Goal: Task Accomplishment & Management: Use online tool/utility

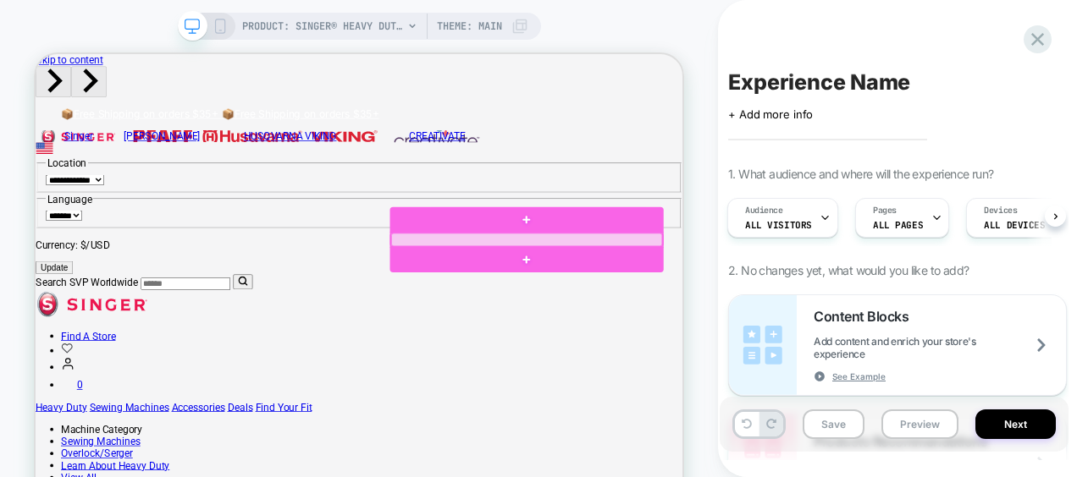
click at [545, 295] on div at bounding box center [691, 302] width 362 height 18
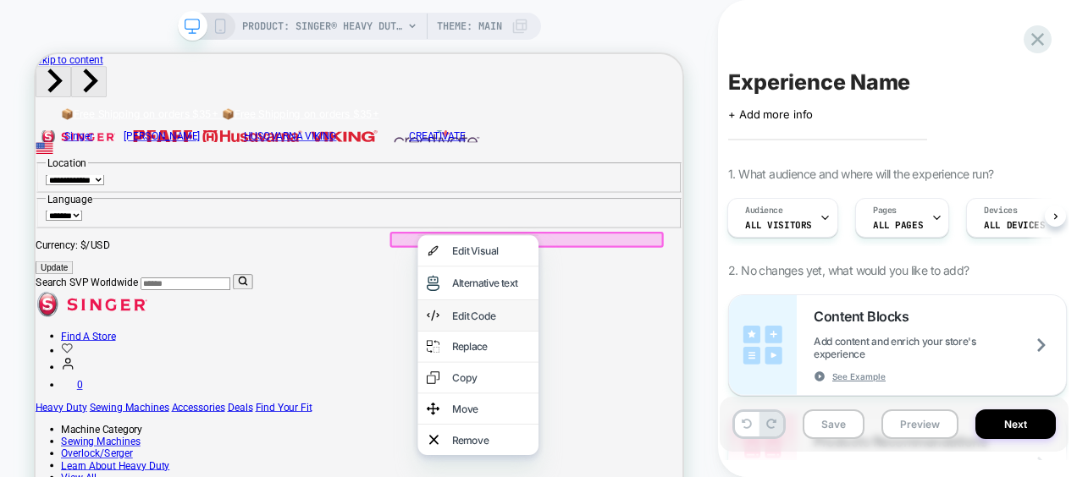
click at [612, 420] on div "Edit Code" at bounding box center [625, 403] width 161 height 41
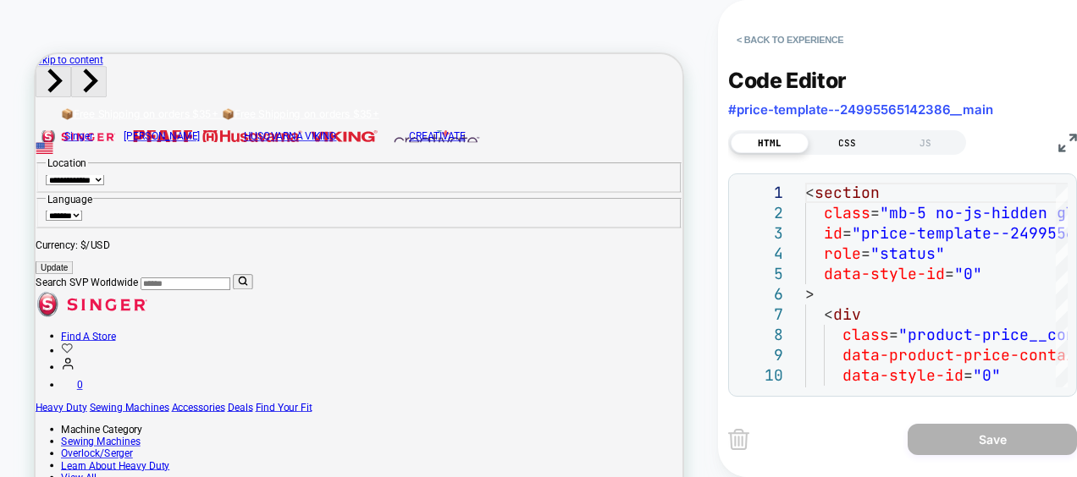
click at [857, 137] on div "CSS" at bounding box center [847, 143] width 78 height 20
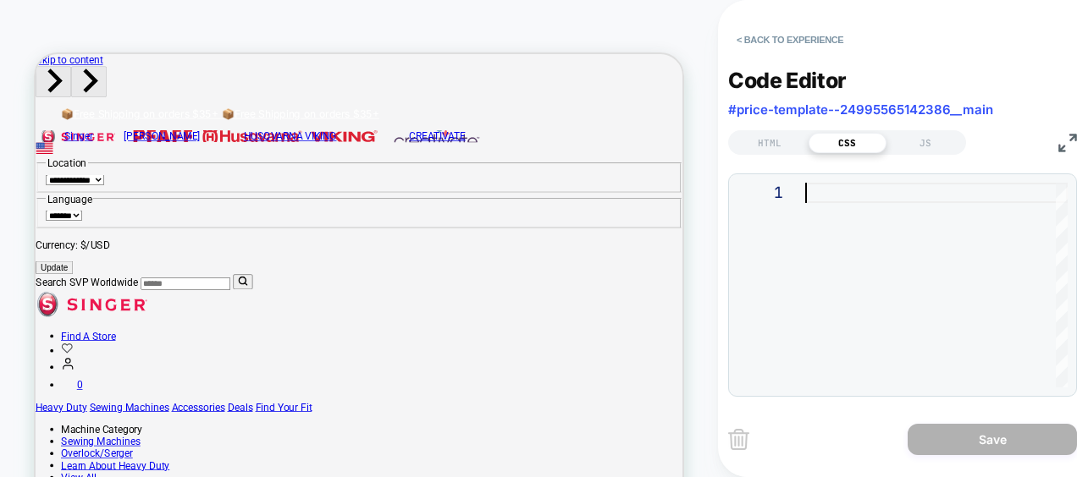
click at [880, 289] on div at bounding box center [936, 285] width 262 height 205
type textarea "**********"
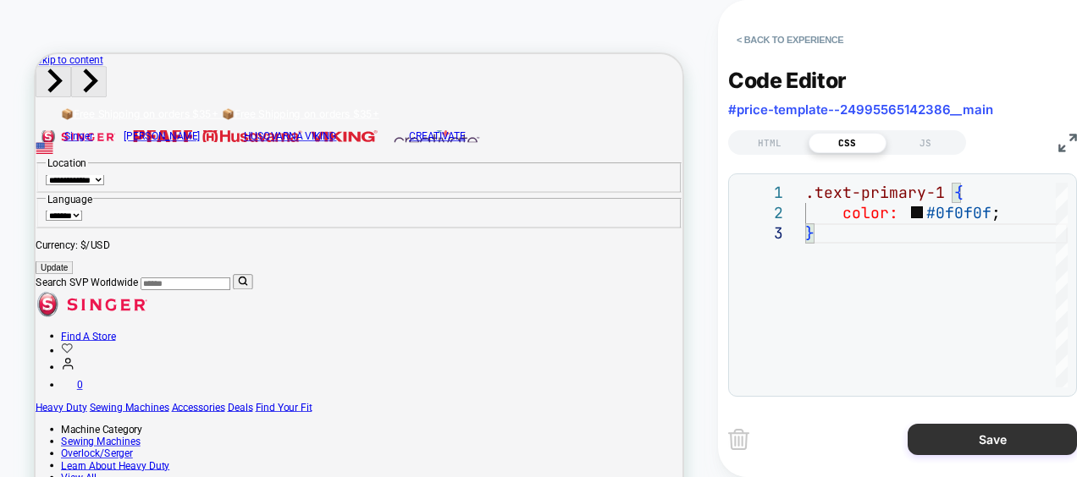
click at [1008, 442] on button "Save" at bounding box center [991, 439] width 169 height 31
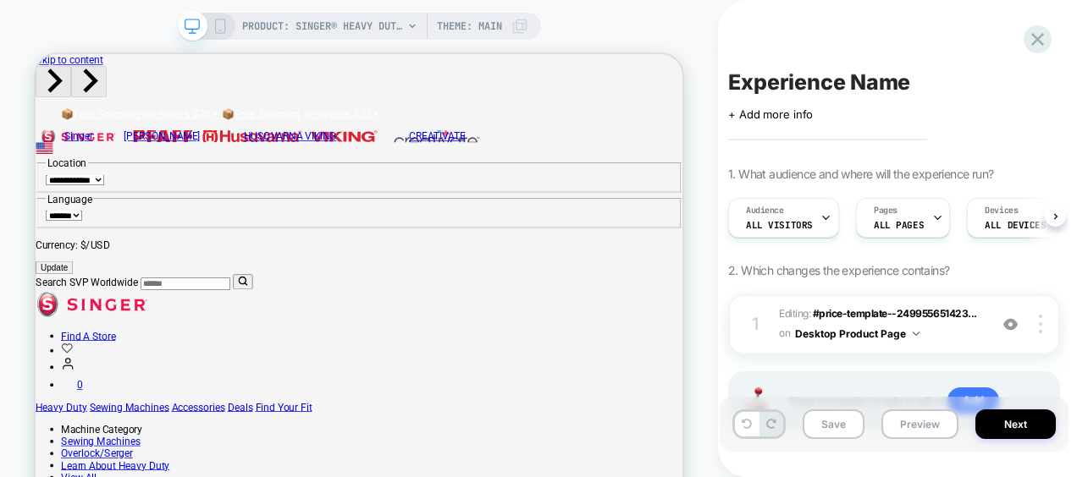
scroll to position [0, 1]
click at [912, 332] on img at bounding box center [915, 334] width 7 height 4
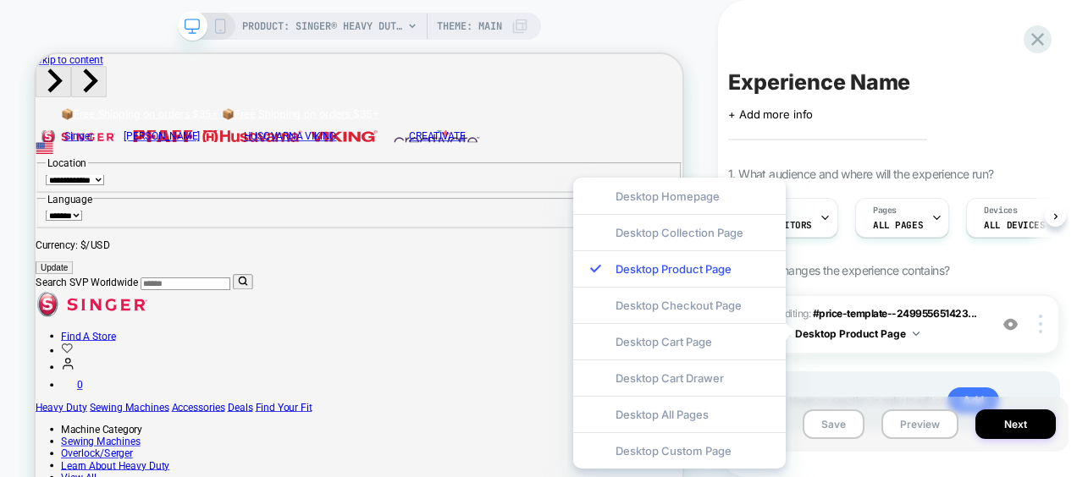
click at [915, 362] on div "1 Editing : #price-template--249955651423... #price-template--24995565142386__m…" at bounding box center [894, 384] width 332 height 179
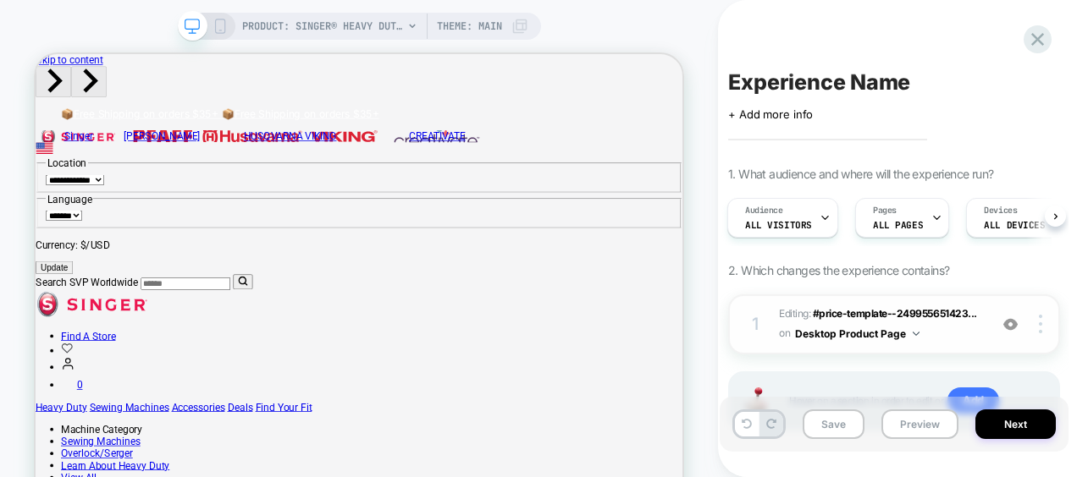
scroll to position [78, 0]
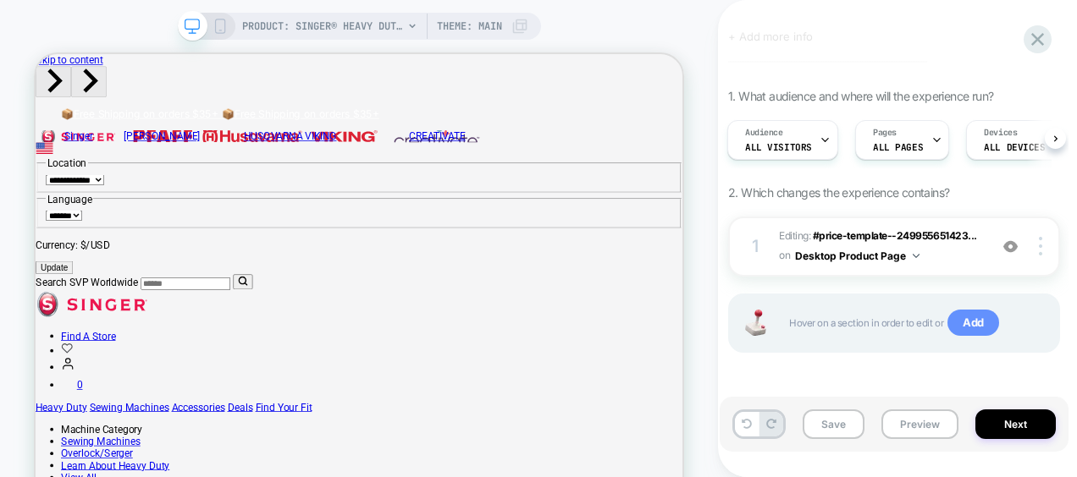
click at [984, 330] on span "Add" at bounding box center [973, 323] width 52 height 27
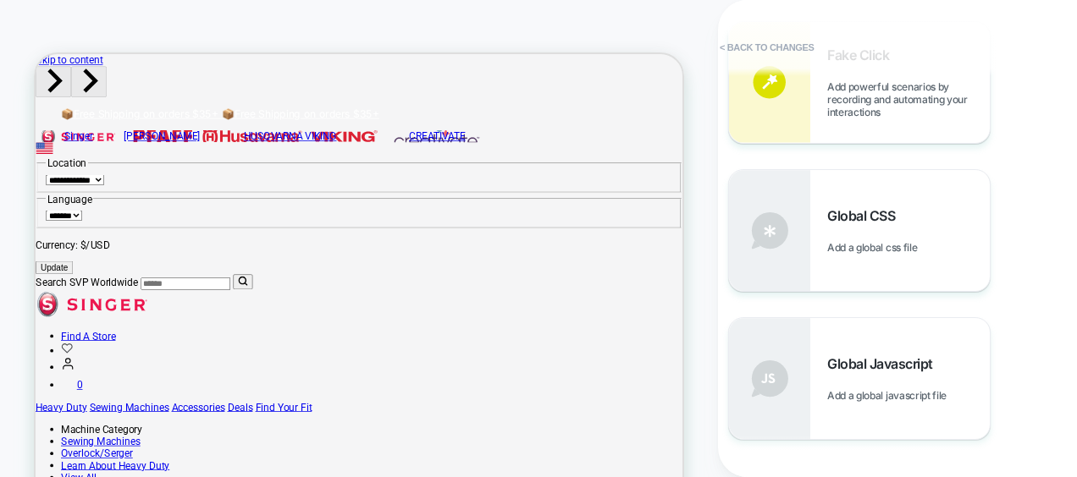
scroll to position [725, 0]
click at [870, 235] on div "Global CSS Add a global css file" at bounding box center [908, 229] width 163 height 47
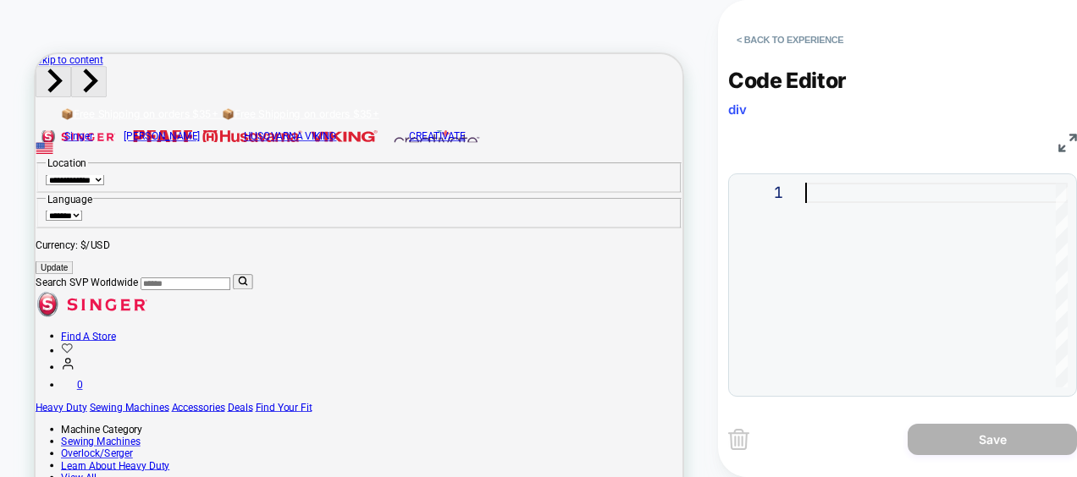
click at [870, 235] on div at bounding box center [936, 285] width 262 height 205
type textarea "**********"
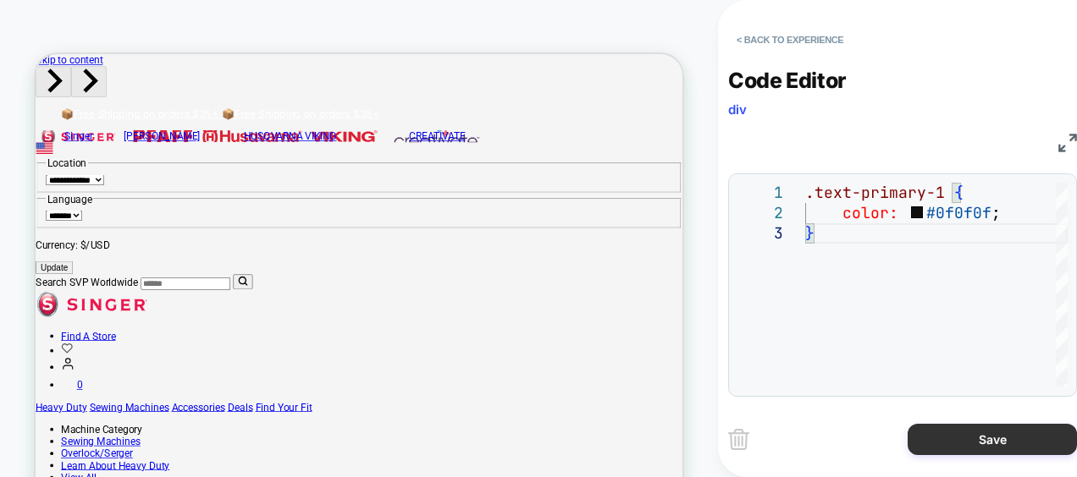
click at [960, 439] on button "Save" at bounding box center [991, 439] width 169 height 31
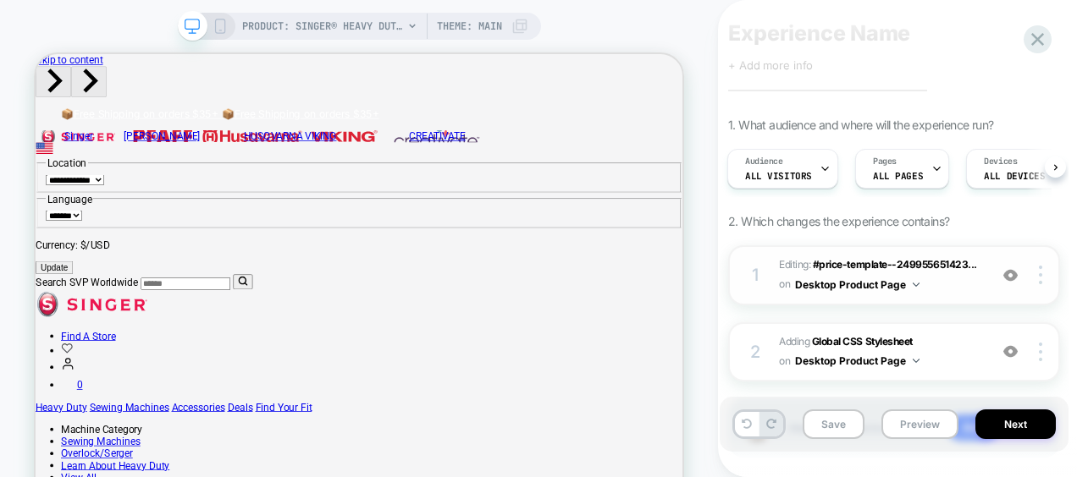
scroll to position [49, 0]
click at [1014, 276] on img at bounding box center [1010, 275] width 14 height 14
click at [940, 353] on span "Adding Global CSS Stylesheet on Desktop Product Page" at bounding box center [879, 353] width 201 height 40
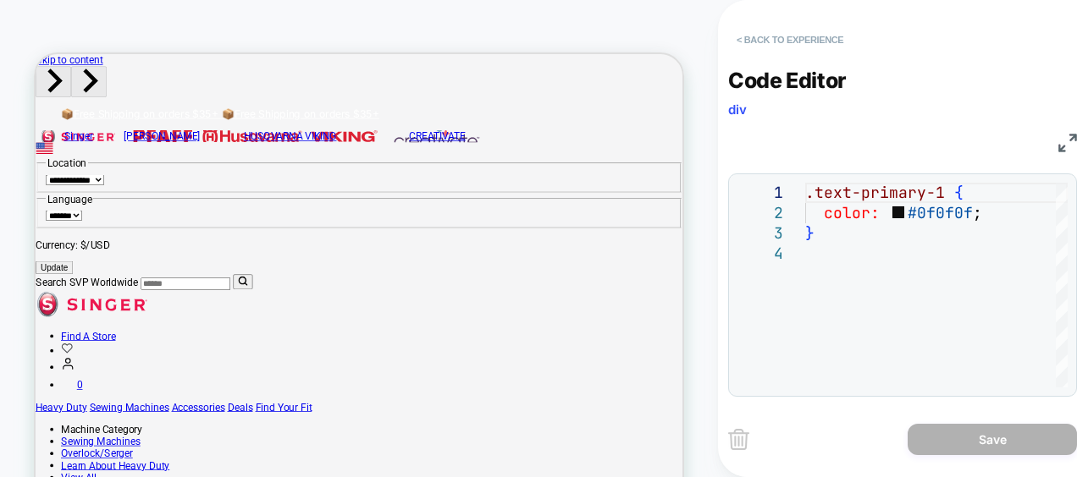
click at [765, 33] on button "< Back to experience" at bounding box center [790, 39] width 124 height 27
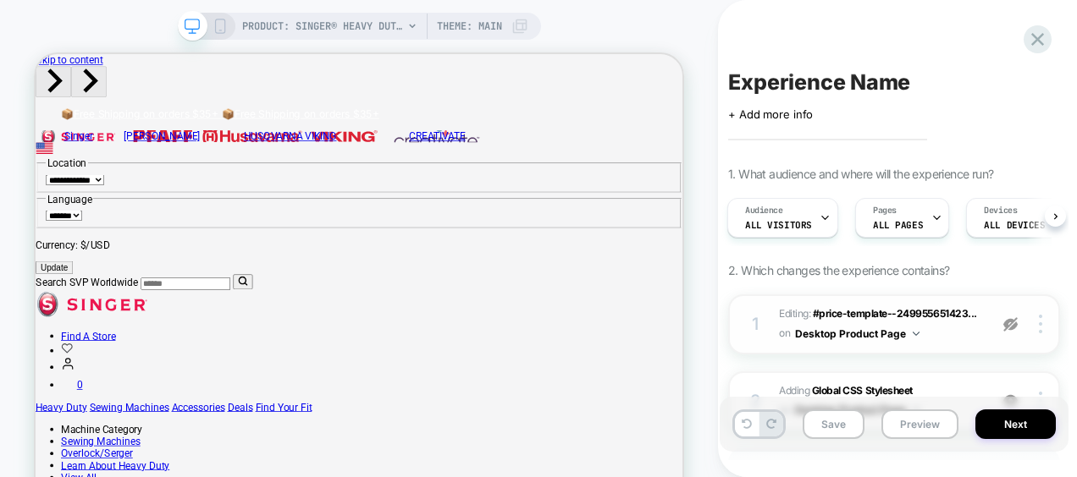
scroll to position [83, 0]
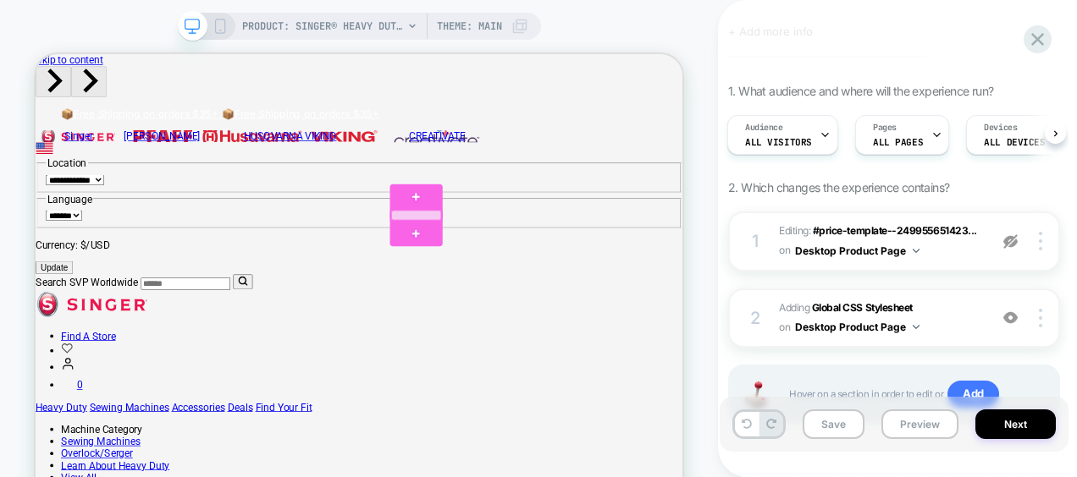
drag, startPoint x: 537, startPoint y: 272, endPoint x: 528, endPoint y: 268, distance: 9.9
click at [528, 268] on div at bounding box center [543, 269] width 67 height 14
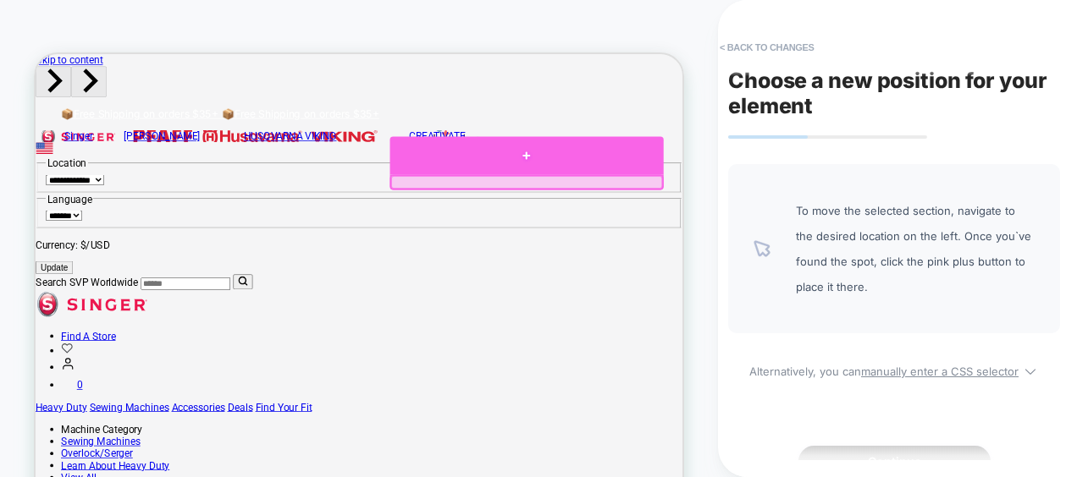
click at [549, 202] on div at bounding box center [691, 189] width 366 height 51
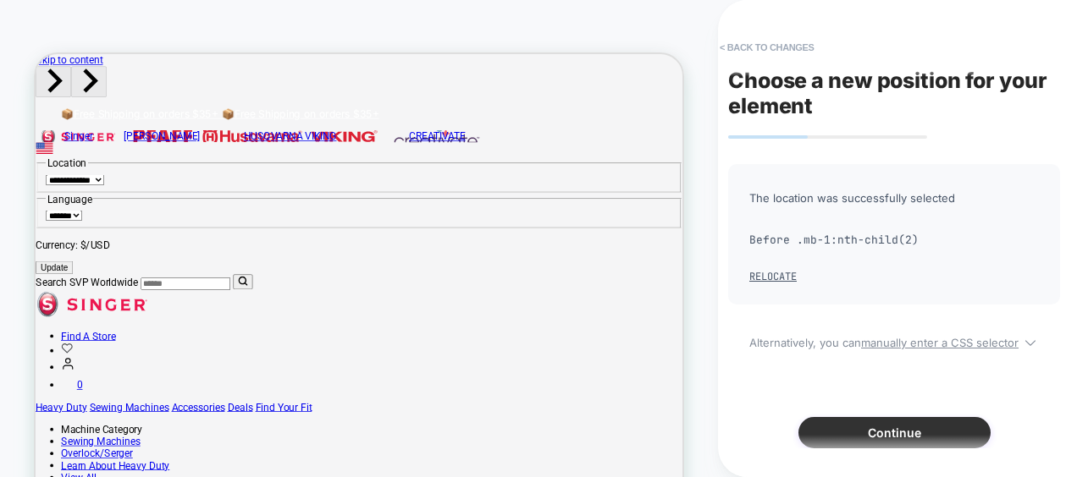
click at [919, 435] on button "Continue" at bounding box center [894, 432] width 192 height 31
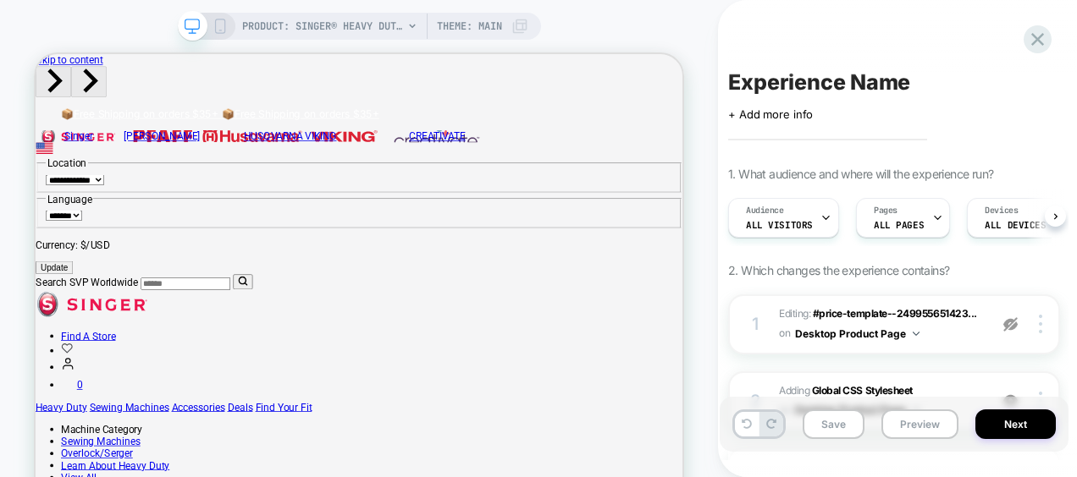
scroll to position [0, 1]
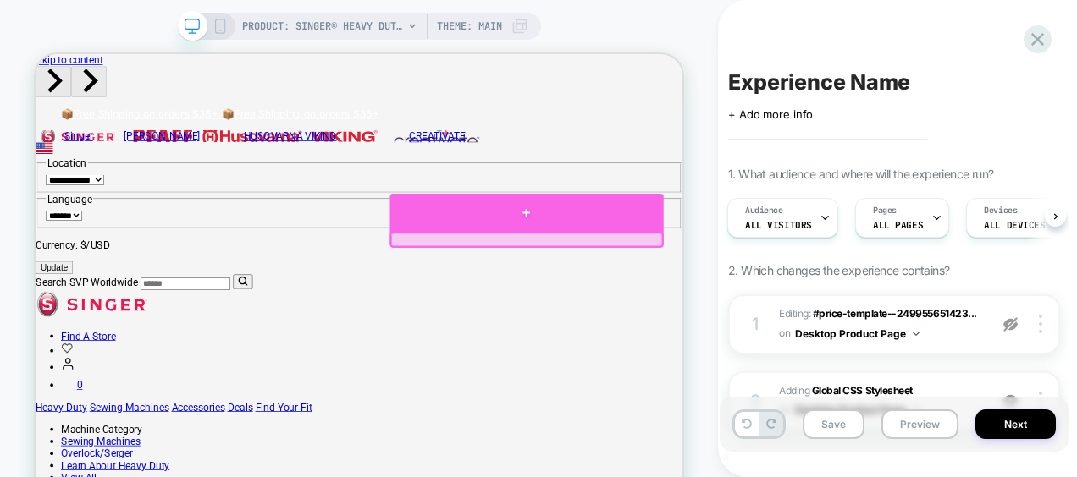
click at [692, 260] on div at bounding box center [691, 265] width 366 height 51
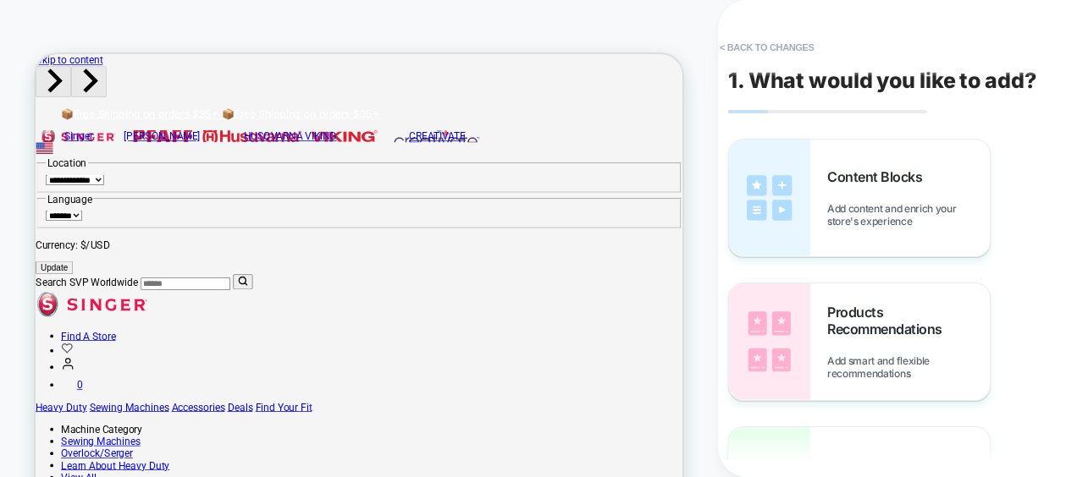
scroll to position [15, 0]
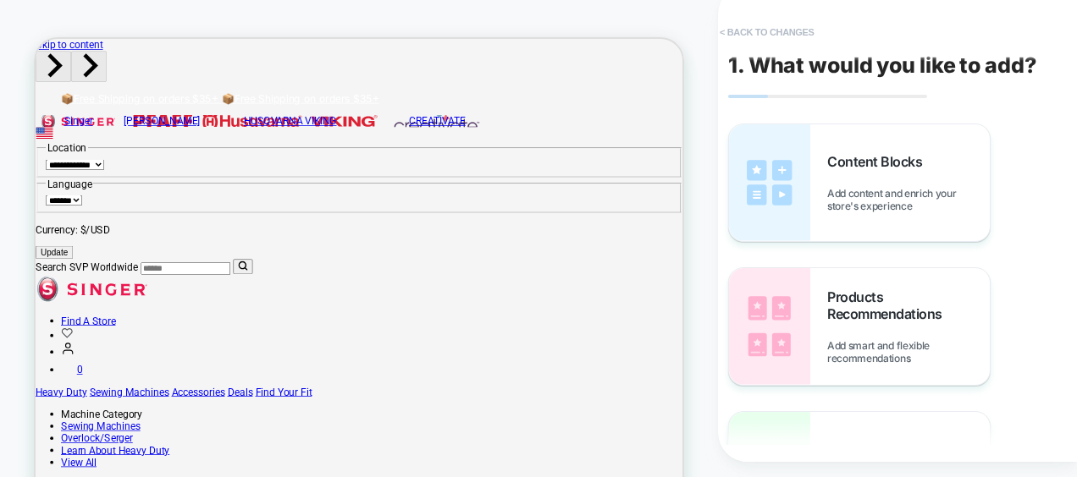
click at [763, 34] on button "< Back to changes" at bounding box center [767, 32] width 112 height 27
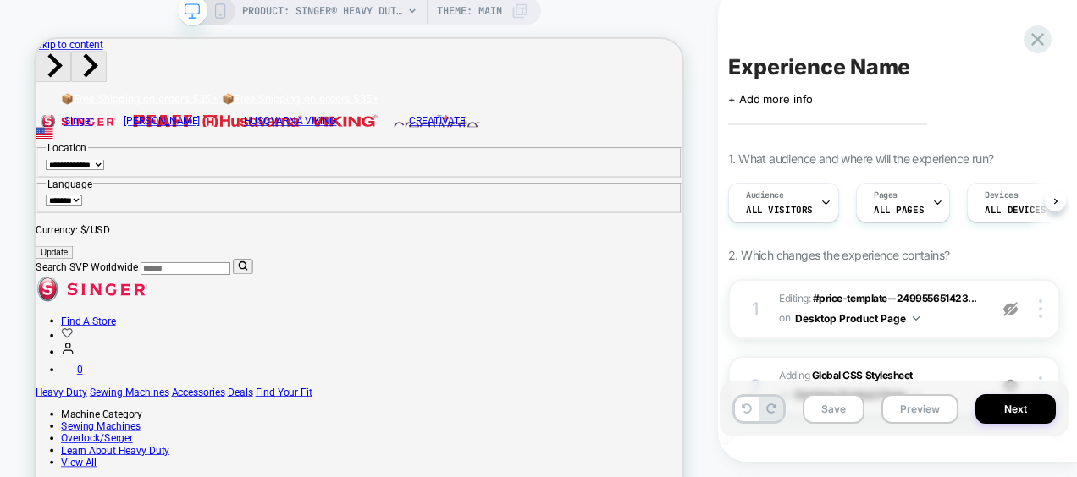
scroll to position [0, 1]
click at [824, 405] on button "Save" at bounding box center [833, 409] width 62 height 30
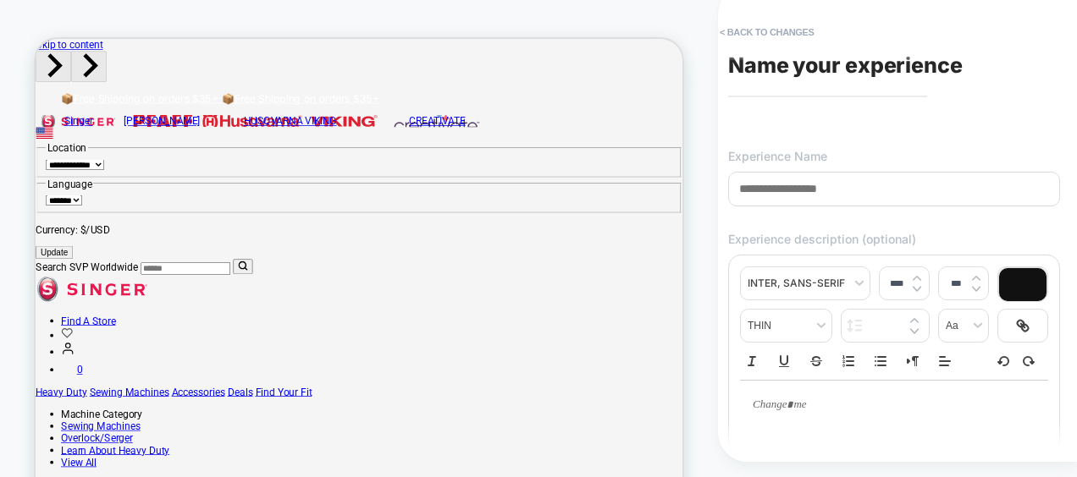
click at [819, 73] on span "Name your experience" at bounding box center [845, 64] width 234 height 25
click at [797, 179] on input at bounding box center [894, 189] width 332 height 35
type input "*"
type input "*******"
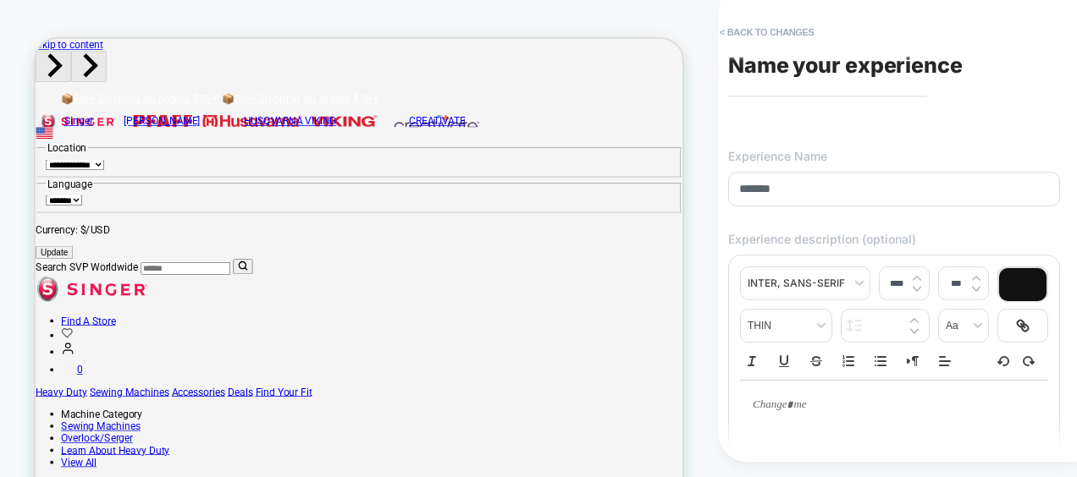
click at [892, 110] on div "**********" at bounding box center [893, 224] width 349 height 444
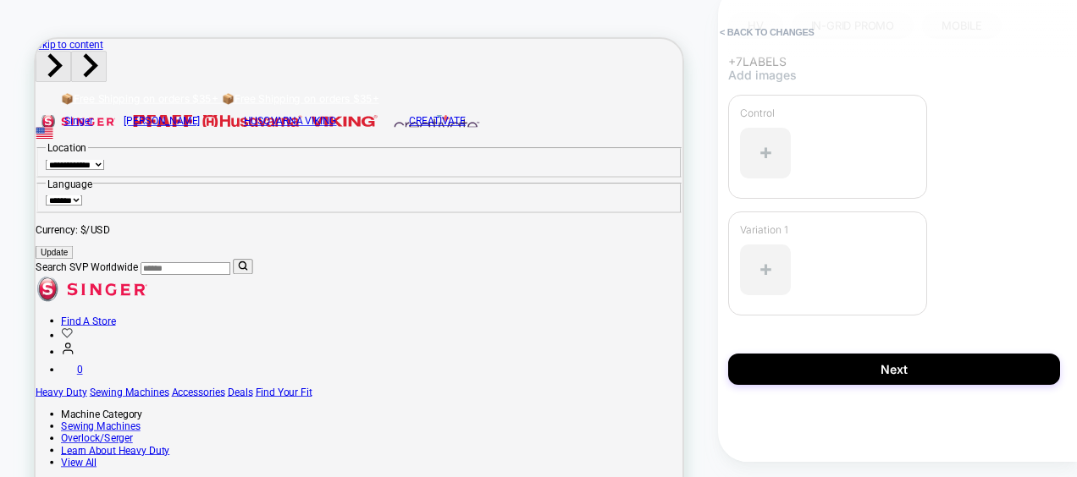
scroll to position [642, 0]
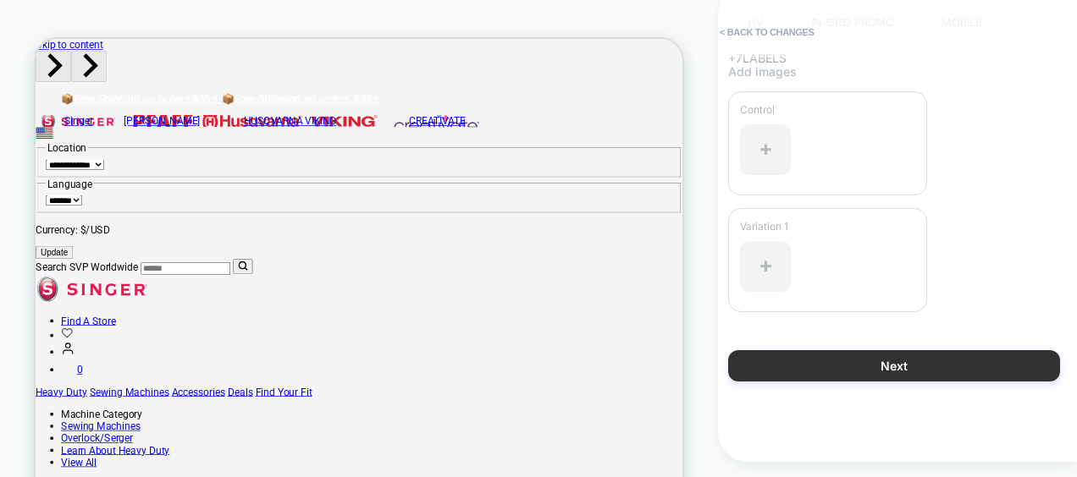
click at [892, 366] on button "Next" at bounding box center [894, 365] width 332 height 31
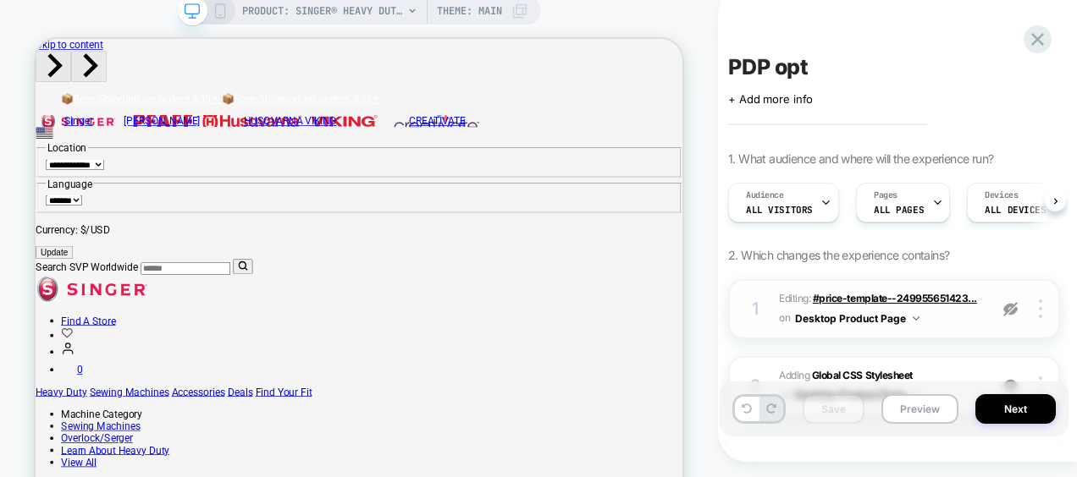
scroll to position [0, 1]
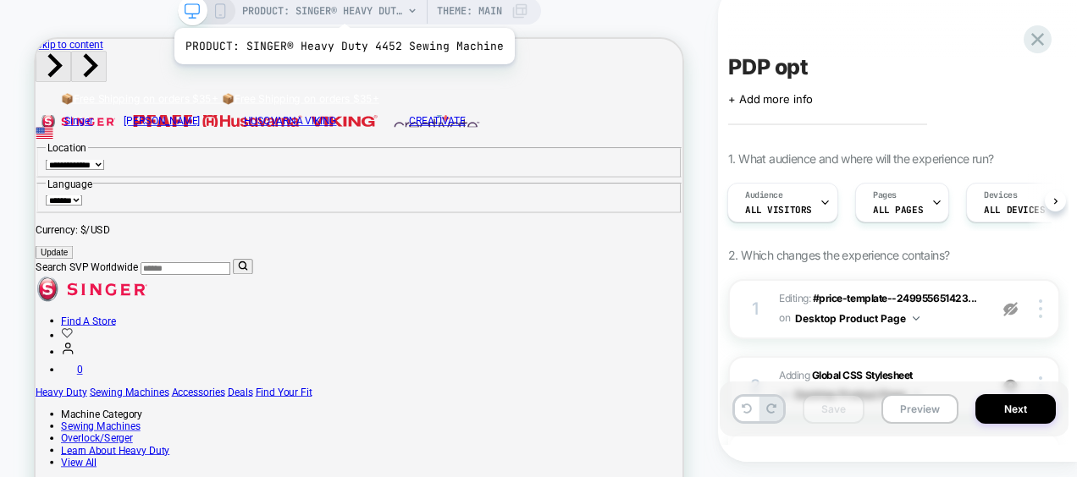
click at [340, 7] on span "PRODUCT: SINGER® Heavy Duty 4452 Sewing Machine" at bounding box center [322, 10] width 161 height 27
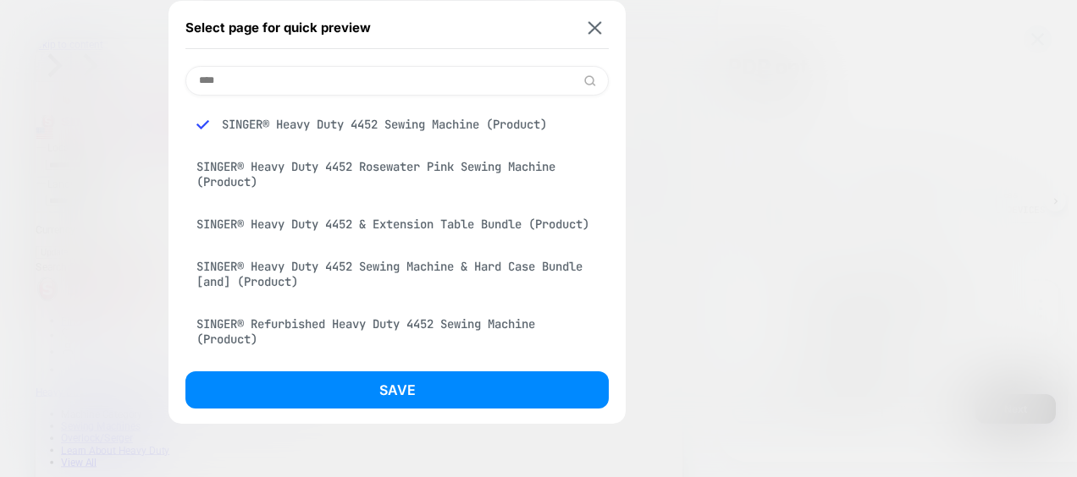
type input "****"
click at [383, 175] on div "SINGER® Heavy Duty 4452 Rosewater Pink Sewing Machine (Product)" at bounding box center [396, 174] width 423 height 47
click at [350, 369] on div "Select page for quick preview **** SINGER® Heavy Duty 4452 Sewing Machine (Prod…" at bounding box center [396, 212] width 457 height 423
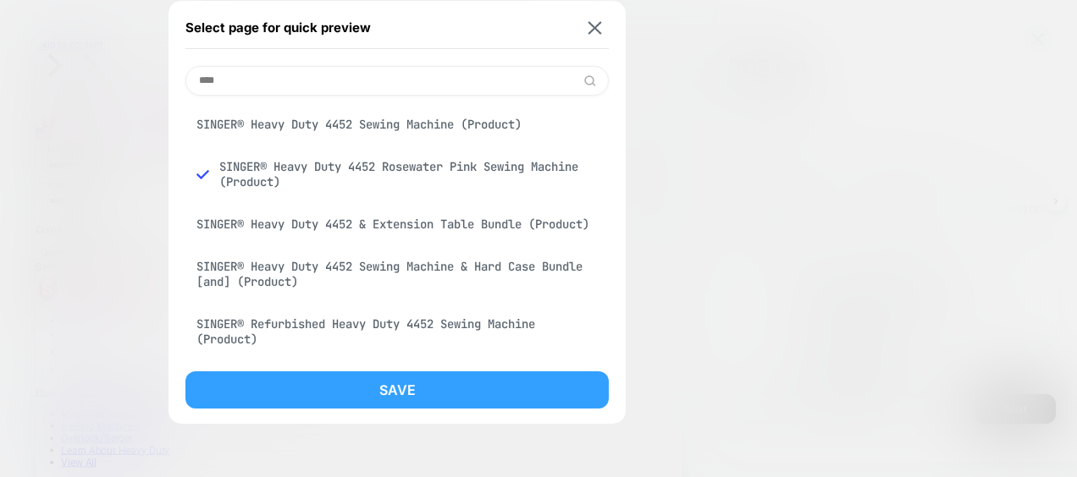
click at [335, 405] on button "Save" at bounding box center [396, 390] width 423 height 37
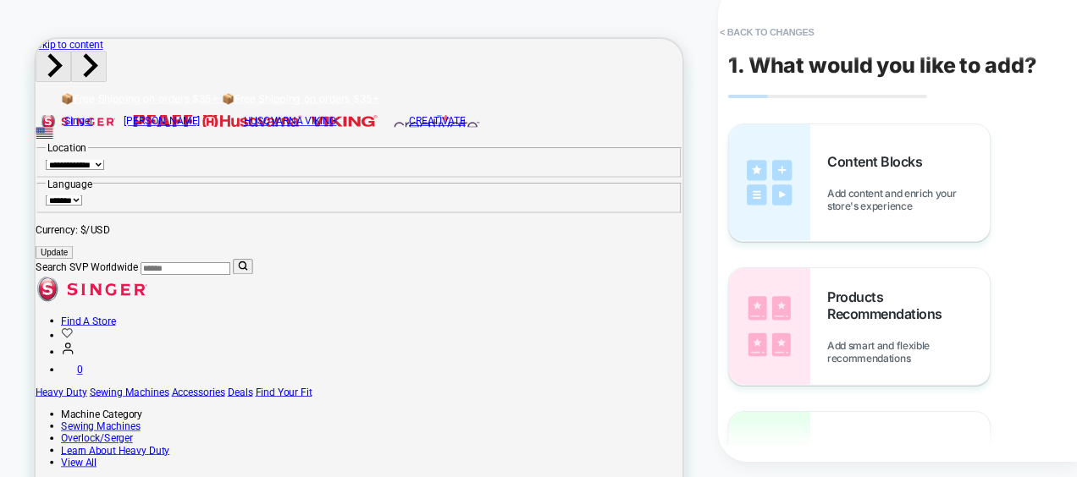
scroll to position [29, 0]
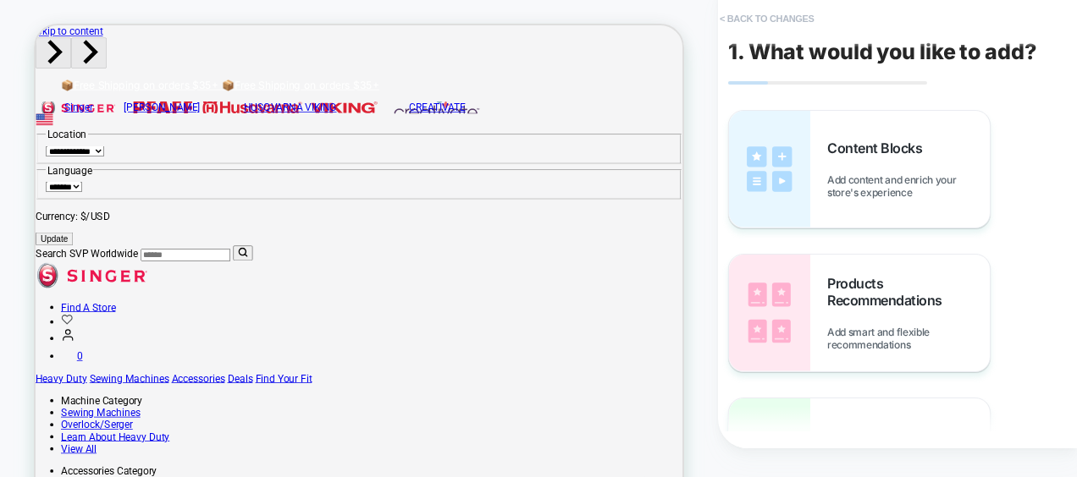
click at [734, 14] on button "< Back to changes" at bounding box center [767, 18] width 112 height 27
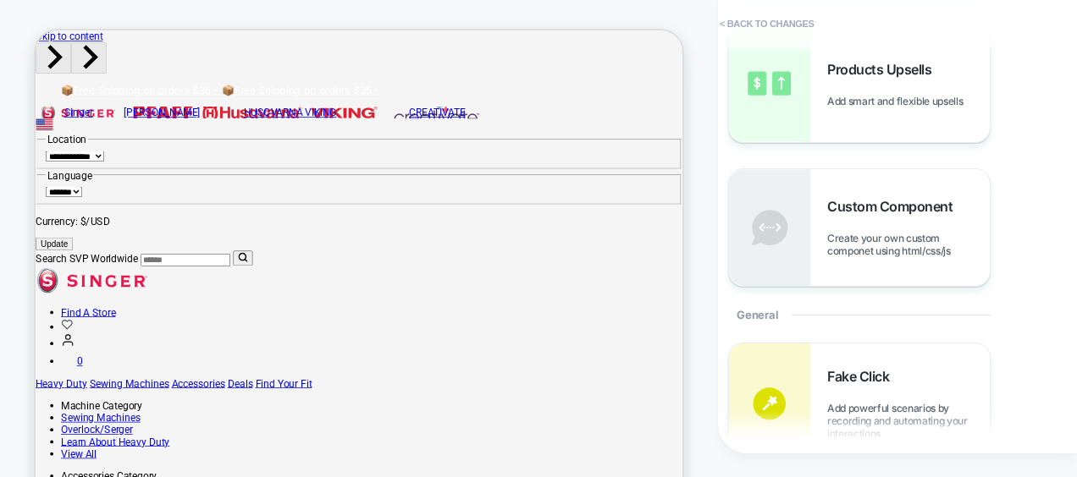
scroll to position [379, 0]
click at [876, 232] on span "Create your own custom componet using html/css/js" at bounding box center [908, 243] width 163 height 25
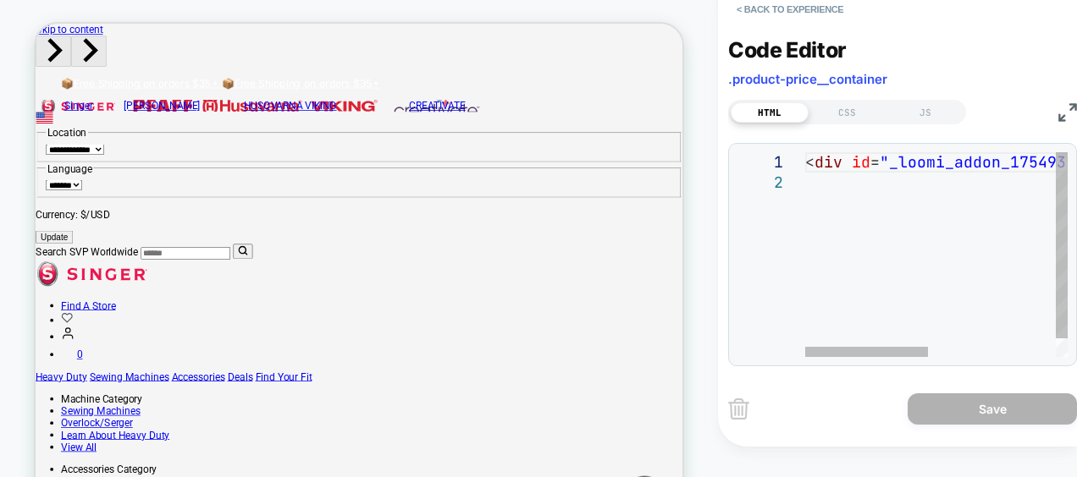
scroll to position [0, 0]
click at [825, 196] on div "< div id = "_loomi_addon_1754935673960" > Change Me! </ div >" at bounding box center [1071, 264] width 532 height 225
type textarea "**********"
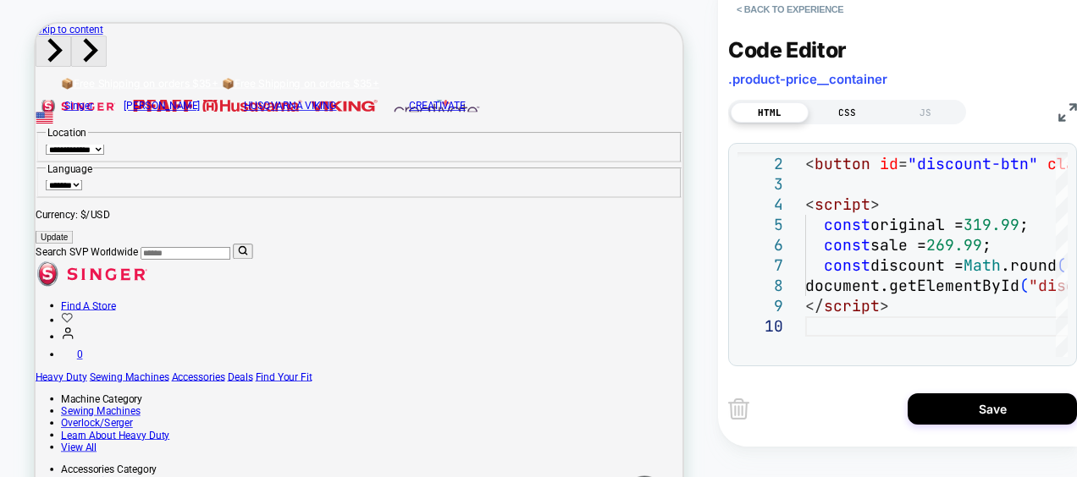
click at [853, 108] on div "CSS" at bounding box center [847, 112] width 78 height 20
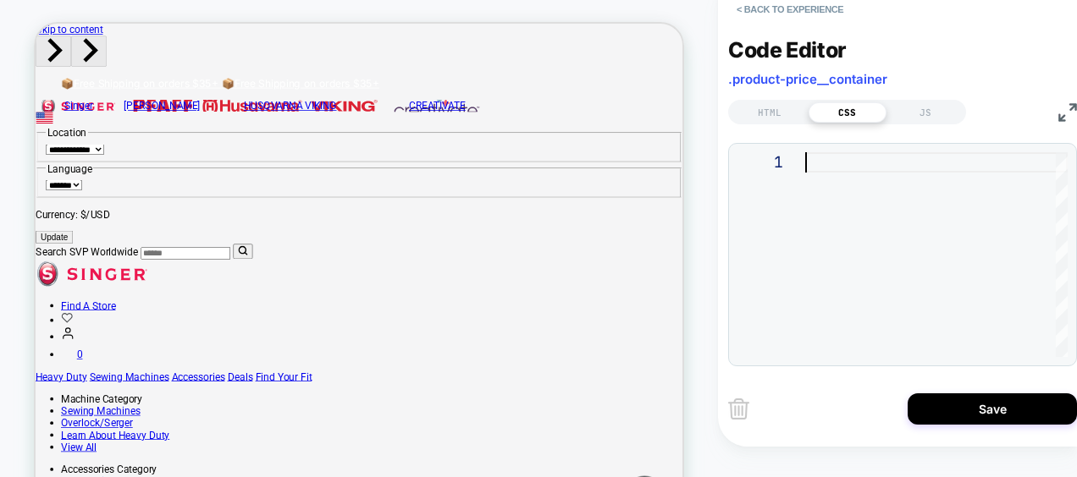
click at [830, 159] on div at bounding box center [936, 254] width 262 height 205
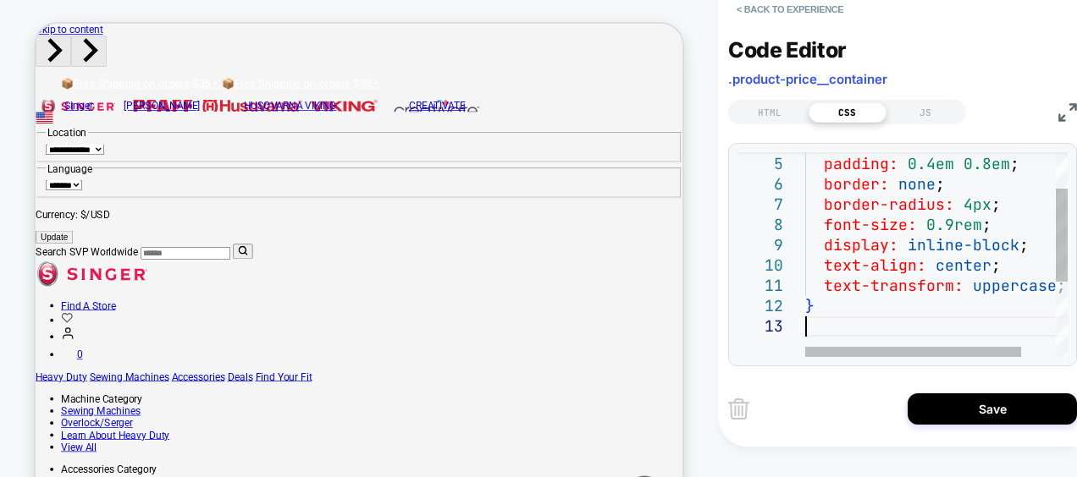
type textarea "**********"
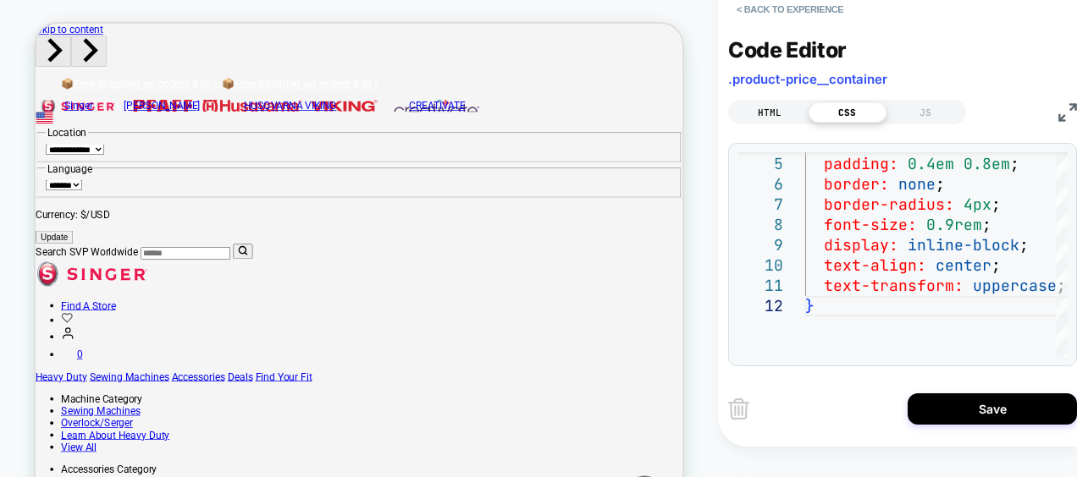
click at [772, 108] on div "HTML" at bounding box center [769, 112] width 78 height 20
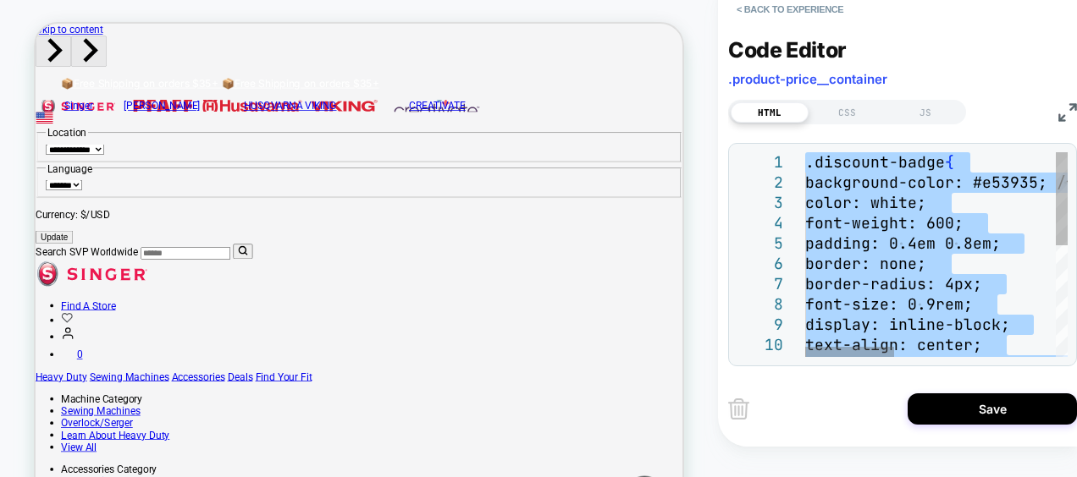
type textarea "**********"
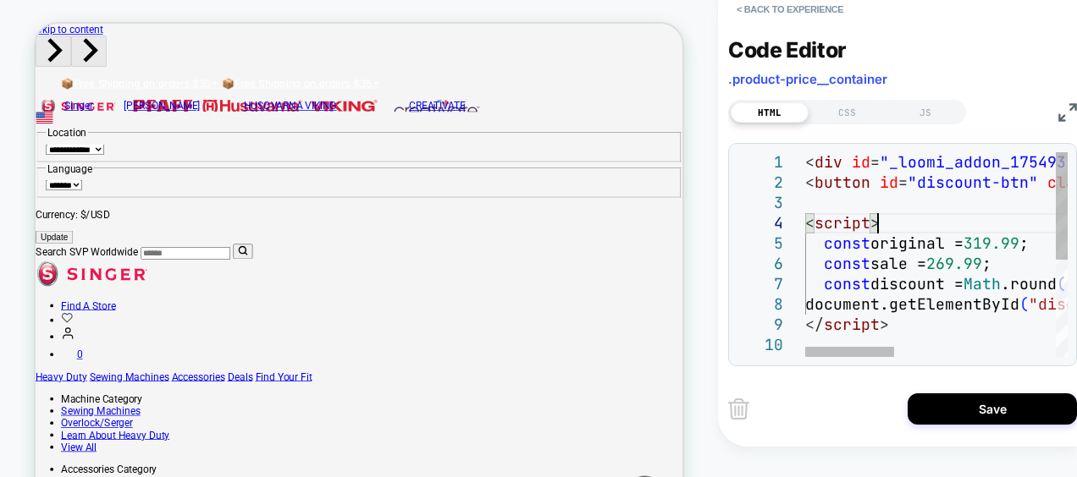
click at [848, 112] on div "CSS" at bounding box center [847, 112] width 78 height 20
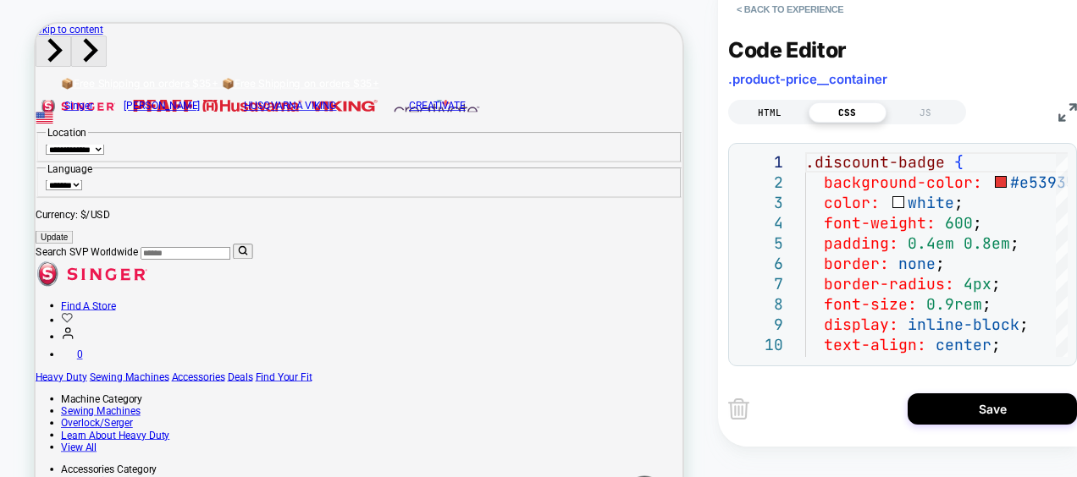
click at [752, 104] on div "HTML" at bounding box center [769, 112] width 78 height 20
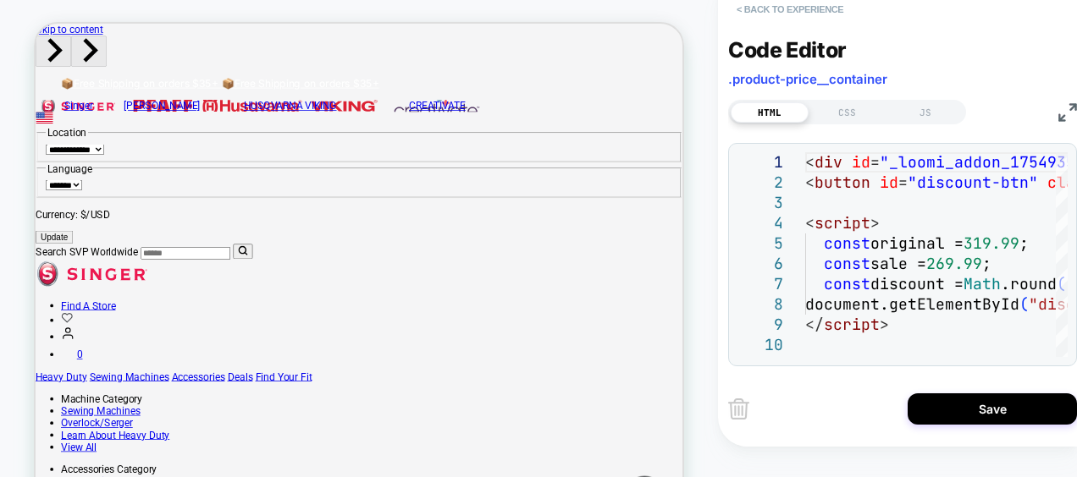
click at [771, 10] on button "< Back to experience" at bounding box center [790, 9] width 124 height 27
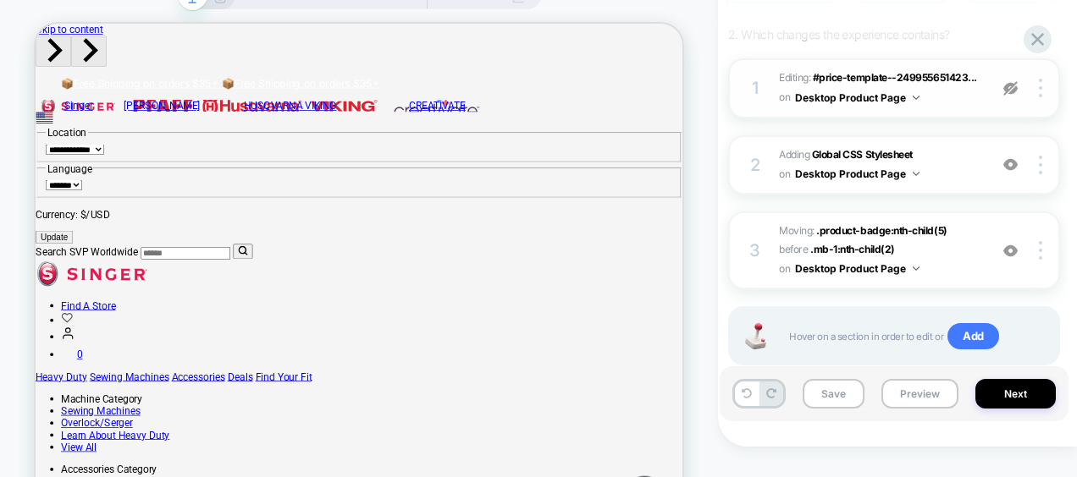
scroll to position [207, 0]
click at [1041, 248] on img at bounding box center [1040, 249] width 3 height 19
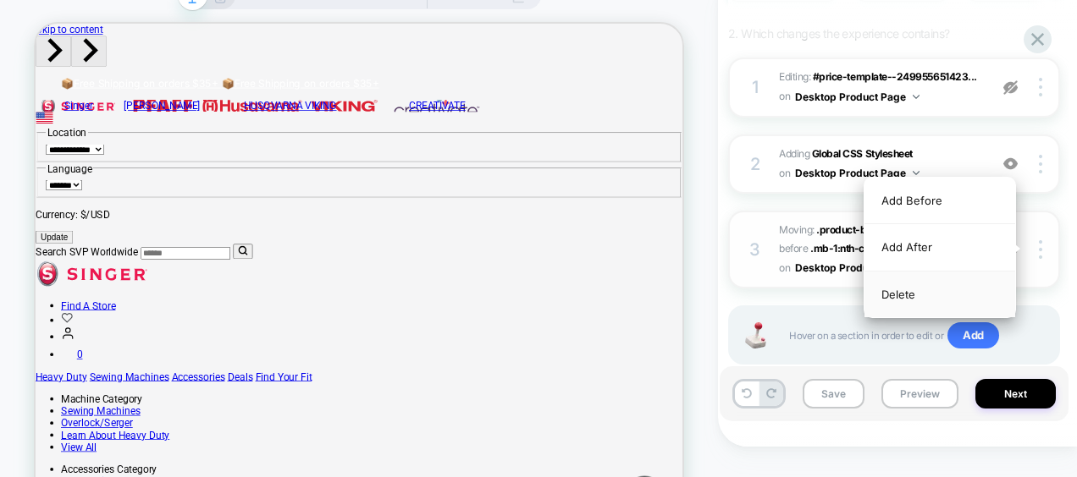
click at [914, 298] on div "Delete" at bounding box center [939, 295] width 151 height 46
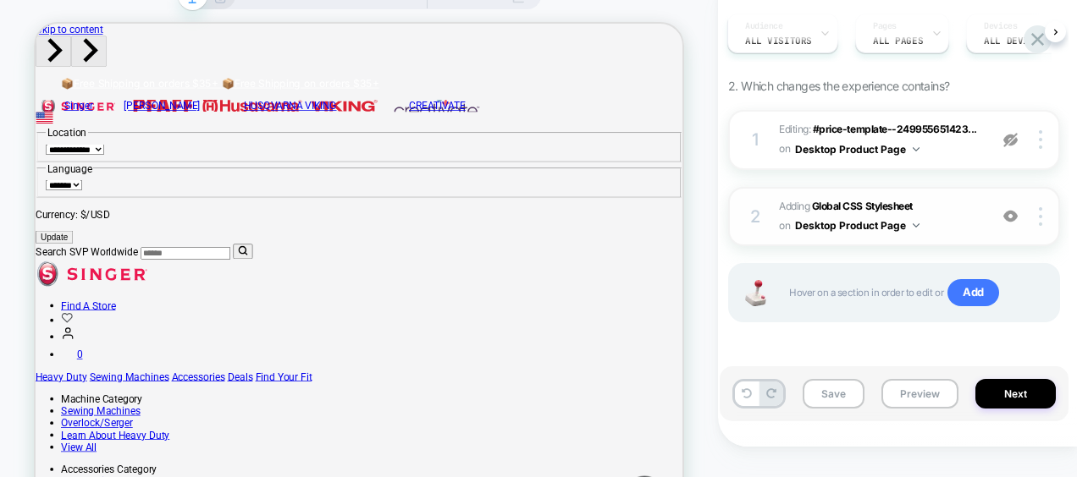
click at [945, 212] on span "Adding Global CSS Stylesheet on Desktop Product Page" at bounding box center [879, 217] width 201 height 40
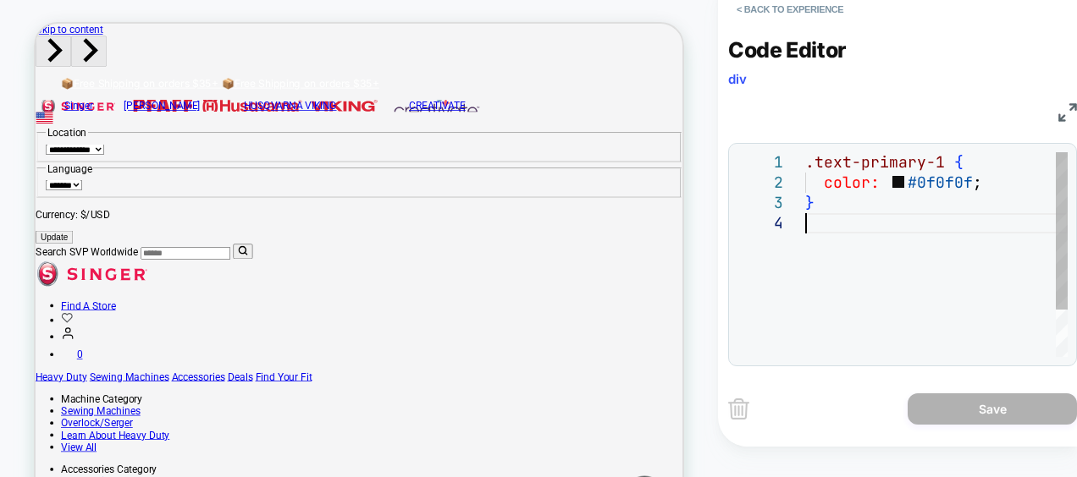
scroll to position [0, 0]
click at [945, 212] on div ".text-primary-1 { color: #0f0f0f ; }" at bounding box center [936, 285] width 262 height 266
click at [799, 3] on button "< Back to experience" at bounding box center [790, 9] width 124 height 27
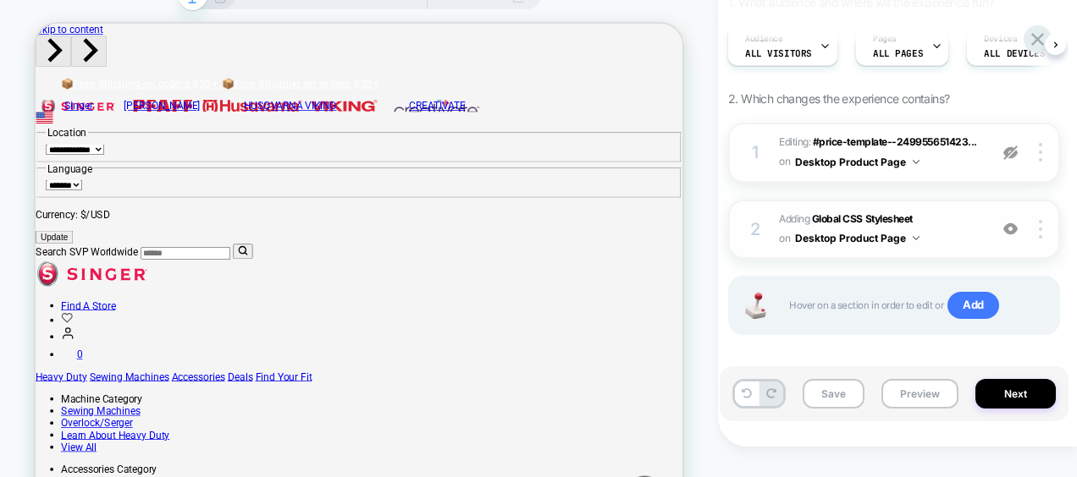
scroll to position [148, 0]
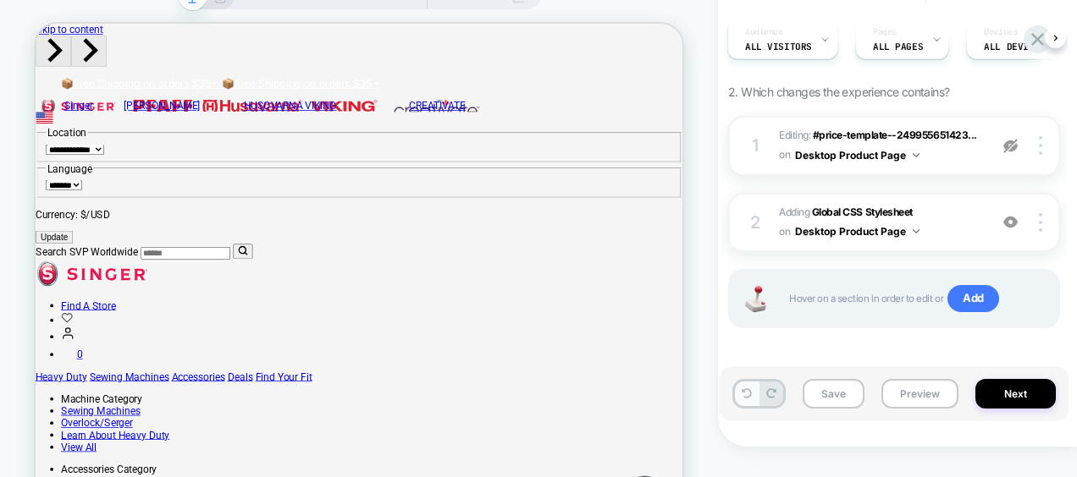
click at [745, 399] on button at bounding box center [747, 394] width 24 height 25
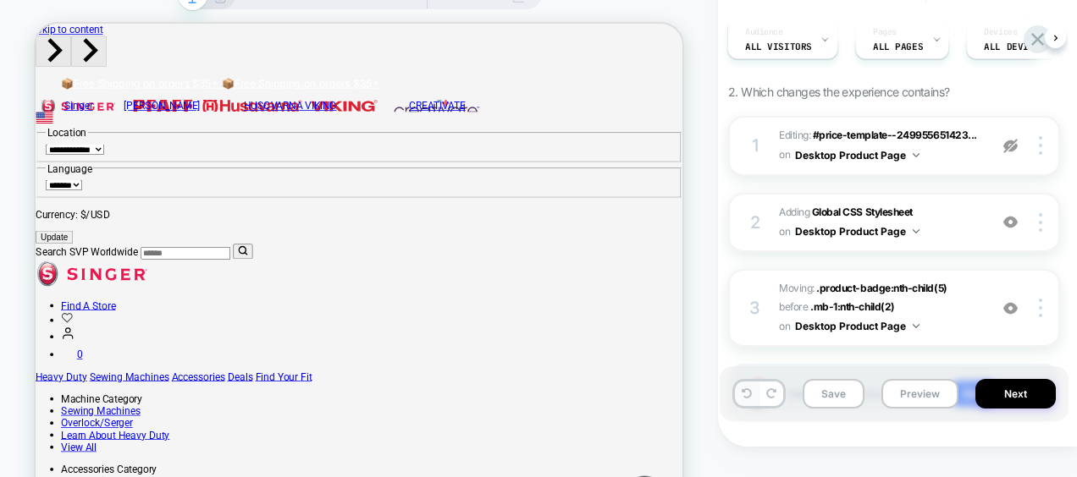
click at [745, 399] on button at bounding box center [747, 394] width 24 height 25
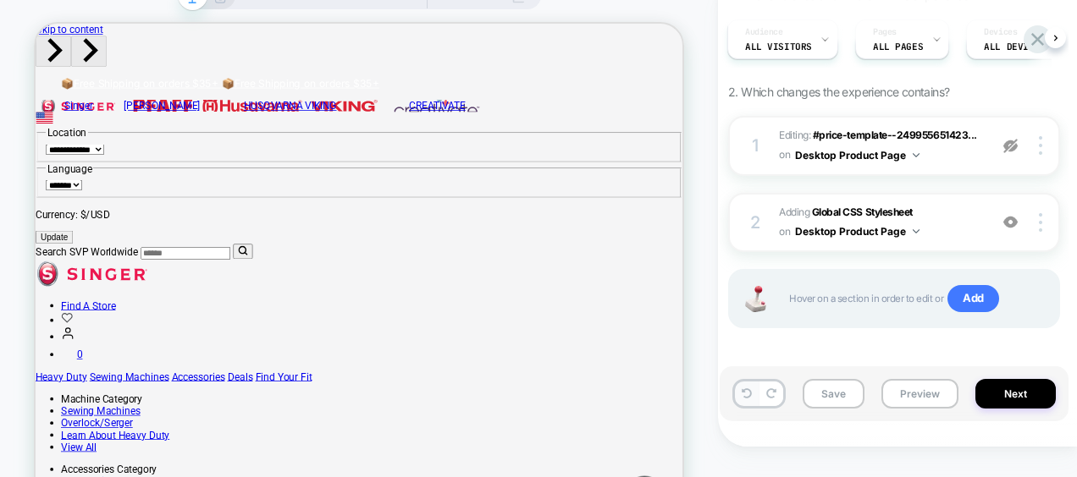
click at [745, 399] on button at bounding box center [747, 394] width 24 height 25
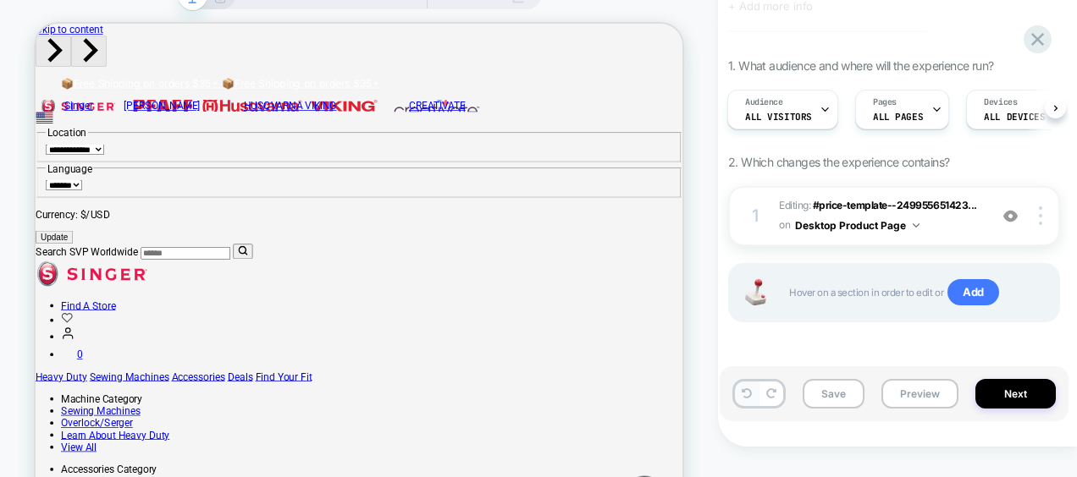
click at [745, 399] on button at bounding box center [747, 394] width 24 height 25
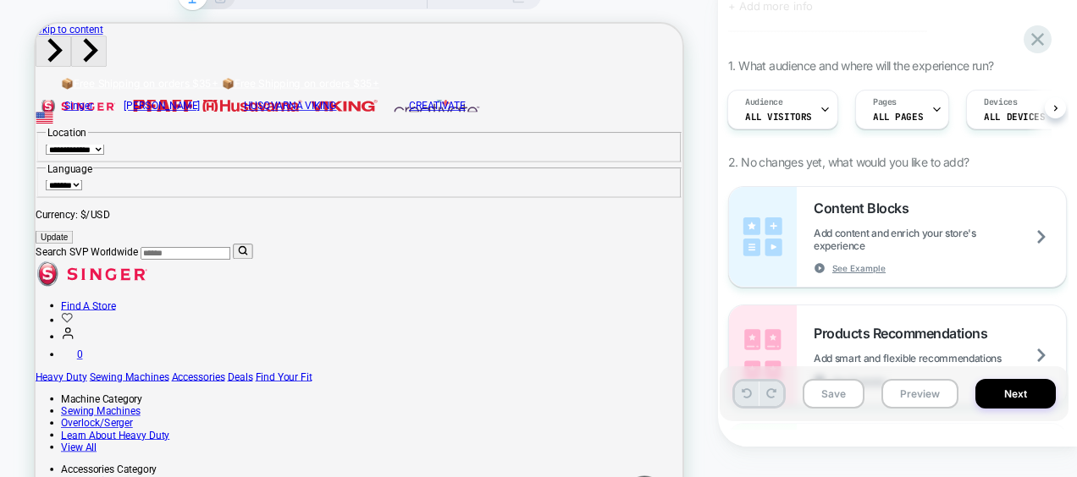
scroll to position [148, 0]
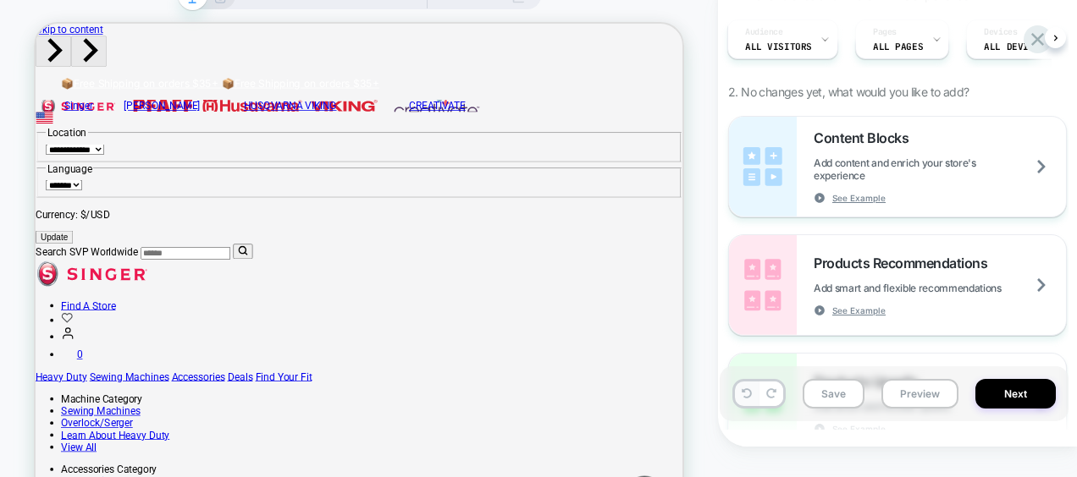
click at [745, 399] on button at bounding box center [747, 394] width 24 height 25
click at [775, 404] on button at bounding box center [771, 394] width 24 height 25
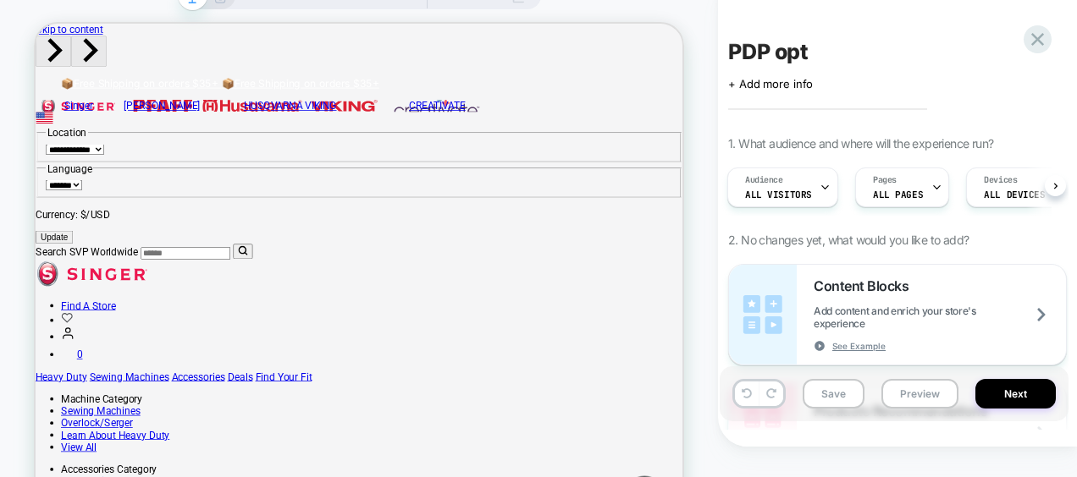
drag, startPoint x: 313, startPoint y: 16, endPoint x: 41, endPoint y: -40, distance: 277.4
click at [41, 0] on html "PRODUCT: SINGER® Heavy Duty 4452 Rosewater Pink Sewing Machine PRODUCT: SINGER®…" at bounding box center [538, 238] width 1077 height 477
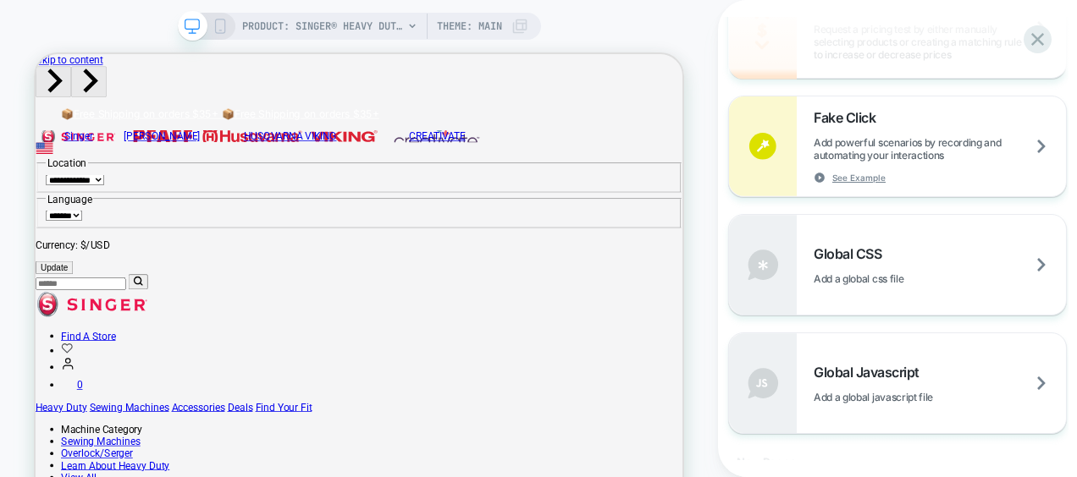
scroll to position [1069, 0]
click at [951, 229] on div "Global CSS Add a global css file" at bounding box center [897, 263] width 337 height 100
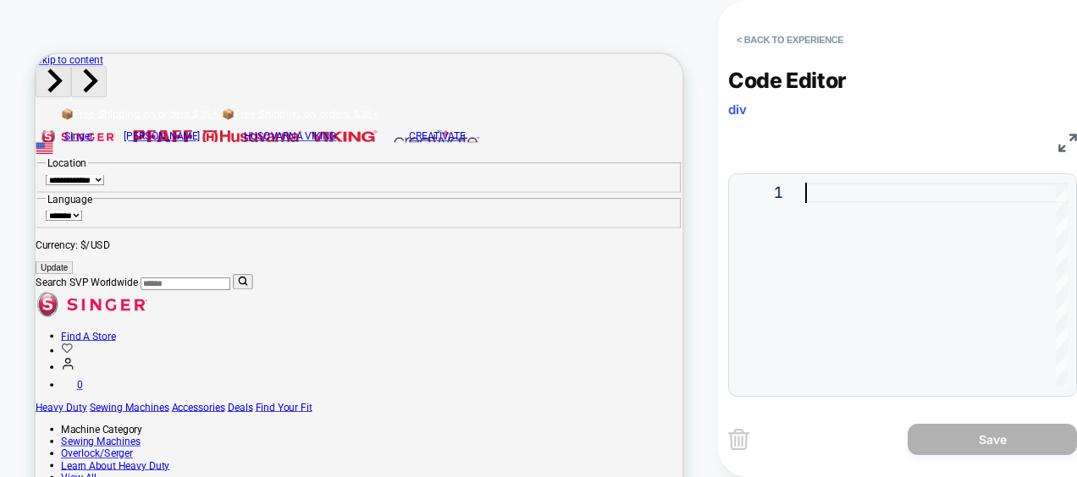
click at [820, 196] on div at bounding box center [936, 285] width 262 height 205
type textarea "**********"
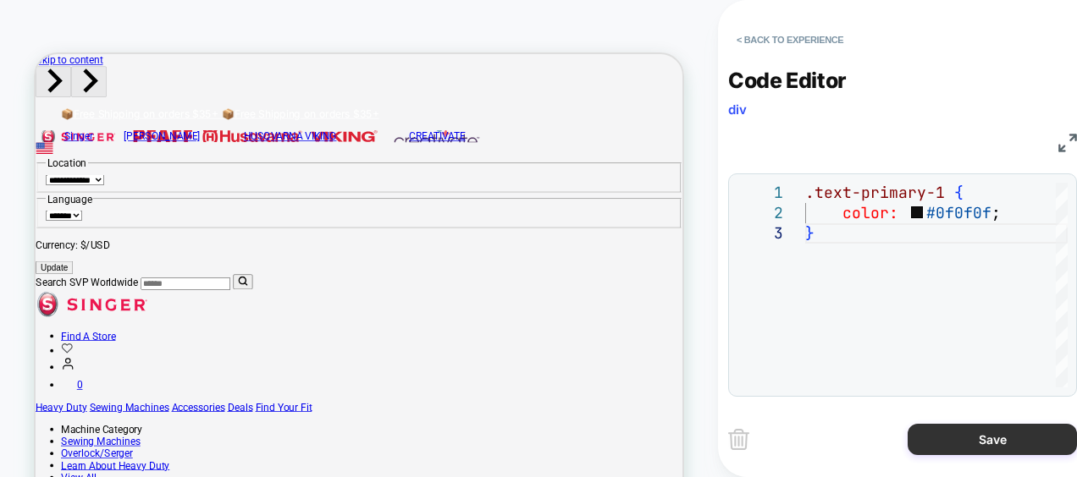
click at [961, 445] on button "Save" at bounding box center [991, 439] width 169 height 31
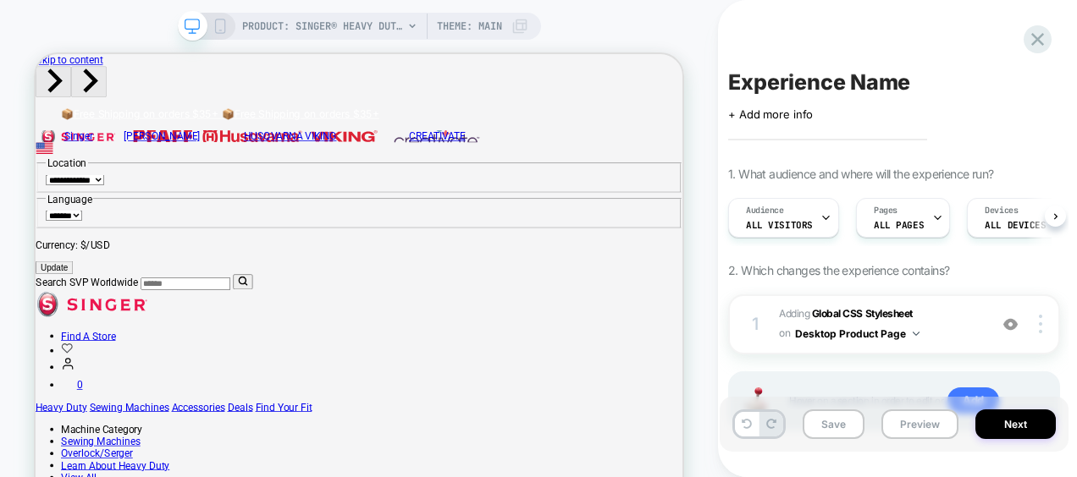
scroll to position [0, 1]
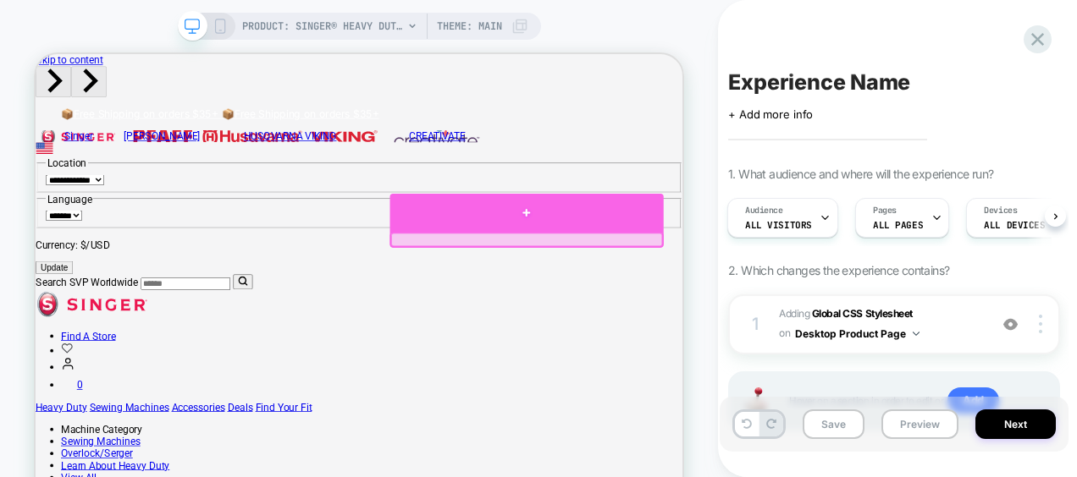
click at [707, 275] on div at bounding box center [691, 265] width 366 height 51
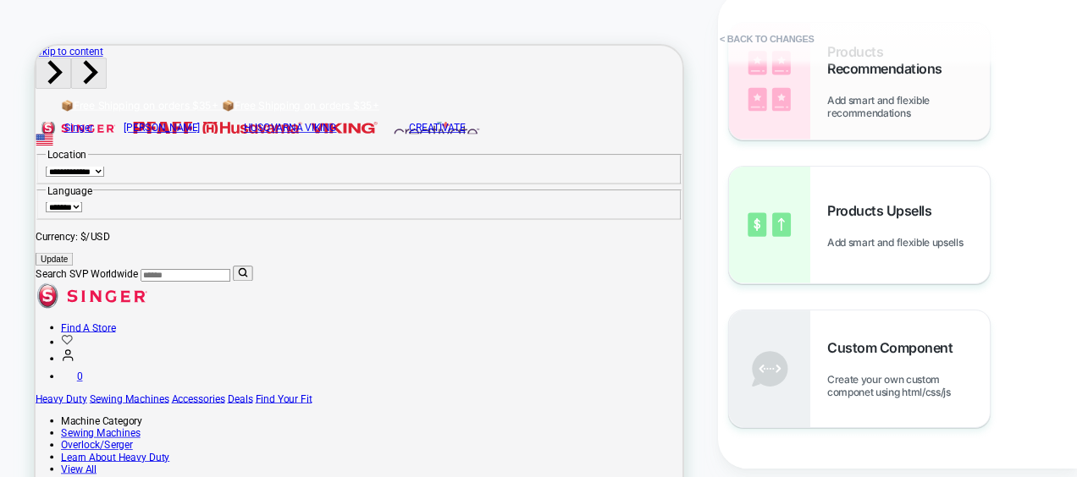
scroll to position [253, 0]
click at [860, 347] on span "Custom Component" at bounding box center [894, 347] width 134 height 17
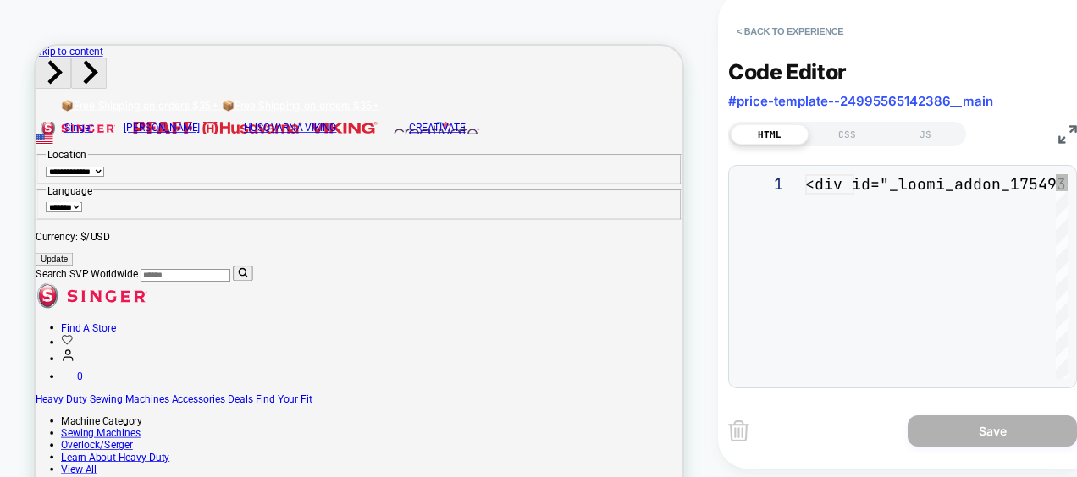
scroll to position [10, 0]
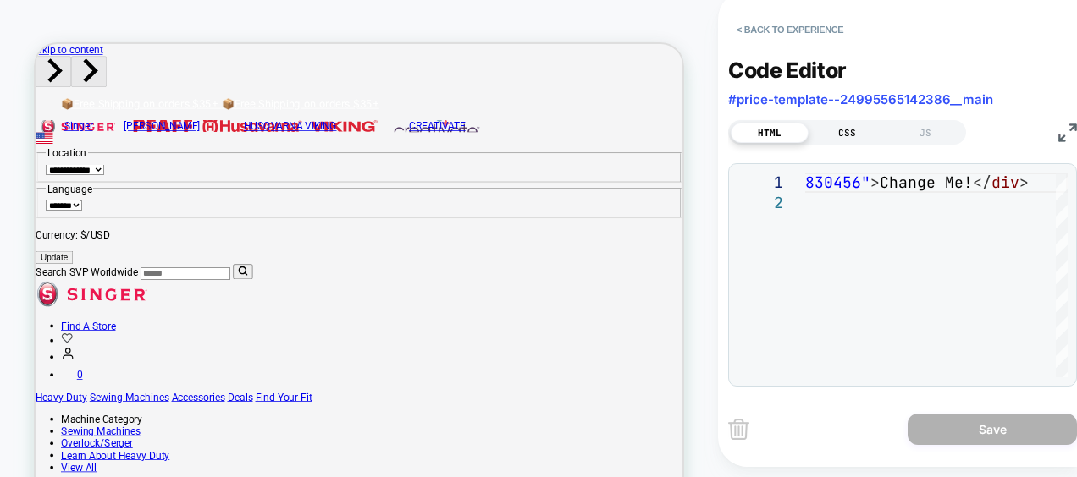
click at [853, 127] on div "CSS" at bounding box center [847, 133] width 78 height 20
click at [772, 127] on div "HTML" at bounding box center [769, 133] width 78 height 20
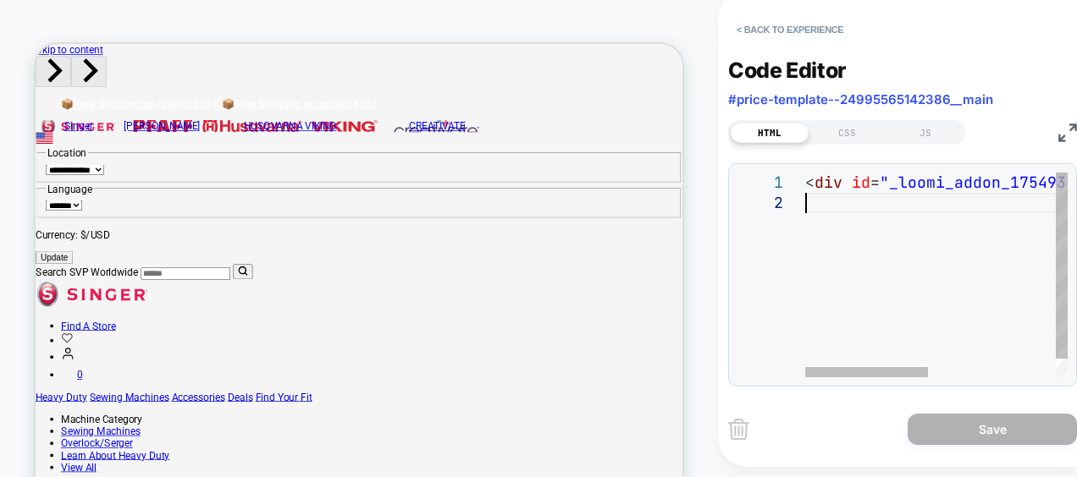
click at [834, 208] on div "< div id = "_loomi_addon_1754935830456" > Change Me! </ div >" at bounding box center [1071, 285] width 532 height 225
type textarea "**********"
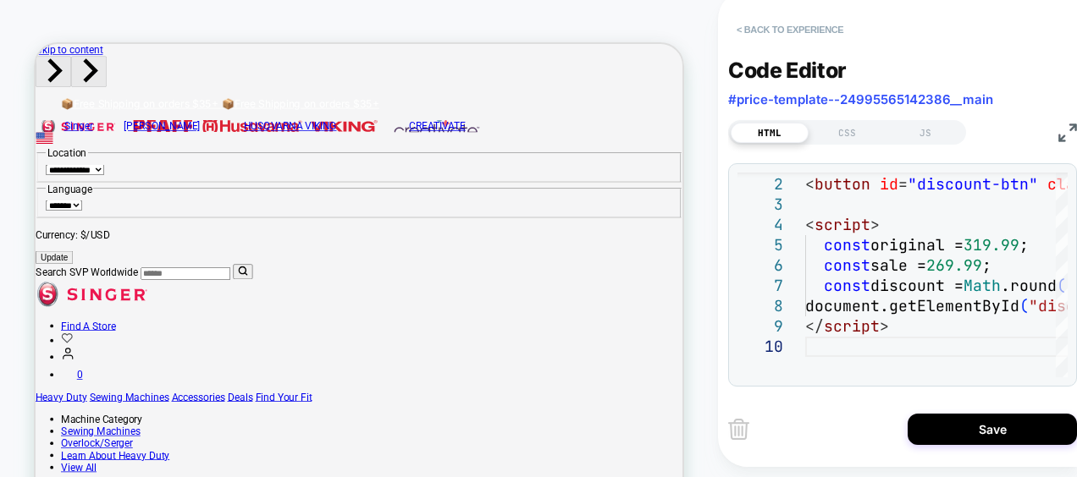
click at [757, 29] on button "< Back to experience" at bounding box center [790, 29] width 124 height 27
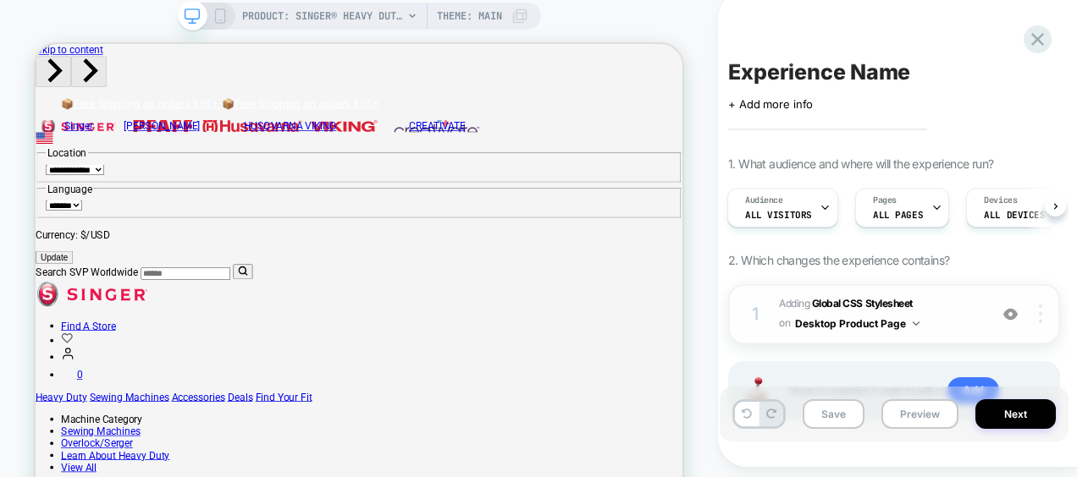
click at [1042, 311] on div at bounding box center [1043, 314] width 32 height 19
click at [745, 419] on button at bounding box center [747, 414] width 24 height 25
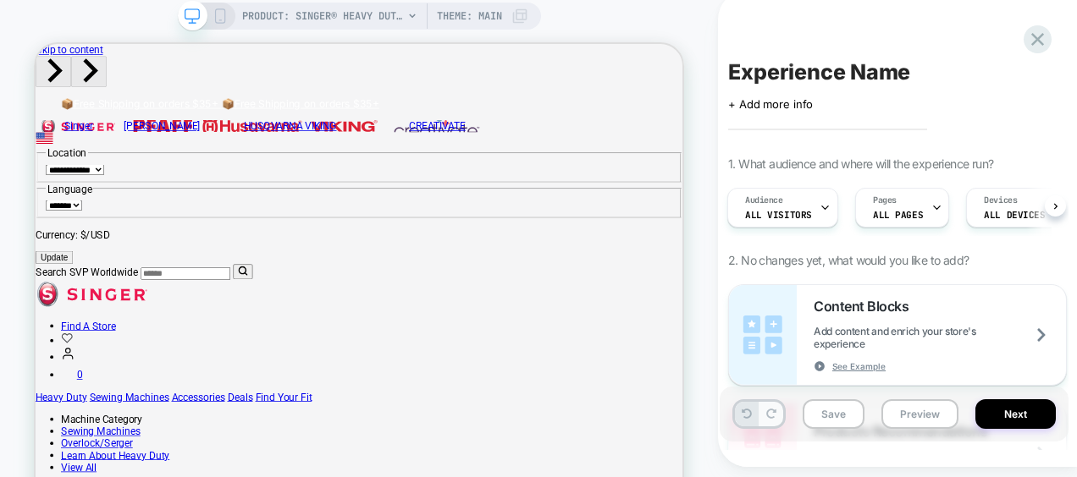
click at [769, 417] on icon at bounding box center [771, 414] width 10 height 10
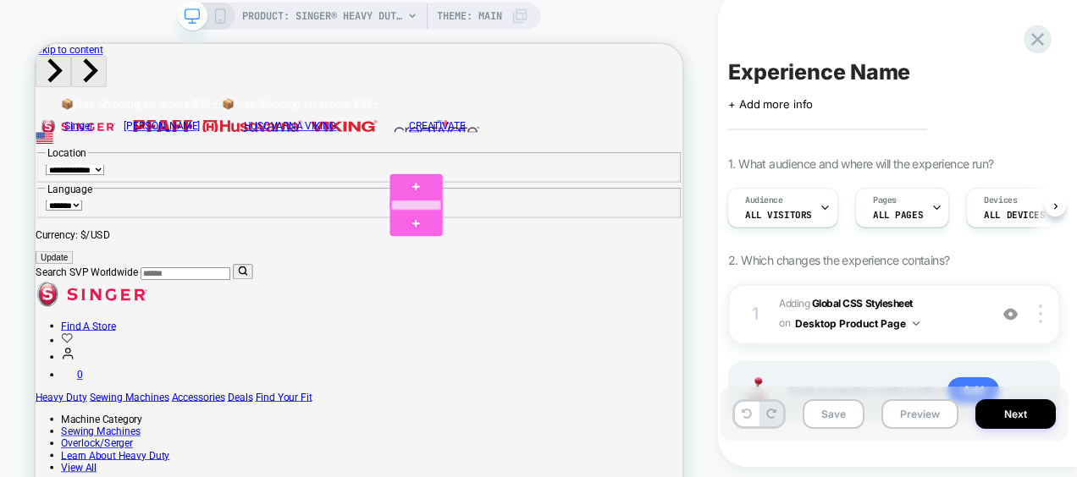
click at [530, 262] on div at bounding box center [543, 259] width 67 height 14
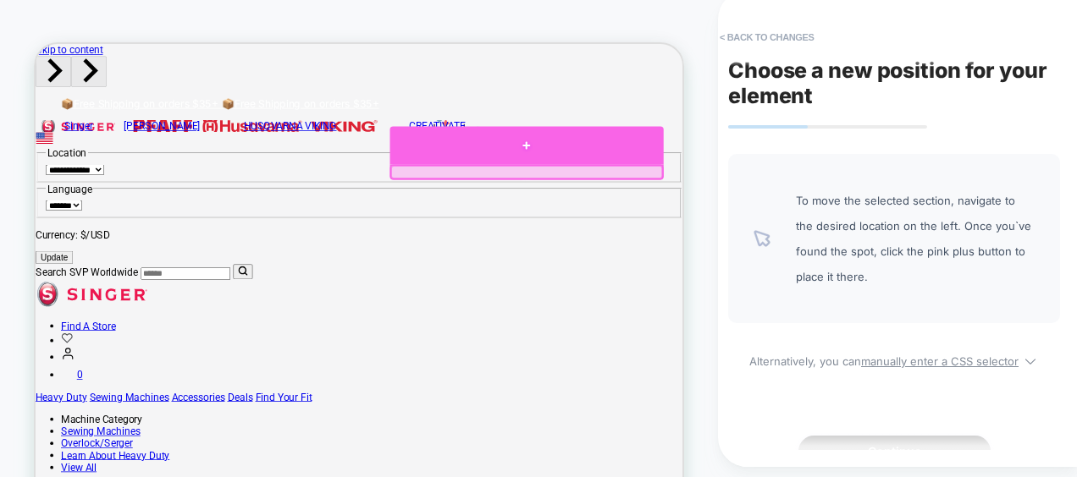
click at [633, 193] on div at bounding box center [691, 179] width 366 height 51
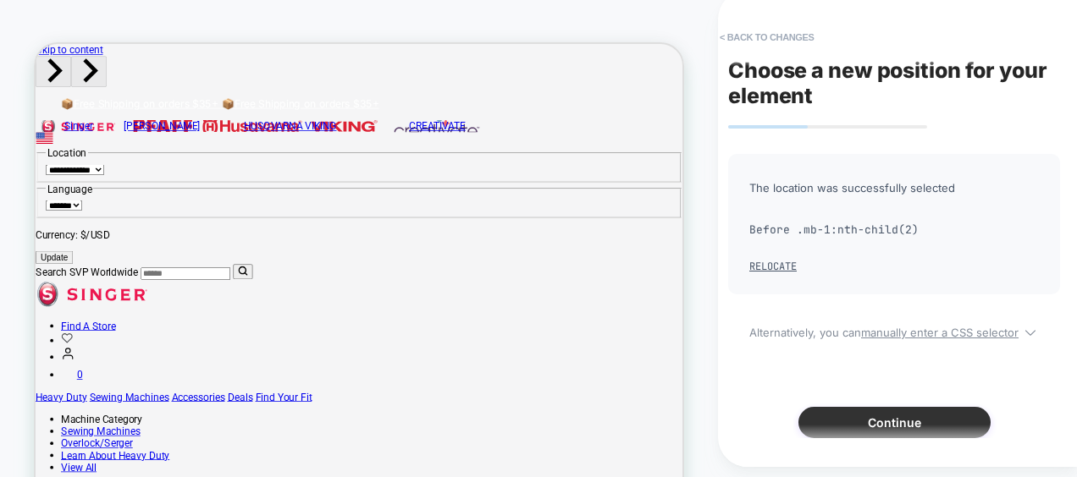
click at [854, 417] on button "Continue" at bounding box center [894, 422] width 192 height 31
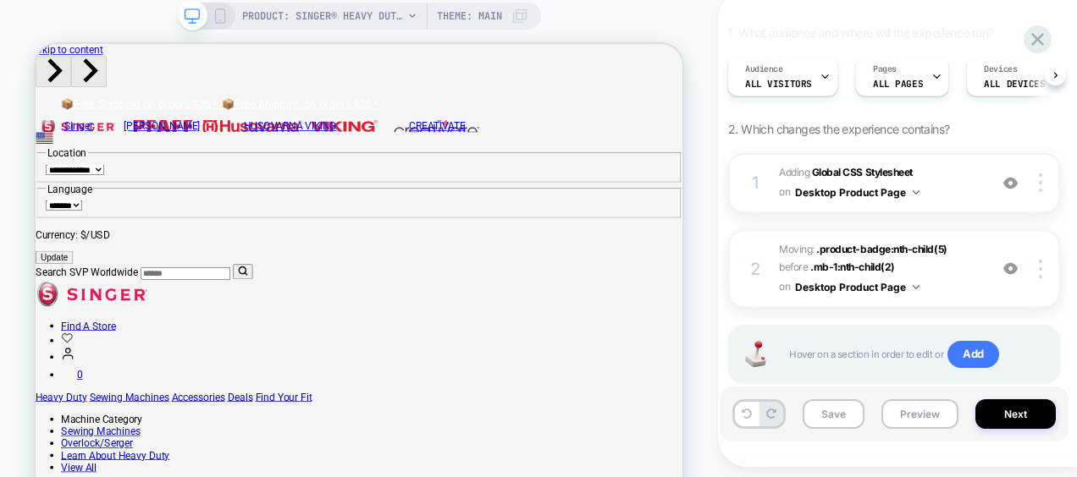
scroll to position [132, 0]
click at [838, 413] on button "Save" at bounding box center [833, 415] width 62 height 30
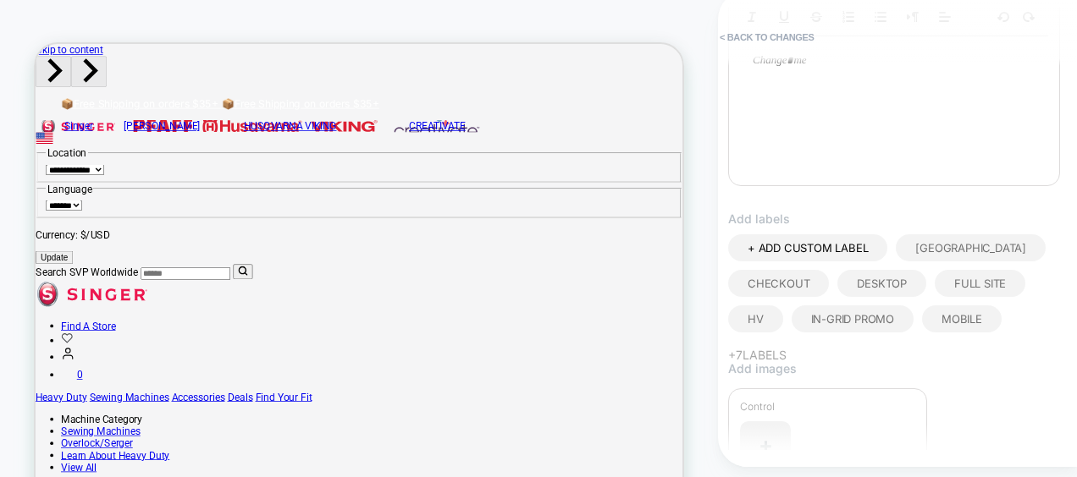
scroll to position [642, 0]
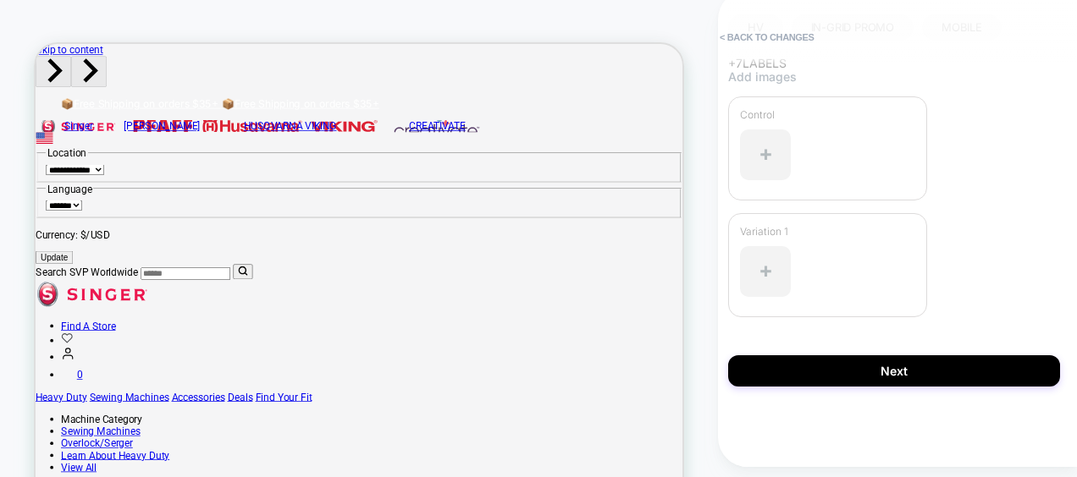
type input "*******"
click at [844, 367] on button "Next" at bounding box center [894, 371] width 332 height 31
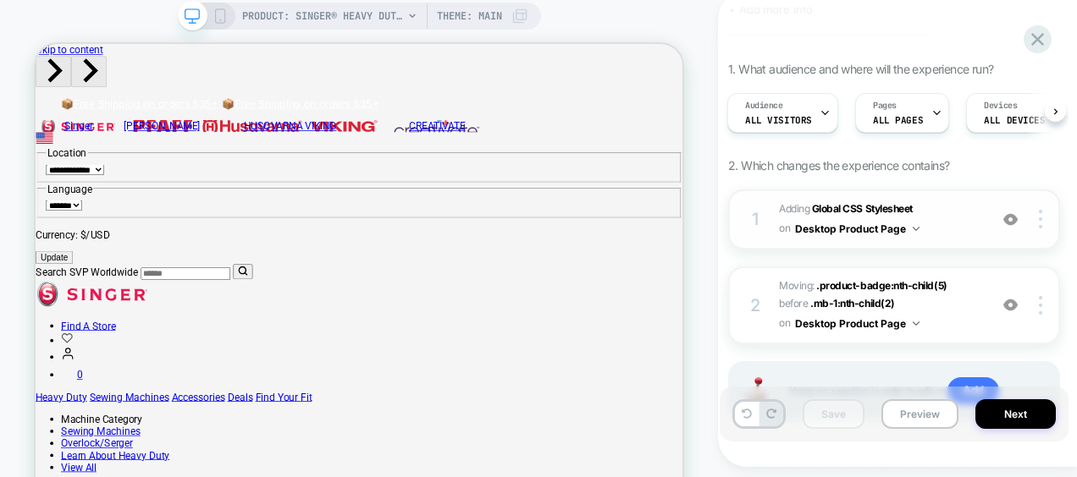
scroll to position [78, 0]
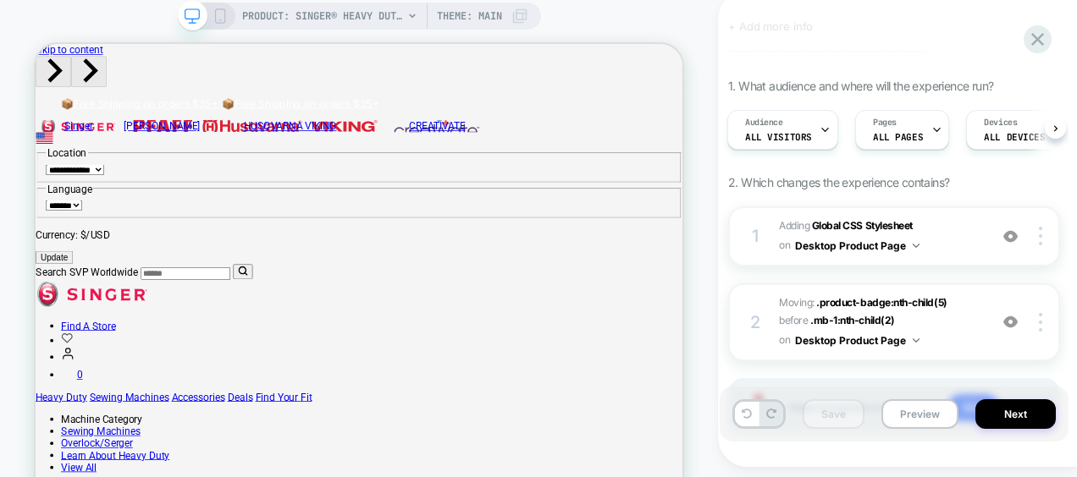
click at [224, 15] on icon at bounding box center [219, 15] width 15 height 15
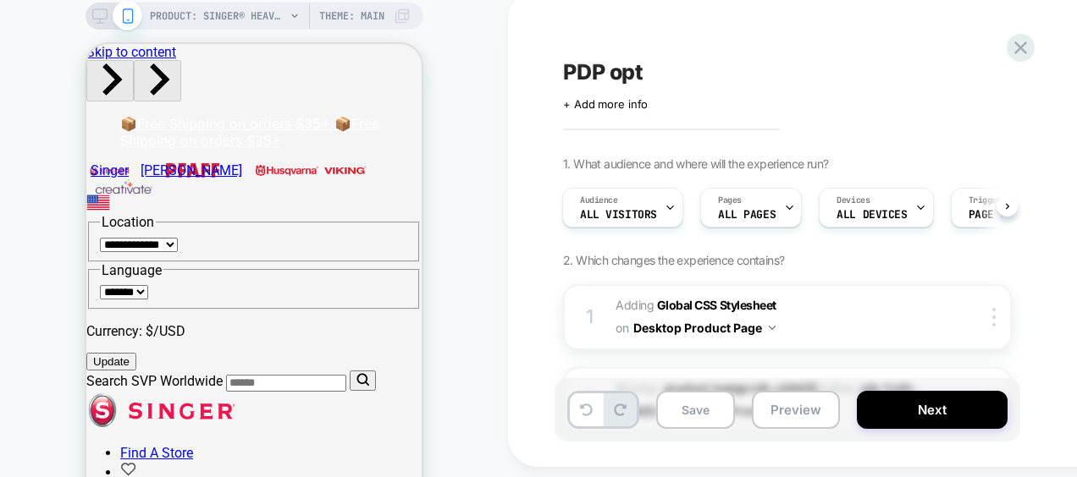
click at [105, 15] on icon at bounding box center [99, 15] width 15 height 15
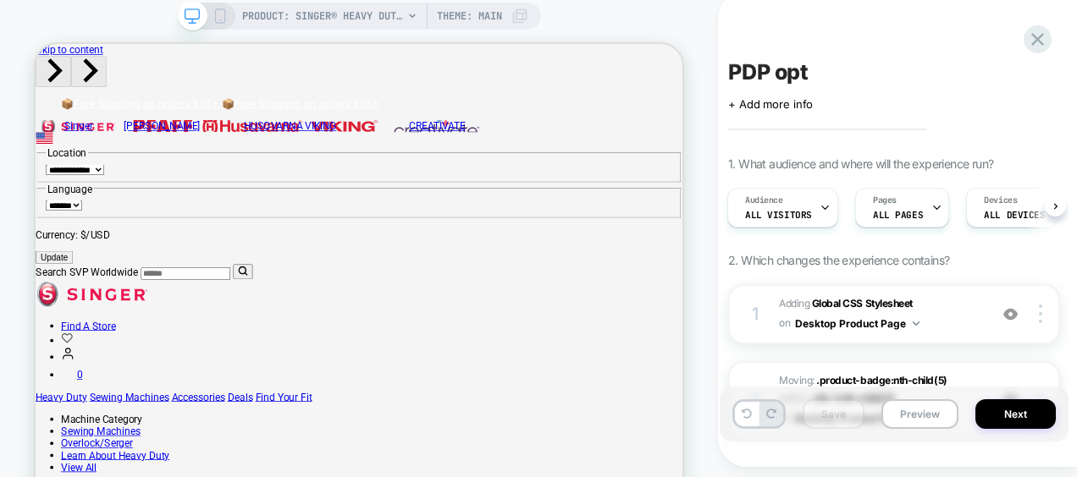
scroll to position [34, 0]
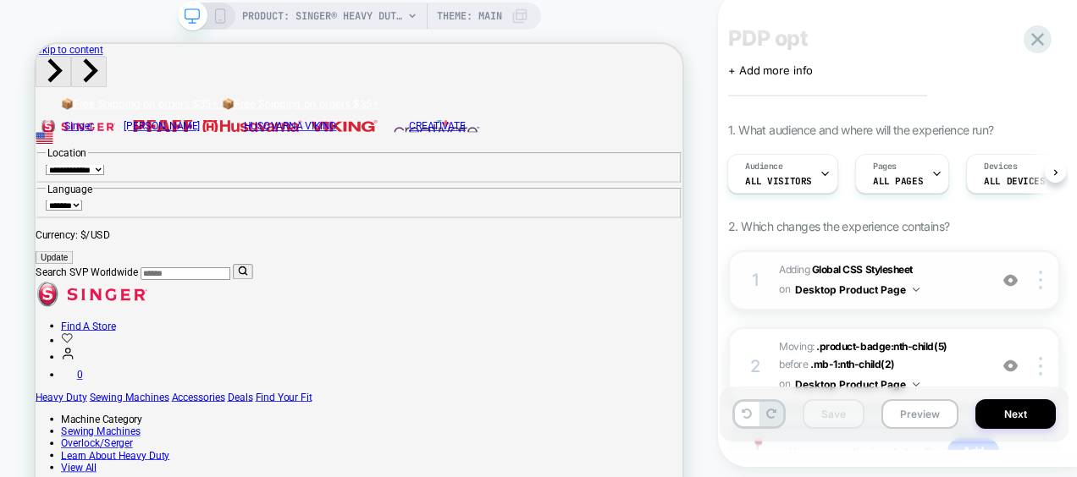
click at [914, 292] on button "Desktop Product Page" at bounding box center [857, 289] width 124 height 21
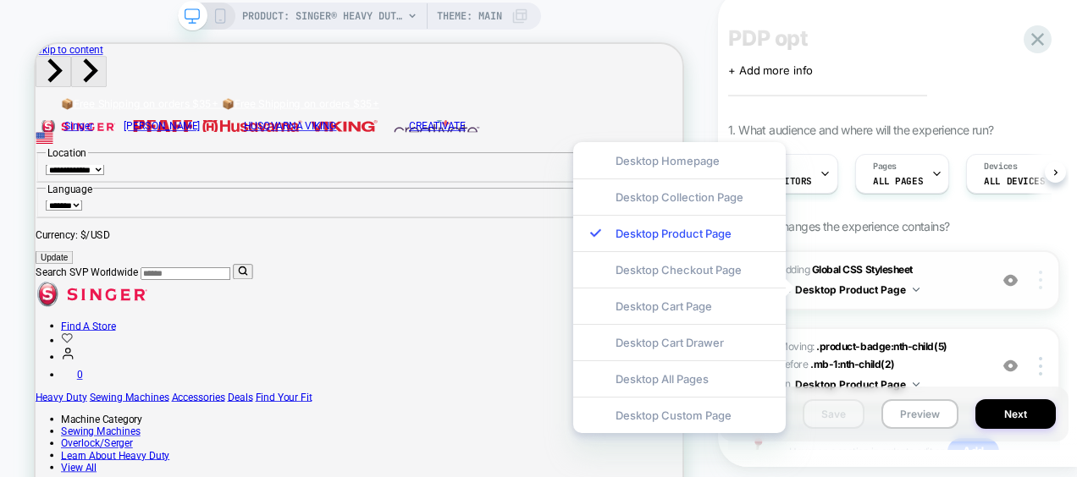
click at [1040, 278] on img at bounding box center [1040, 280] width 3 height 19
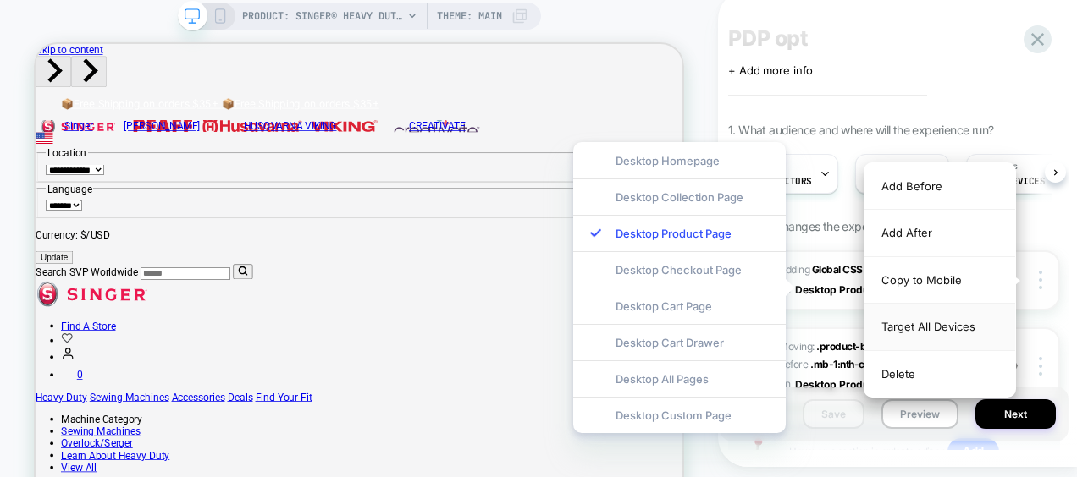
click at [958, 325] on div "Target All Devices" at bounding box center [939, 327] width 151 height 47
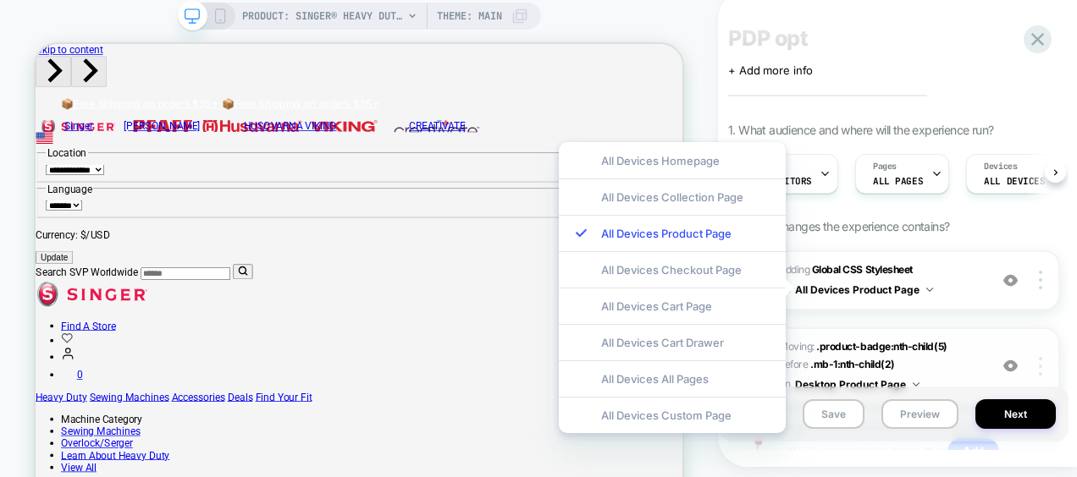
click at [1041, 367] on img at bounding box center [1040, 366] width 3 height 19
click at [1055, 231] on div "1. What audience and where will the experience run? Audience All Visitors Pages…" at bounding box center [894, 323] width 332 height 401
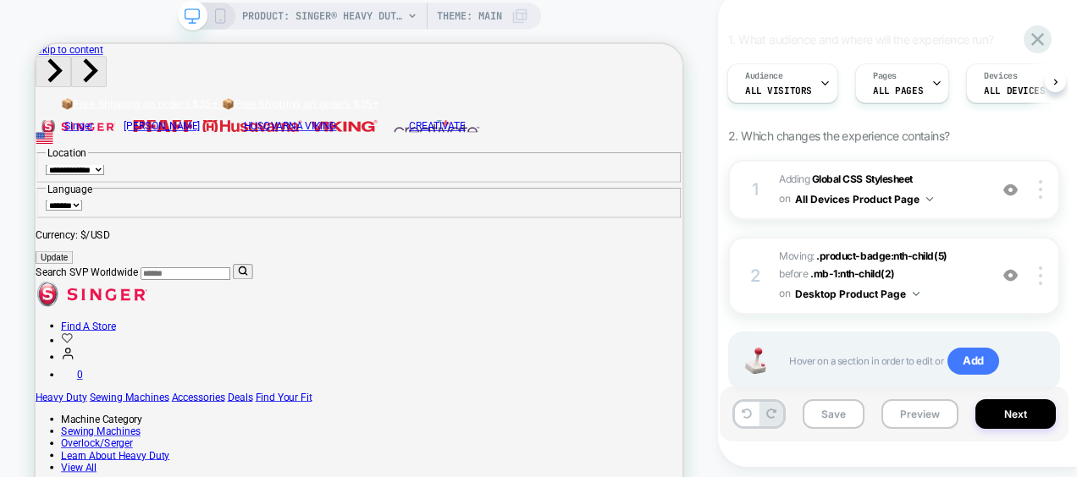
scroll to position [137, 0]
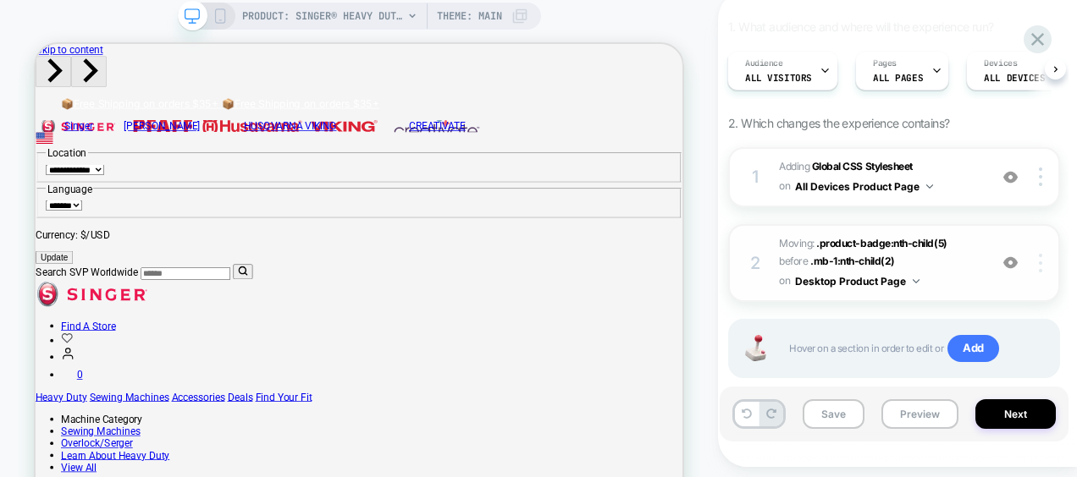
click at [1040, 259] on img at bounding box center [1040, 263] width 3 height 19
click at [846, 417] on button "Save" at bounding box center [833, 415] width 62 height 30
click at [223, 20] on icon at bounding box center [219, 15] width 15 height 15
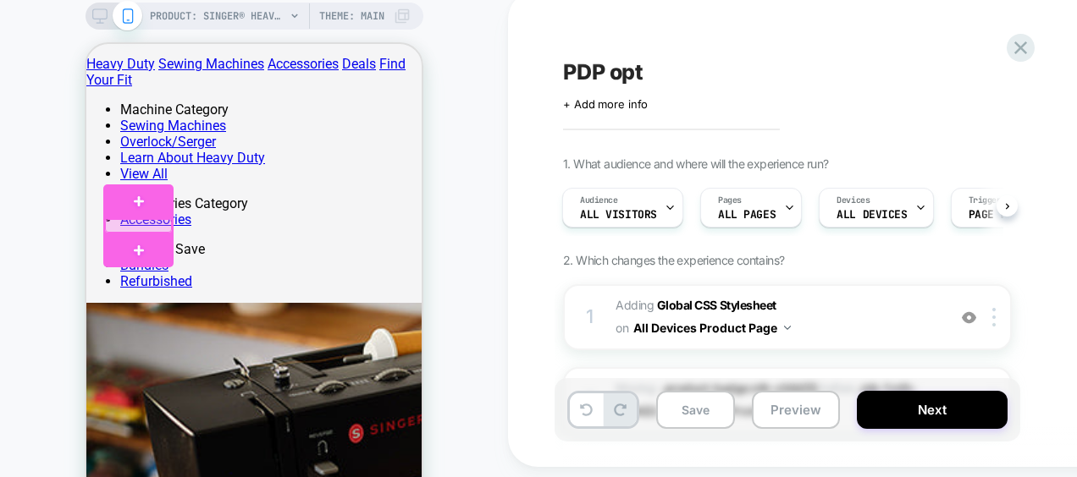
click at [159, 226] on div at bounding box center [138, 226] width 67 height 14
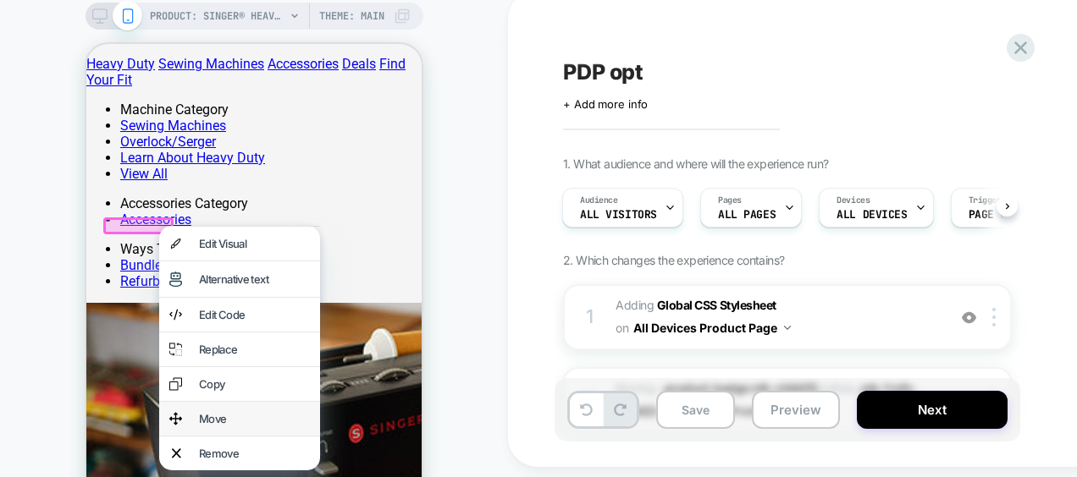
click at [205, 425] on div "Move" at bounding box center [254, 419] width 111 height 14
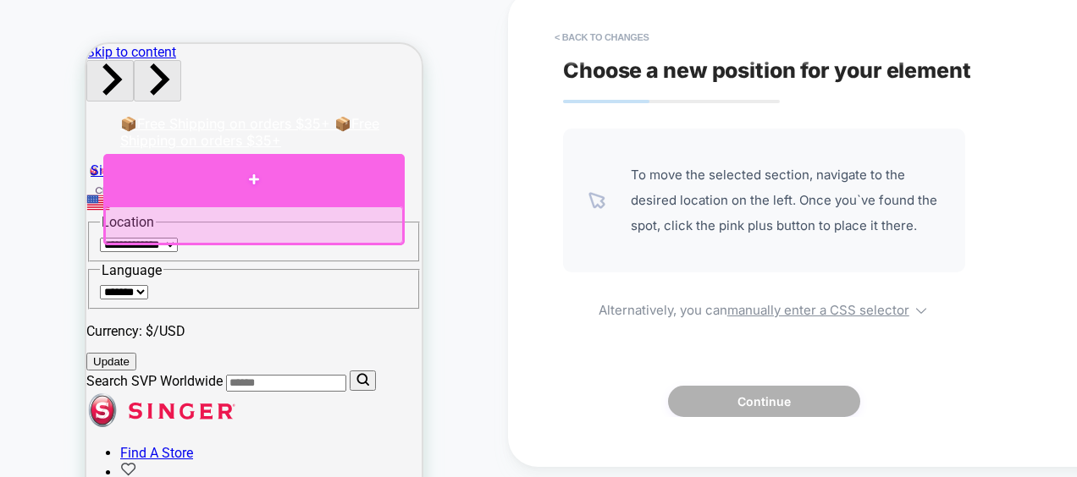
click at [245, 179] on div at bounding box center [253, 179] width 301 height 51
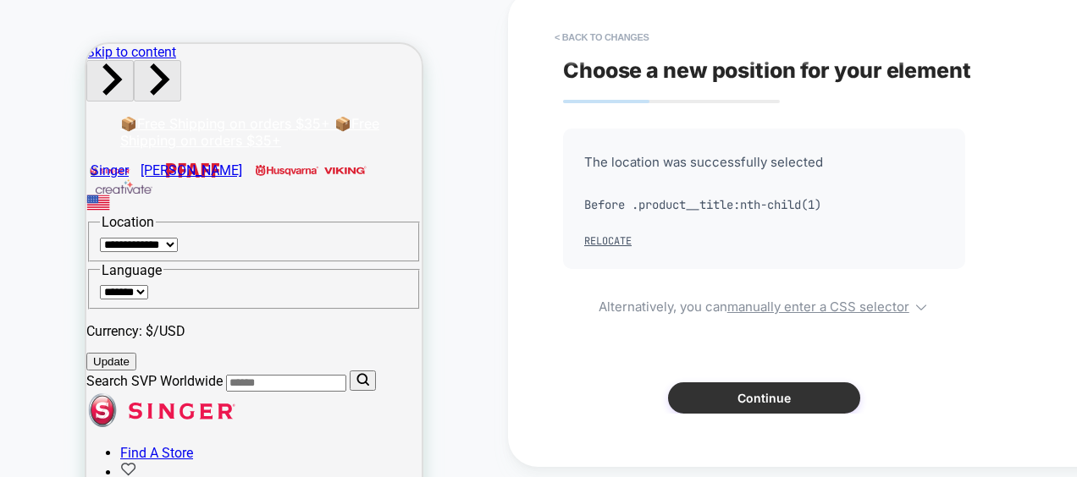
click at [713, 400] on button "Continue" at bounding box center [764, 398] width 192 height 31
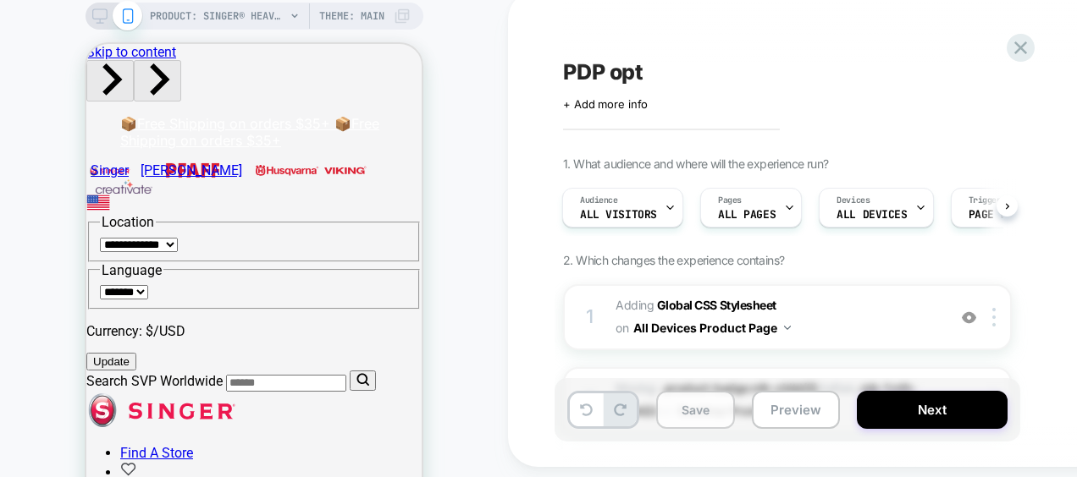
click at [699, 411] on button "Save" at bounding box center [695, 410] width 79 height 38
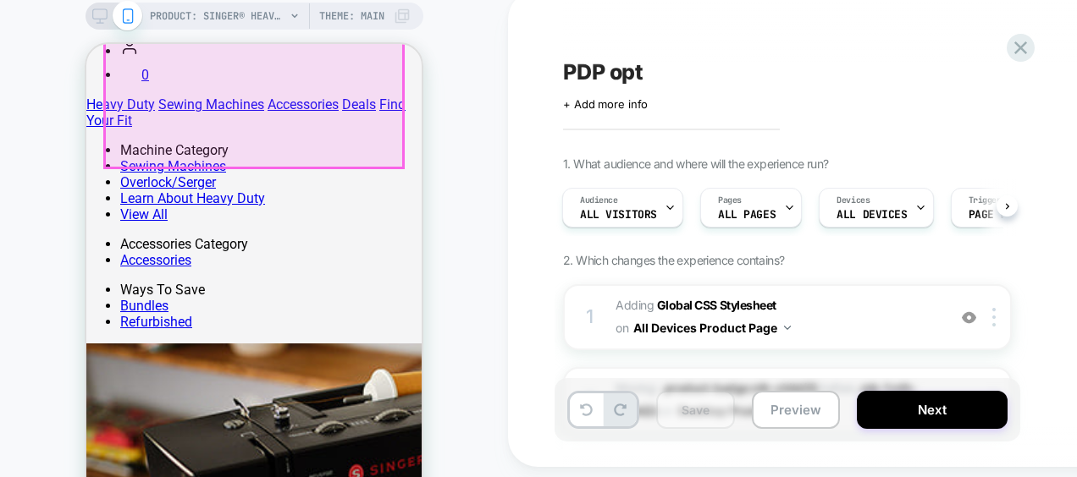
scroll to position [457, 0]
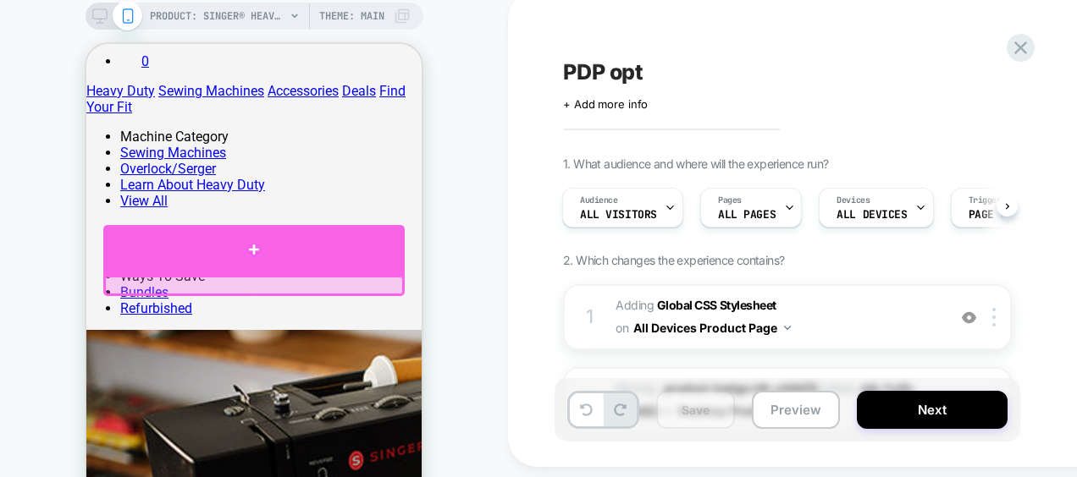
click at [252, 260] on div at bounding box center [253, 250] width 301 height 50
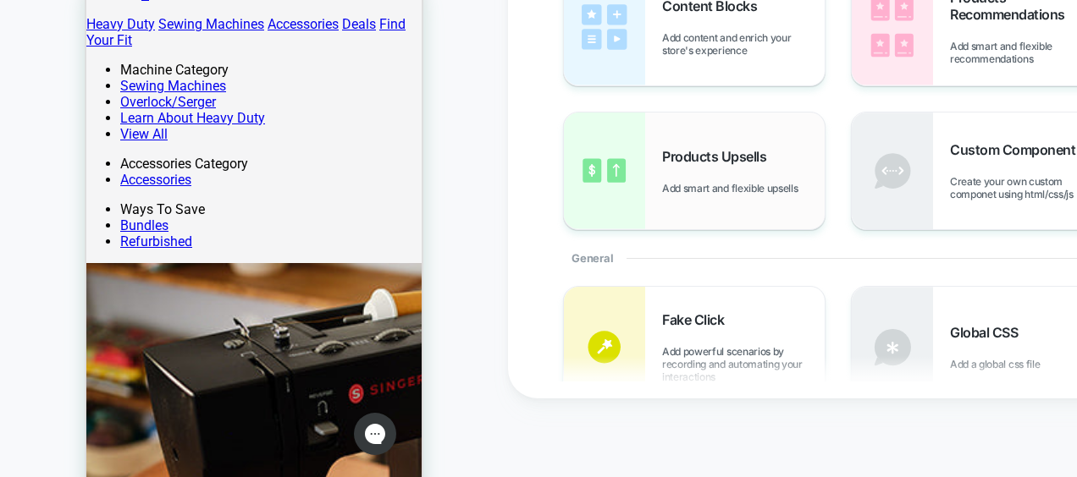
scroll to position [136, 0]
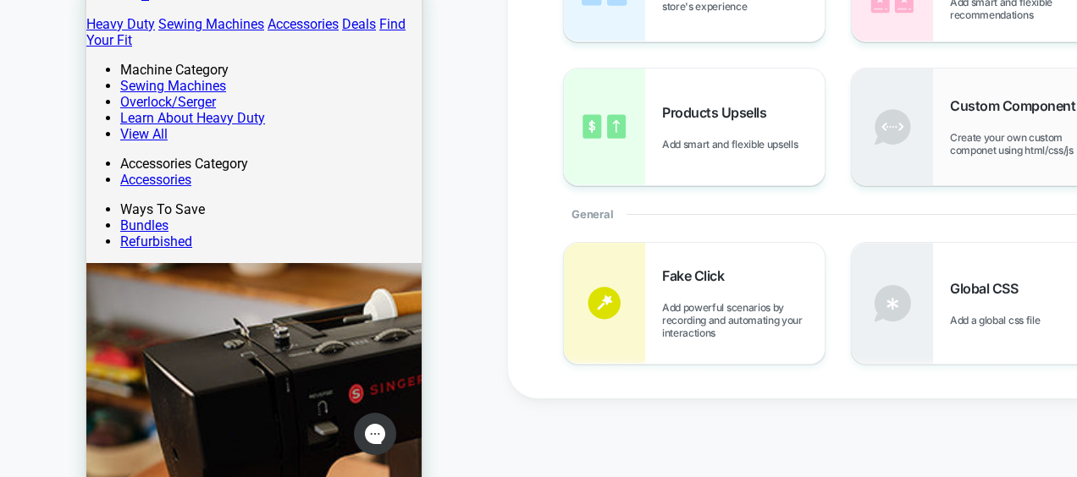
click at [967, 145] on span "Create your own custom componet using html/css/js" at bounding box center [1031, 143] width 163 height 25
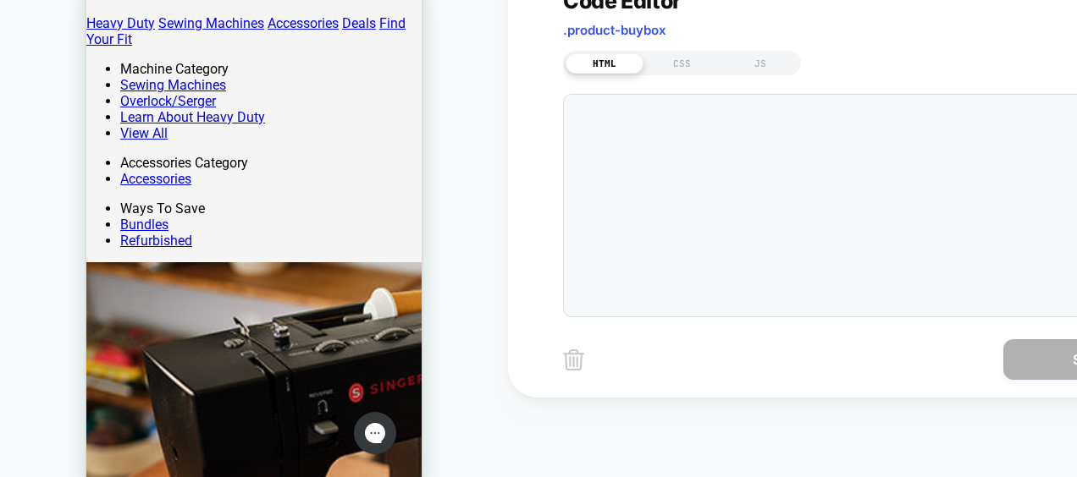
scroll to position [460, 0]
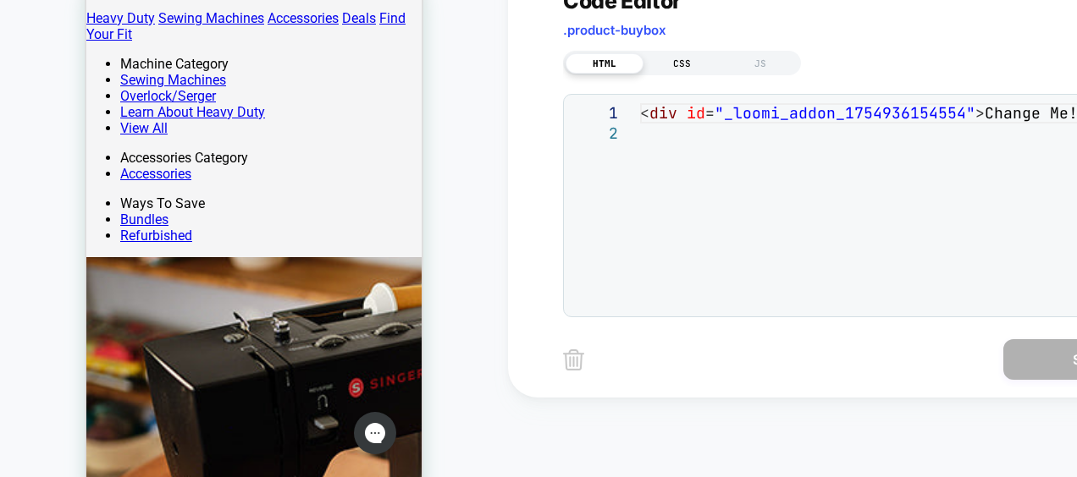
click at [670, 68] on div "CSS" at bounding box center [682, 63] width 78 height 20
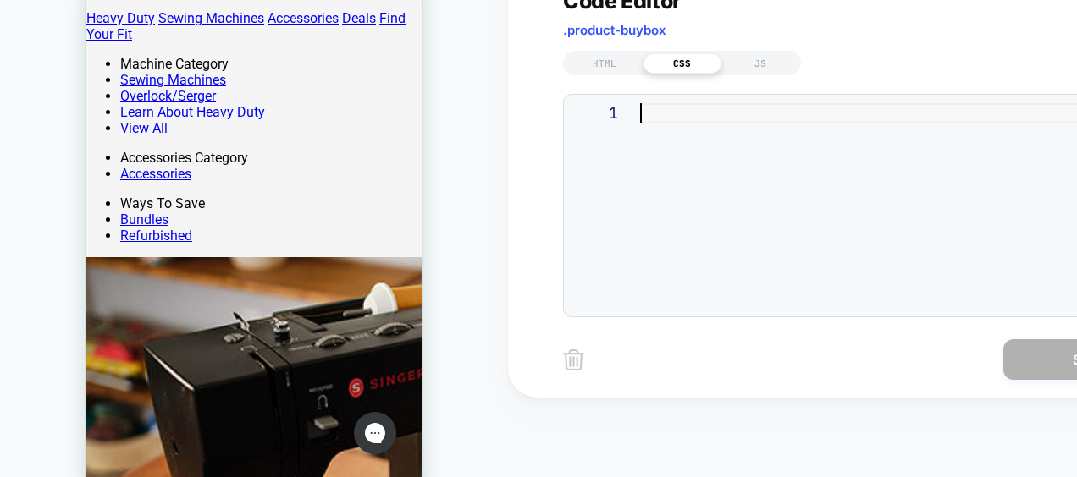
click at [689, 108] on div at bounding box center [901, 205] width 523 height 205
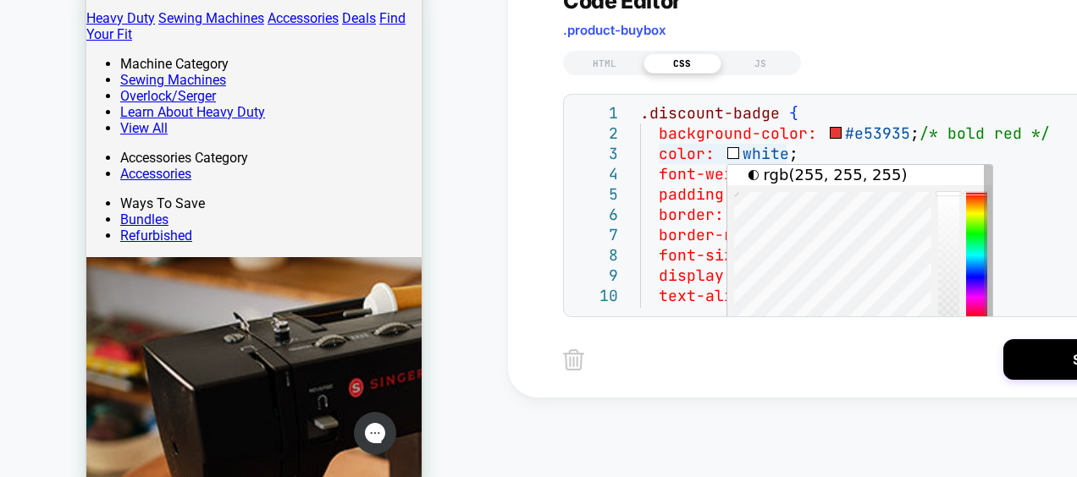
click at [730, 152] on div "font-weight: 600 ; padding: 0.4em 0.8em ; border: none ; border-radius: 4px ; f…" at bounding box center [901, 327] width 523 height 449
click at [731, 152] on div "font-weight: 600 ; padding: 0.4em 0.8em ; border: none ; border-radius: 4px ; f…" at bounding box center [901, 327] width 523 height 449
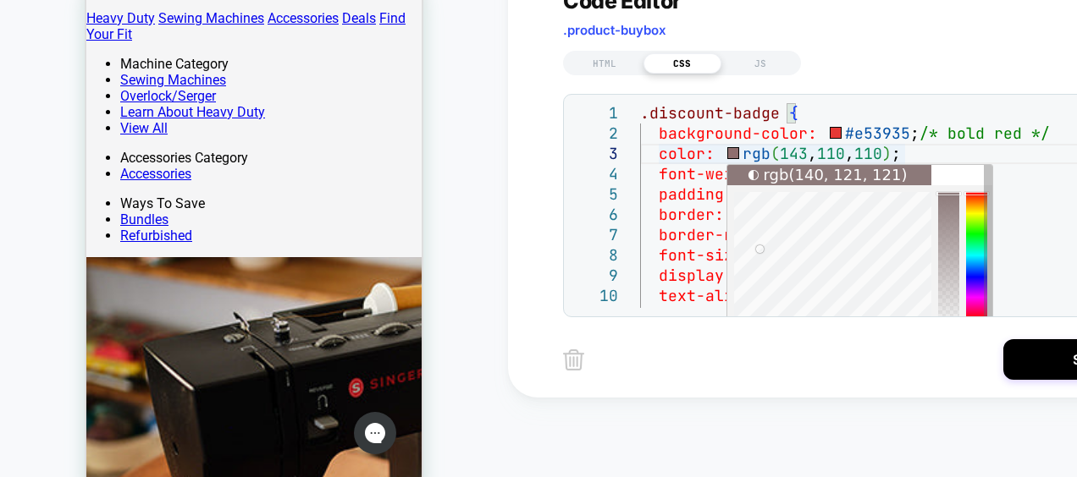
type textarea "**********"
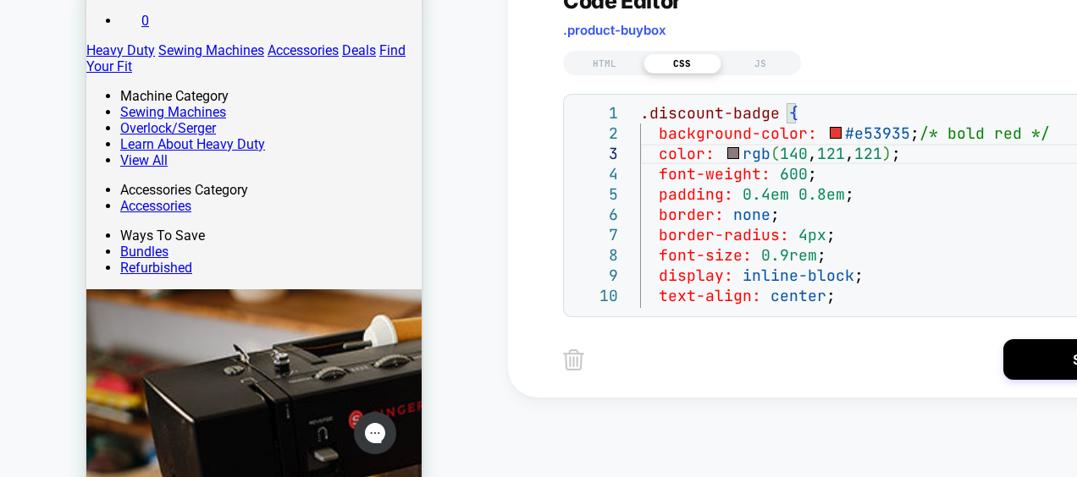
scroll to position [504, 0]
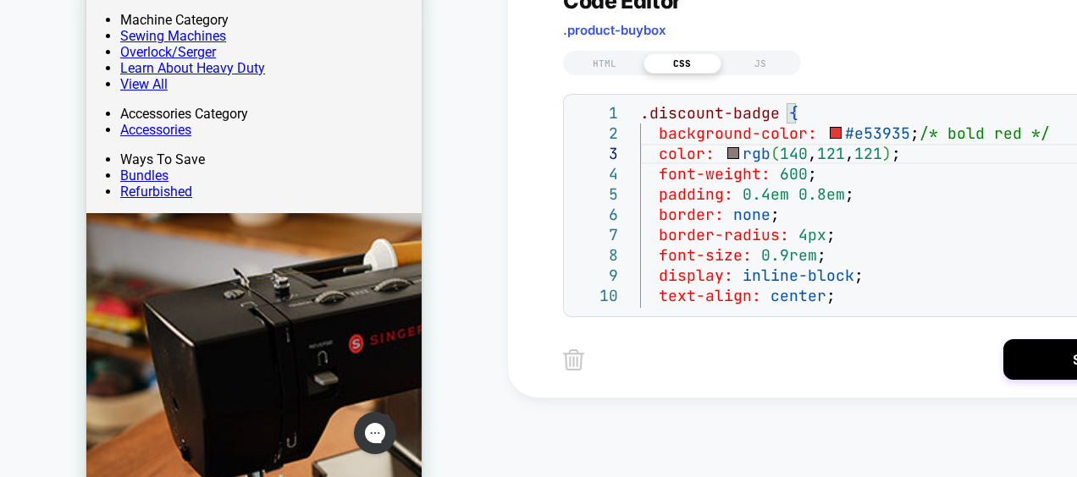
click at [1037, 208] on div "font-weight: 600 ; padding: 0.4em 0.8em ; border: none ; border-radius: 4px ; f…" at bounding box center [901, 327] width 523 height 449
click at [597, 53] on div "HTML" at bounding box center [604, 63] width 78 height 20
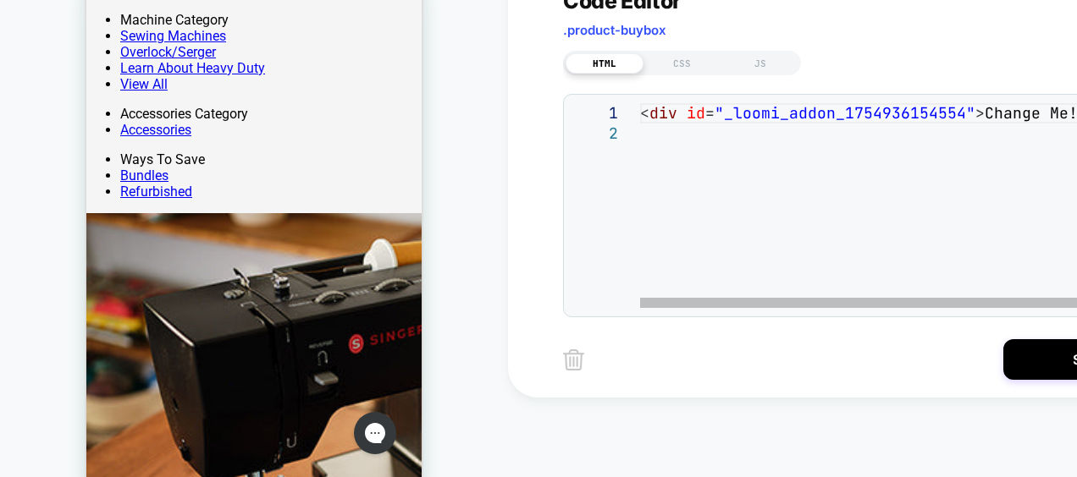
click at [997, 120] on div "< div id = "_loomi_addon_1754936154554" > Change Me! </ div >" at bounding box center [906, 215] width 532 height 225
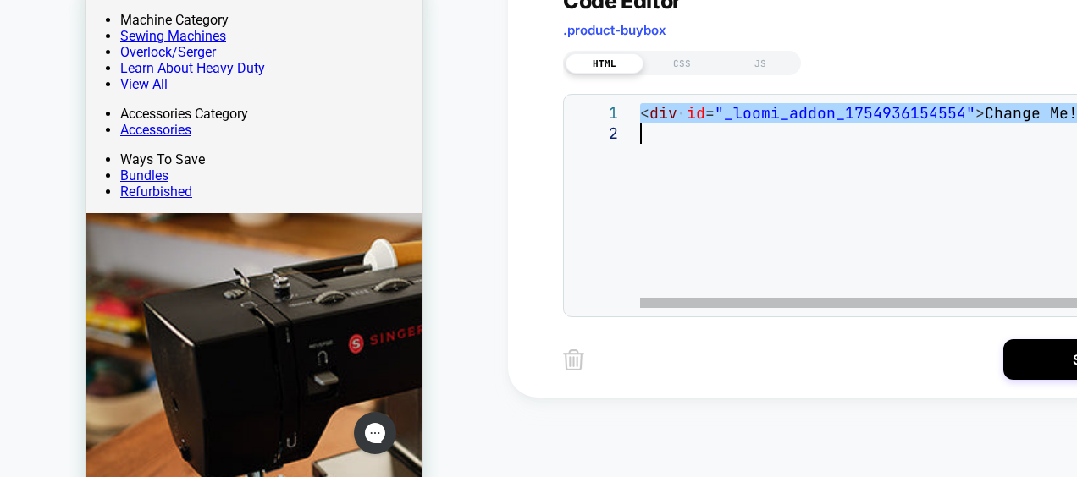
click at [997, 120] on div "< div id = "_loomi_addon_1754936154554" > Change Me! </ div >" at bounding box center [906, 215] width 532 height 225
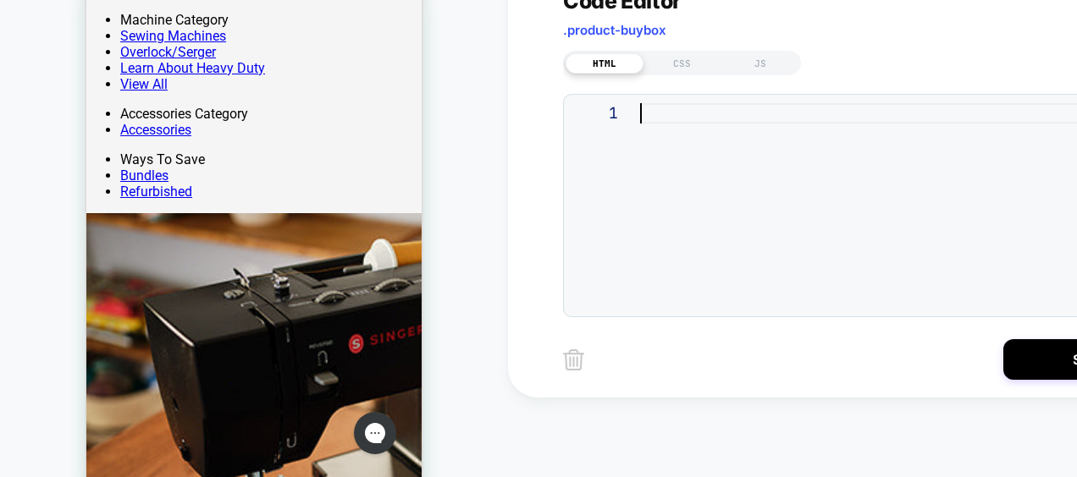
click at [992, 173] on div at bounding box center [901, 205] width 523 height 205
click at [672, 56] on div "CSS" at bounding box center [682, 63] width 78 height 20
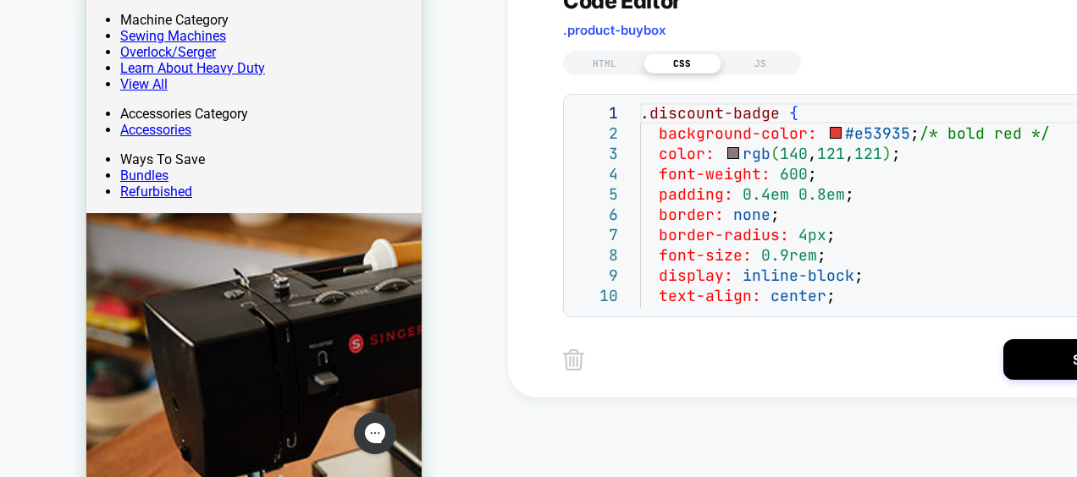
click at [902, 240] on div ".discount-badge { background-color: #e53935 ; /* bold red */ color: rgb ( 140 ,…" at bounding box center [901, 327] width 523 height 449
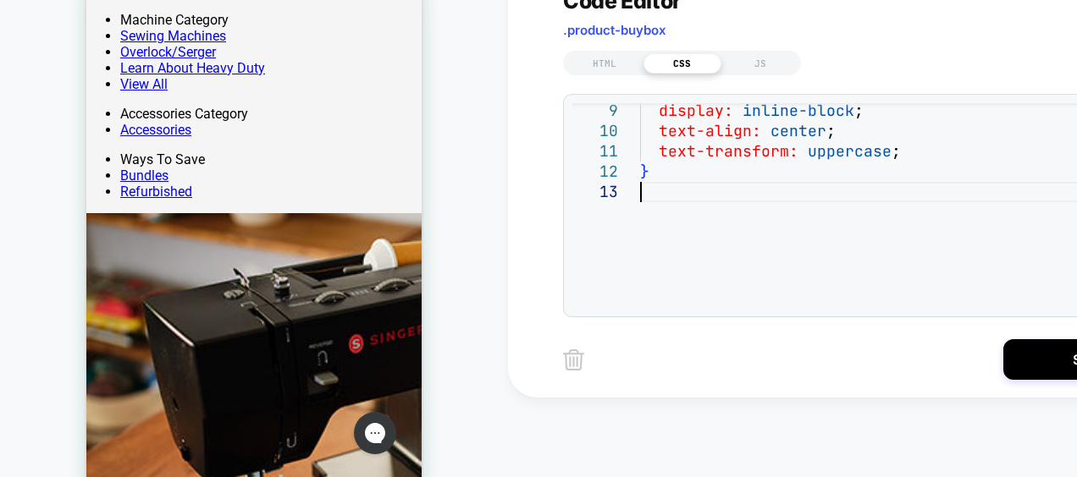
click at [767, 227] on div "display: inline-block ; text-align: center ; text-transform: uppercase ; }" at bounding box center [901, 162] width 523 height 449
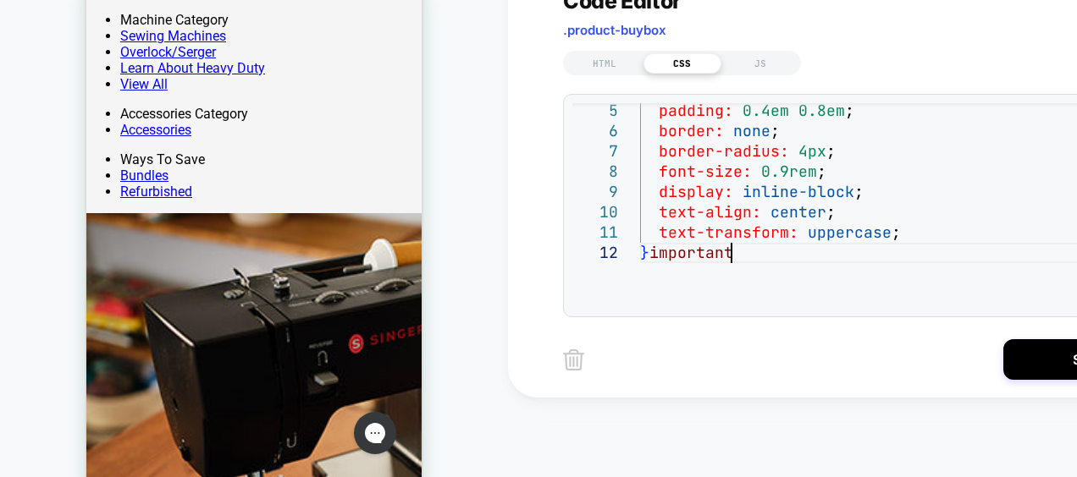
scroll to position [20, 99]
type textarea "**********"
click at [816, 308] on div "**********" at bounding box center [867, 205] width 591 height 205
click at [808, 269] on div "display: inline-block ; text-align: center ; text-transform: uppercase ; font-s…" at bounding box center [901, 233] width 523 height 428
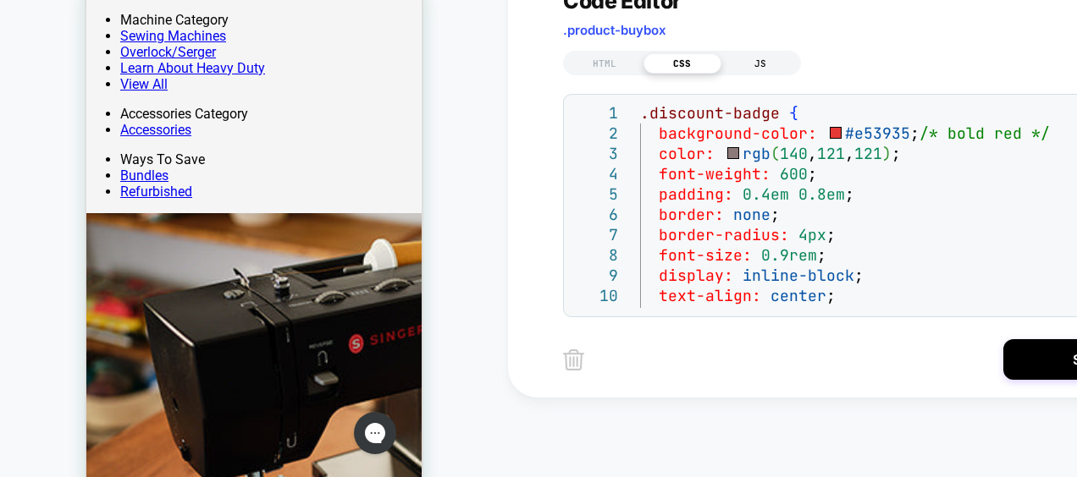
click at [752, 59] on div "JS" at bounding box center [760, 63] width 78 height 20
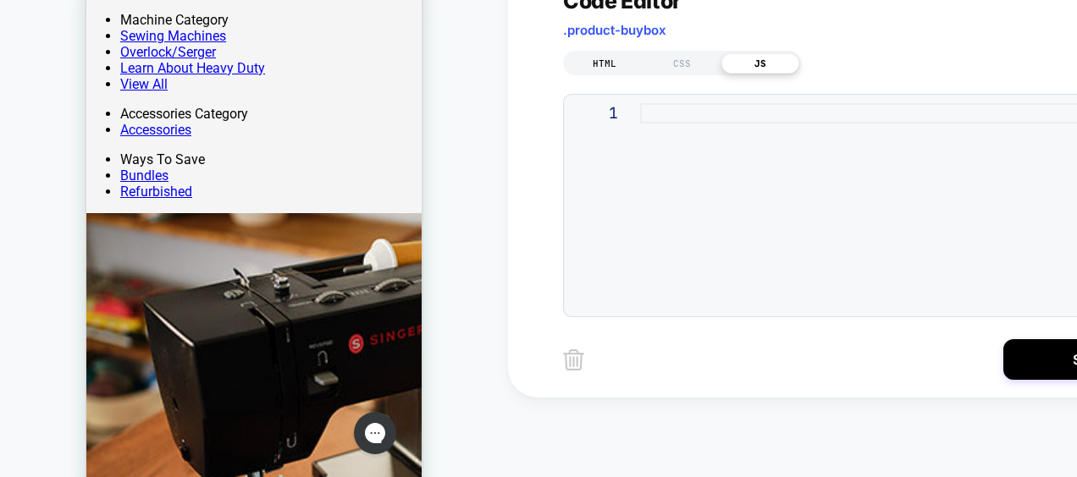
click at [611, 56] on div "HTML" at bounding box center [604, 63] width 78 height 20
click at [575, 364] on img at bounding box center [573, 360] width 21 height 21
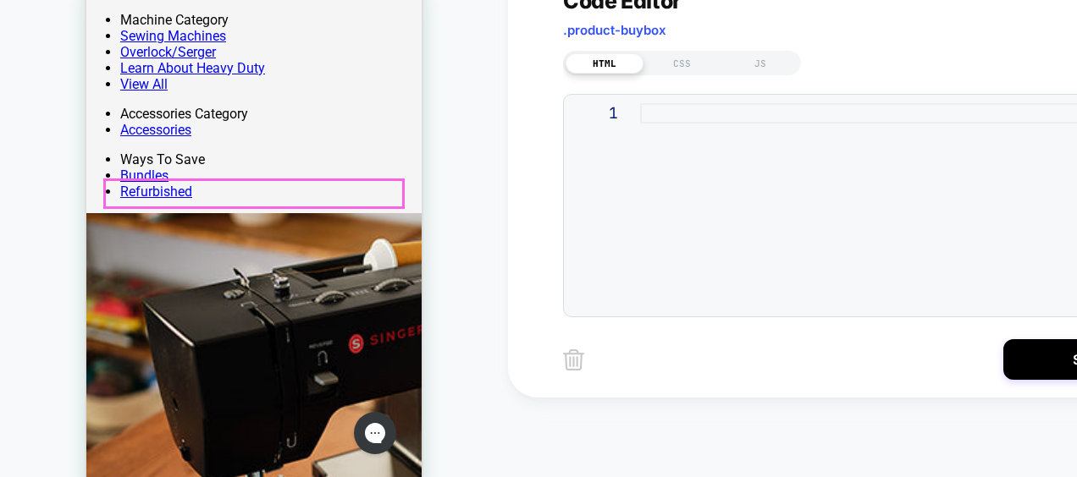
scroll to position [0, 0]
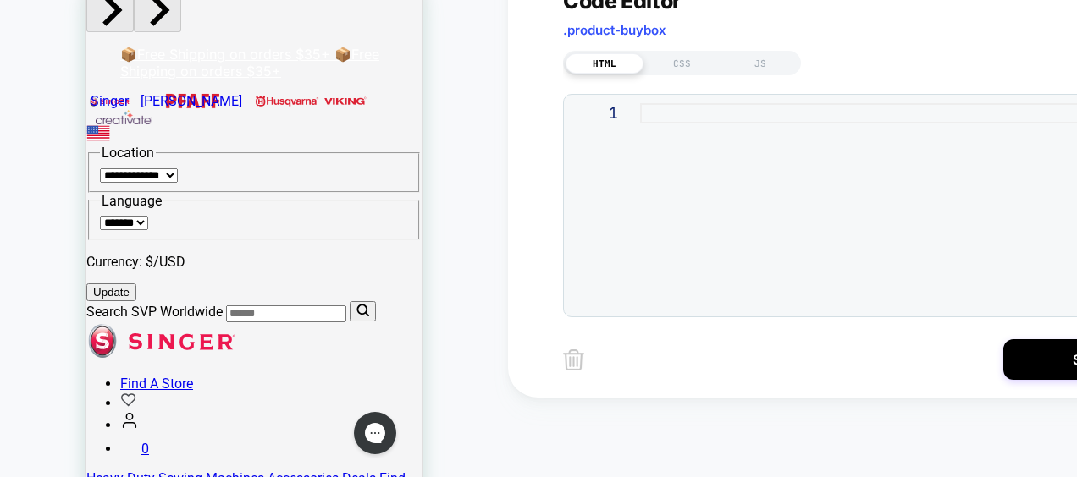
click at [574, 360] on img at bounding box center [573, 360] width 21 height 21
click at [1047, 376] on button "Save" at bounding box center [1087, 359] width 169 height 41
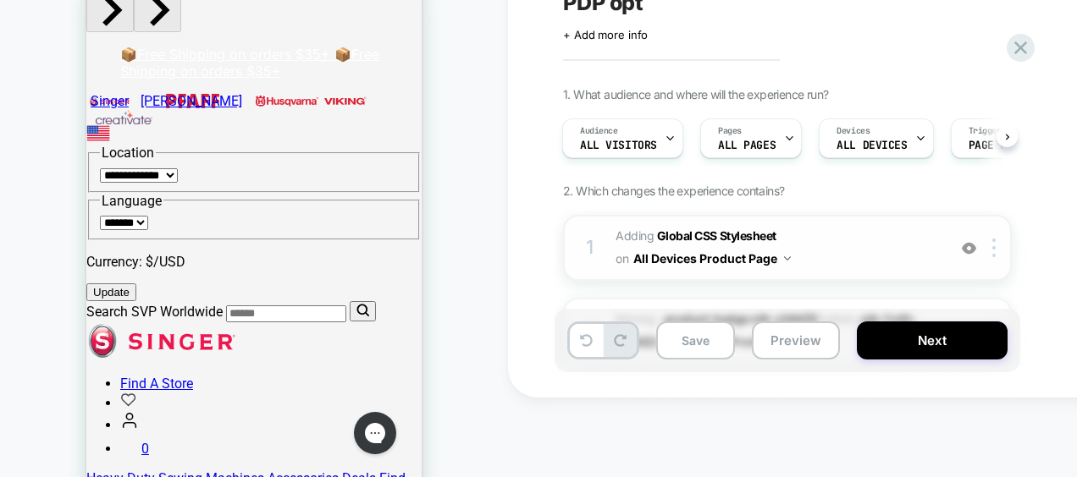
scroll to position [372, 0]
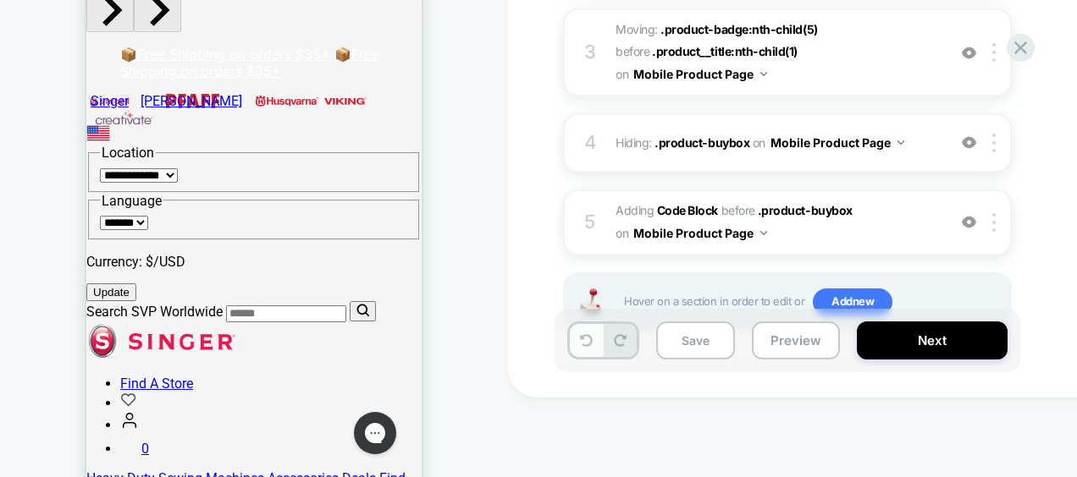
click at [584, 344] on icon at bounding box center [586, 340] width 13 height 13
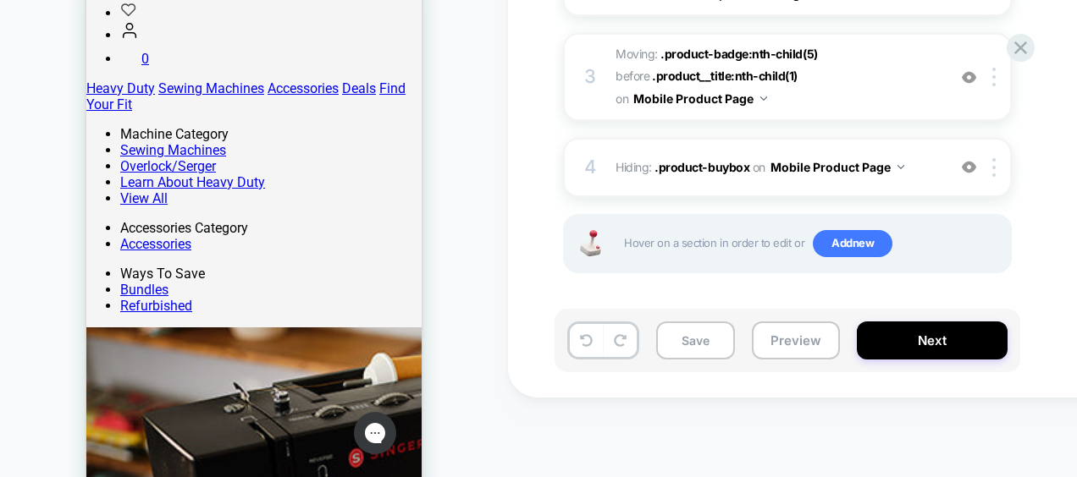
scroll to position [396, 0]
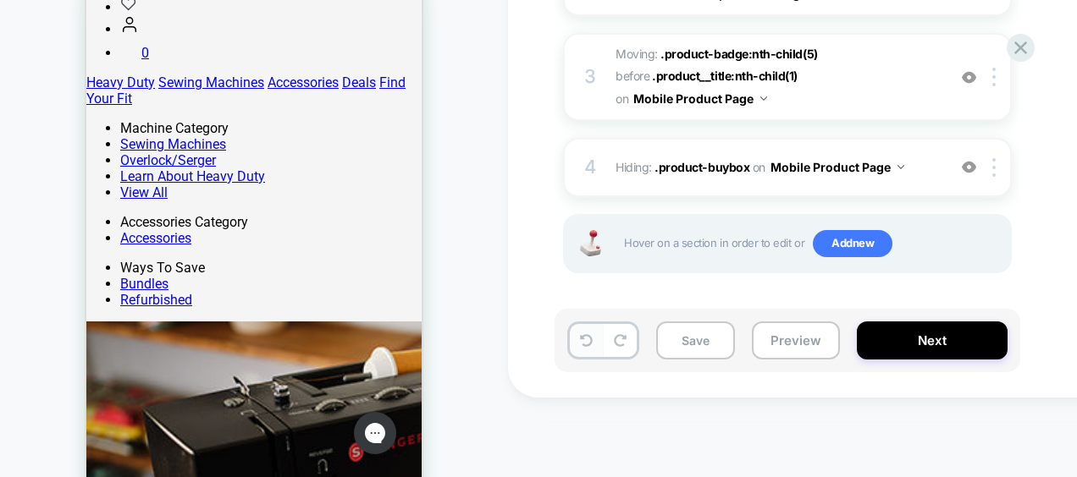
click at [596, 348] on button at bounding box center [586, 340] width 33 height 33
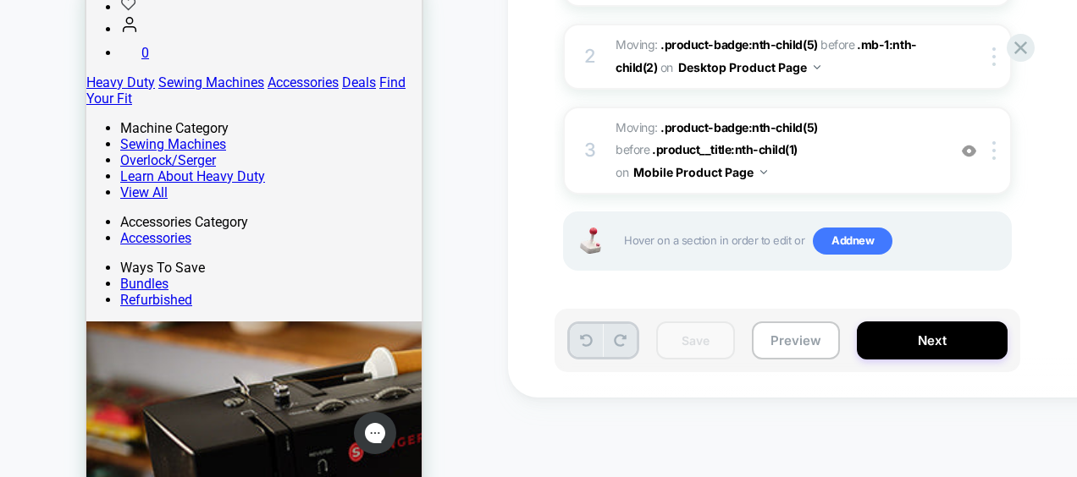
scroll to position [272, 0]
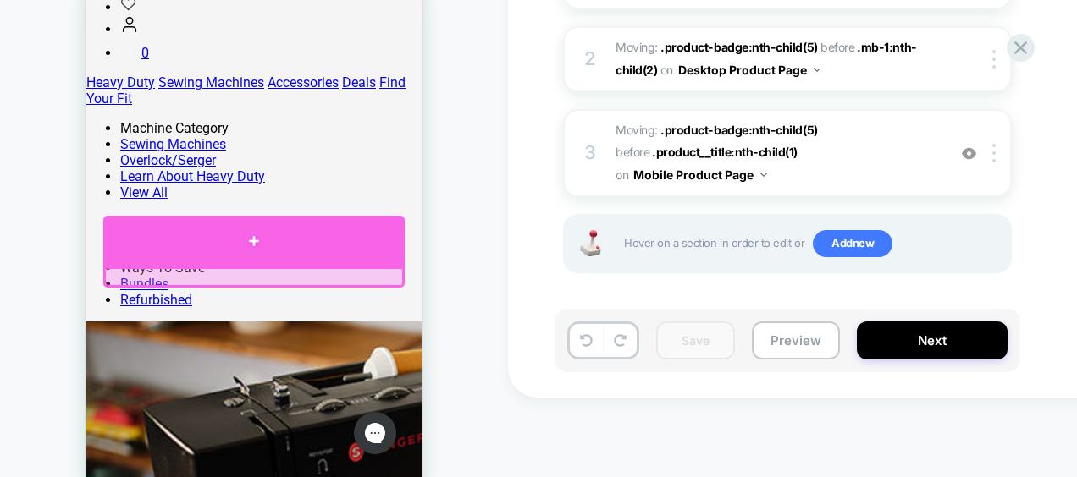
click at [252, 235] on div at bounding box center [253, 241] width 301 height 51
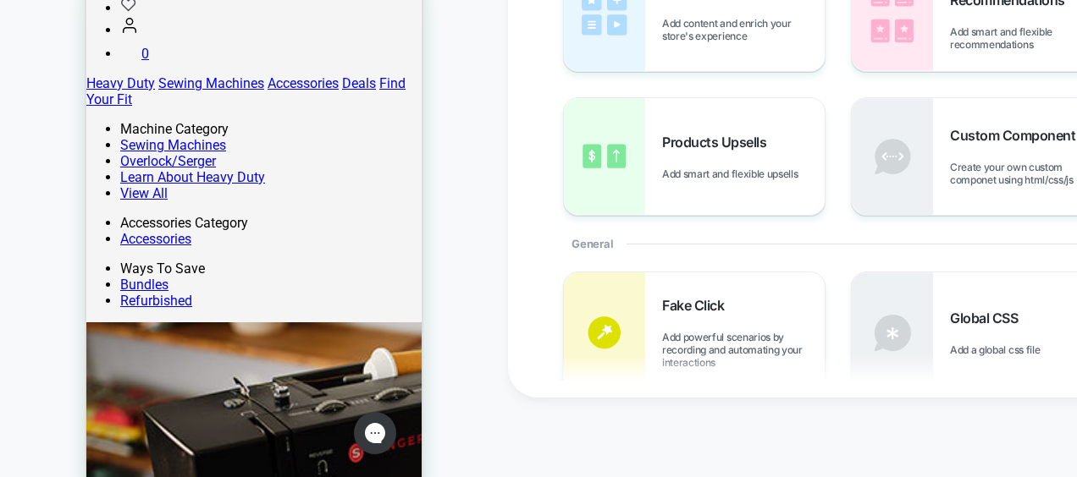
scroll to position [51, 0]
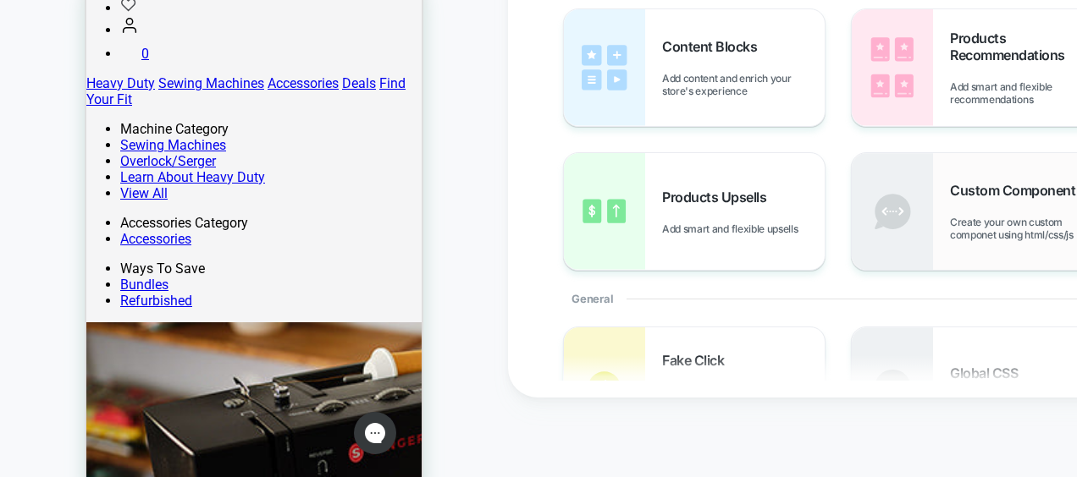
click at [1012, 222] on span "Create your own custom componet using html/css/js" at bounding box center [1031, 228] width 163 height 25
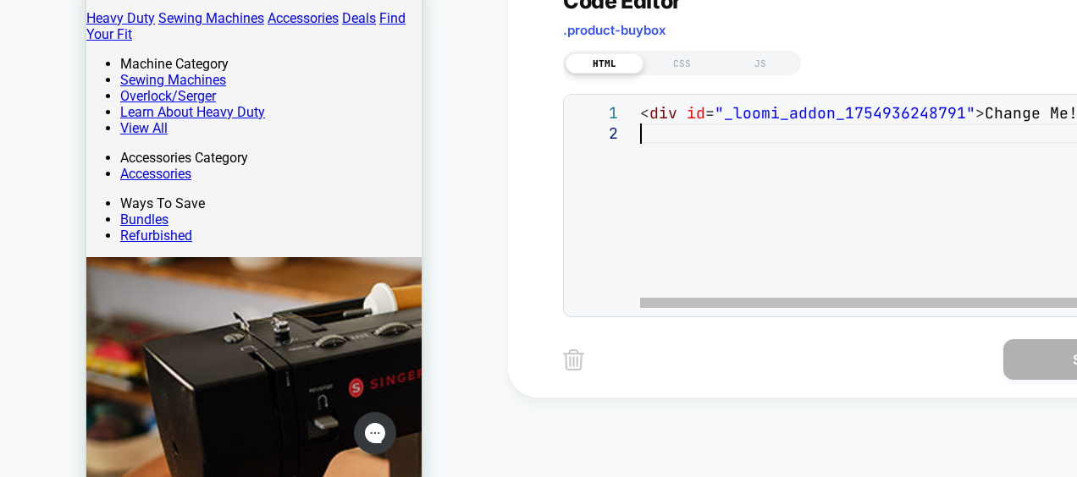
scroll to position [0, 0]
click at [753, 125] on div "< div id = "_loomi_addon_1754936248791" > Change Me! </ div >" at bounding box center [906, 215] width 532 height 225
type textarea "**********"
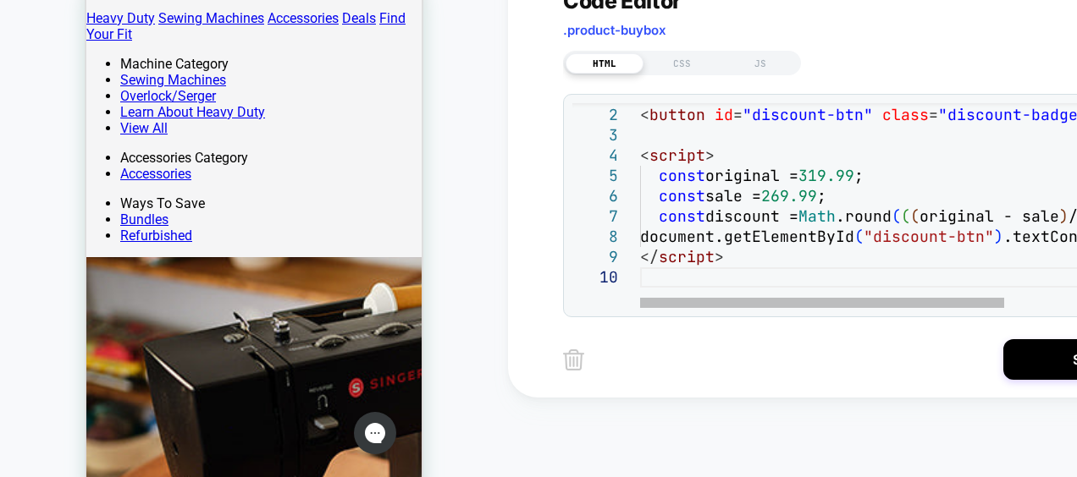
click at [753, 125] on div "< div id = "_loomi_addon_1754936248791" > Change Me! </ div > < button id = "di…" at bounding box center [1007, 279] width 734 height 388
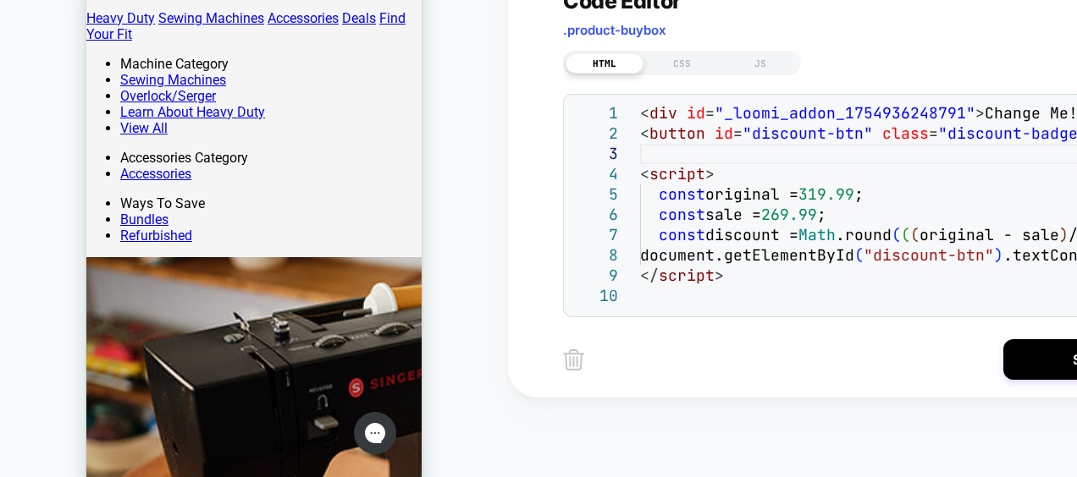
click at [696, 78] on div "**********" at bounding box center [867, 142] width 609 height 350
click at [687, 69] on div "CSS" at bounding box center [682, 63] width 78 height 20
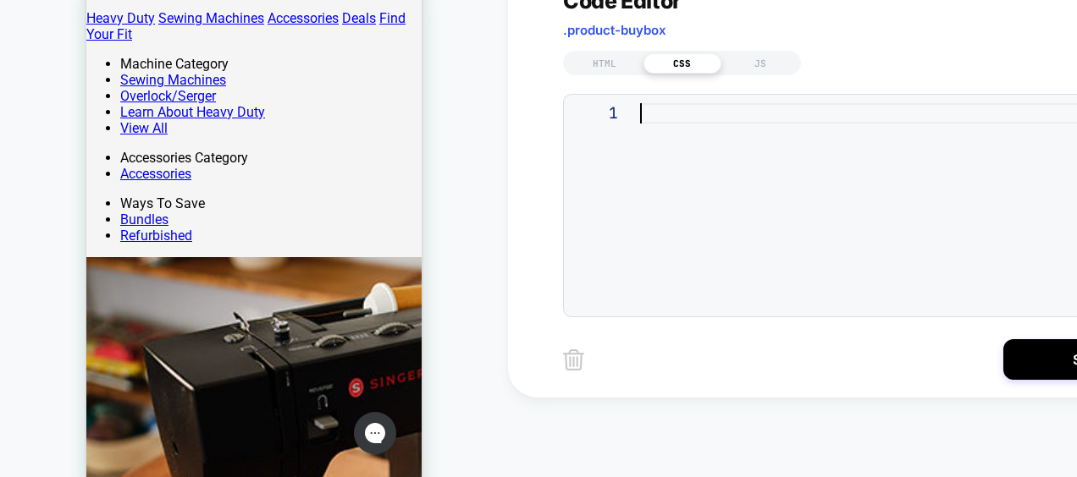
click at [682, 172] on div at bounding box center [901, 205] width 523 height 205
type textarea "**********"
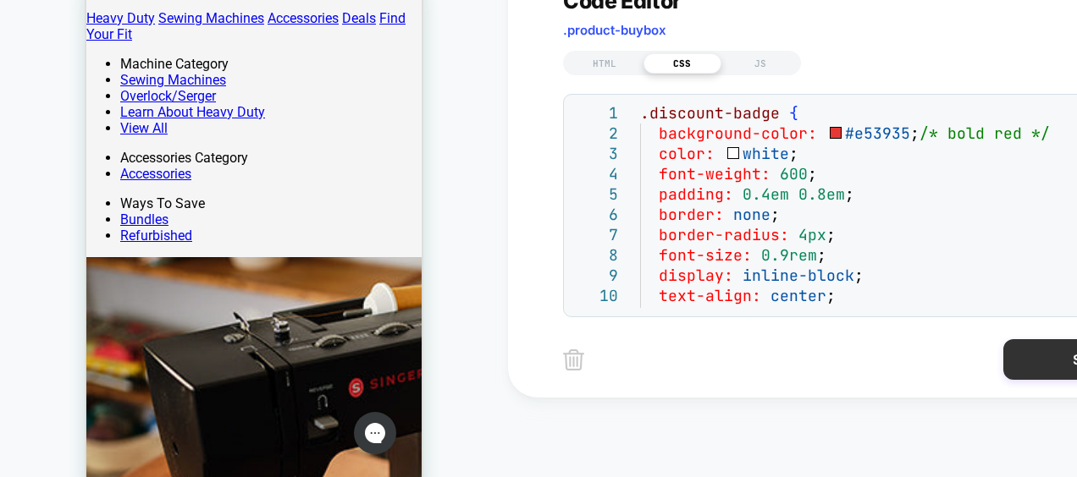
click at [1062, 372] on button "Save" at bounding box center [1087, 359] width 169 height 41
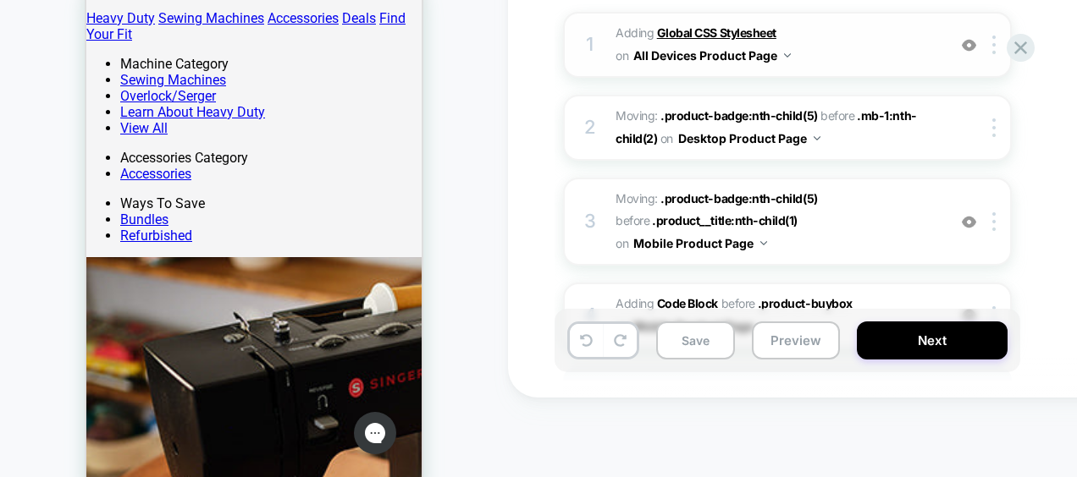
scroll to position [355, 0]
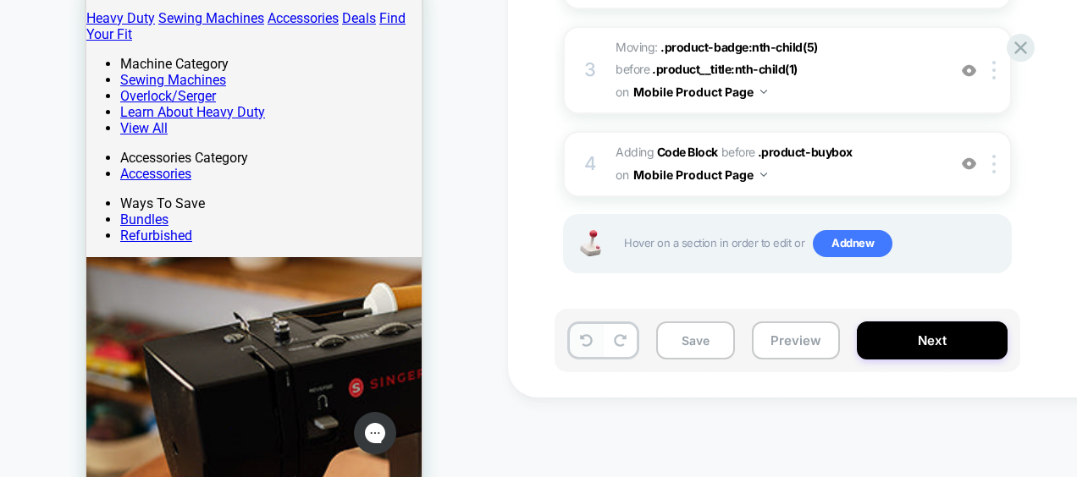
click at [593, 342] on button at bounding box center [586, 340] width 33 height 33
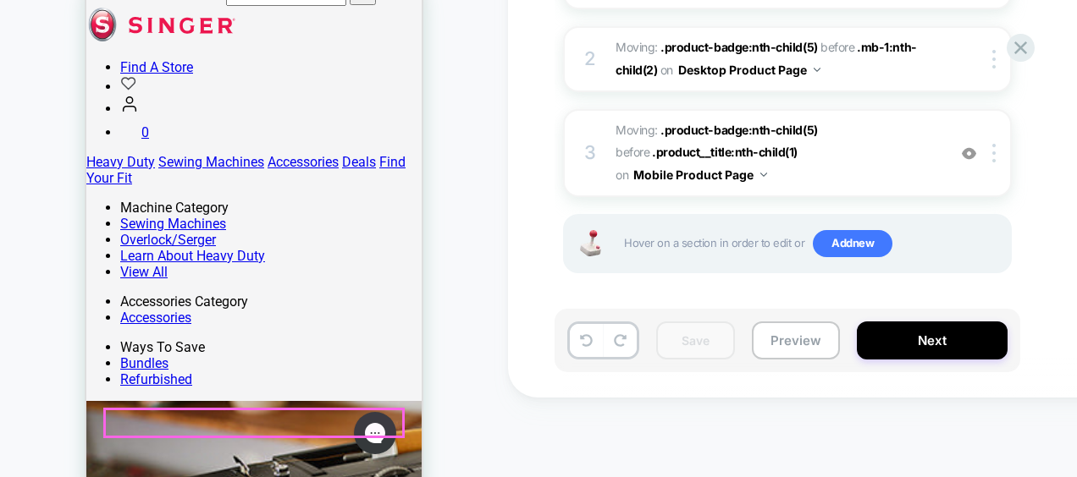
scroll to position [316, 0]
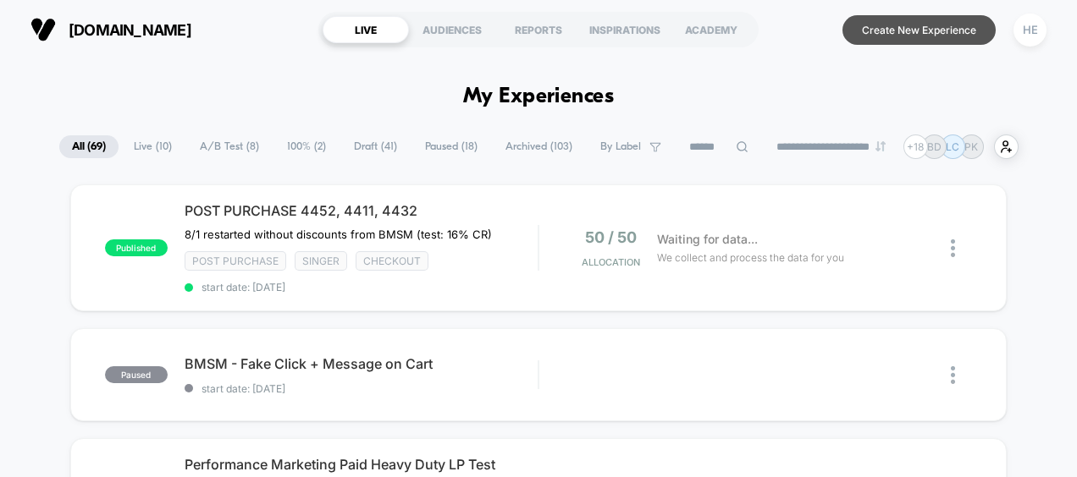
click at [914, 33] on button "Create New Experience" at bounding box center [918, 30] width 153 height 30
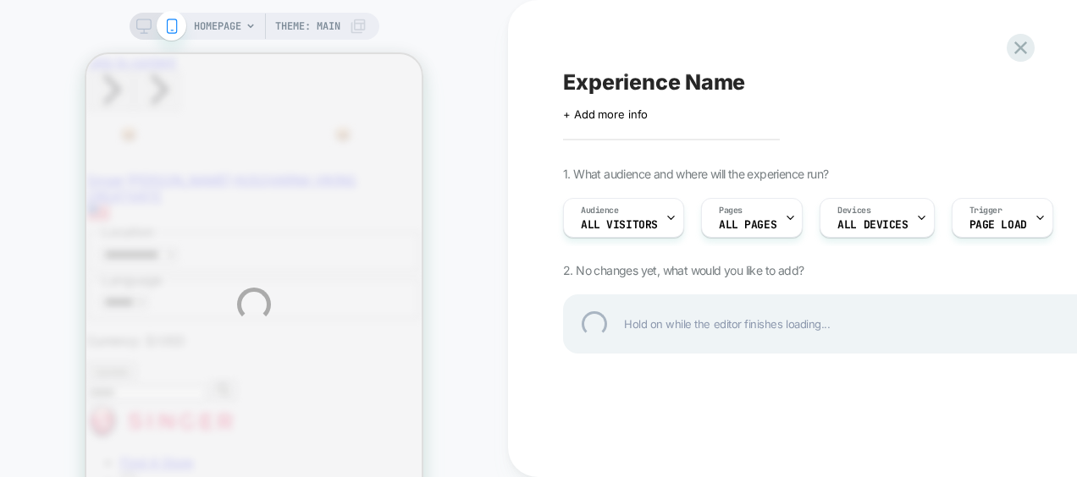
click at [250, 25] on div "HOMEPAGE Theme: MAIN Experience Name Click to edit experience details + Add mor…" at bounding box center [538, 304] width 1077 height 609
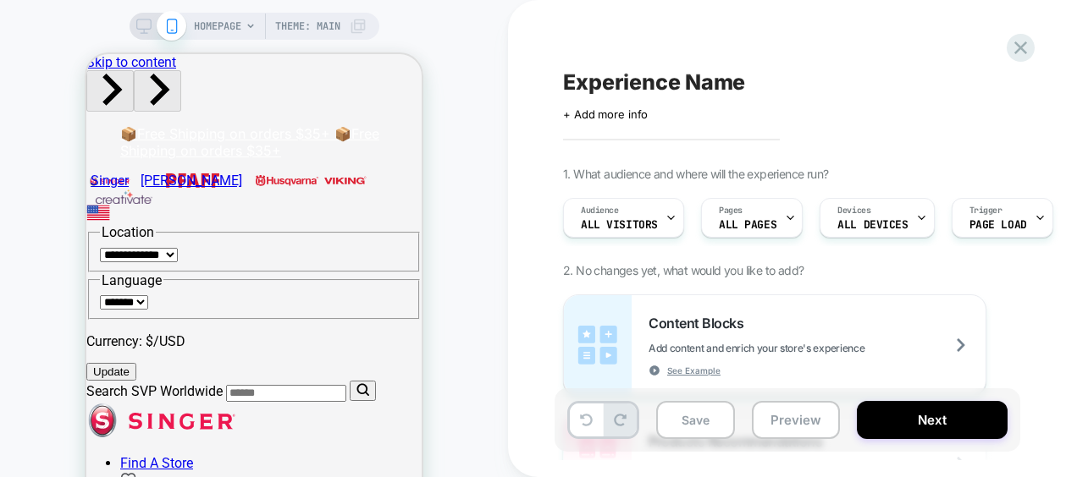
click at [250, 25] on icon at bounding box center [250, 26] width 10 height 10
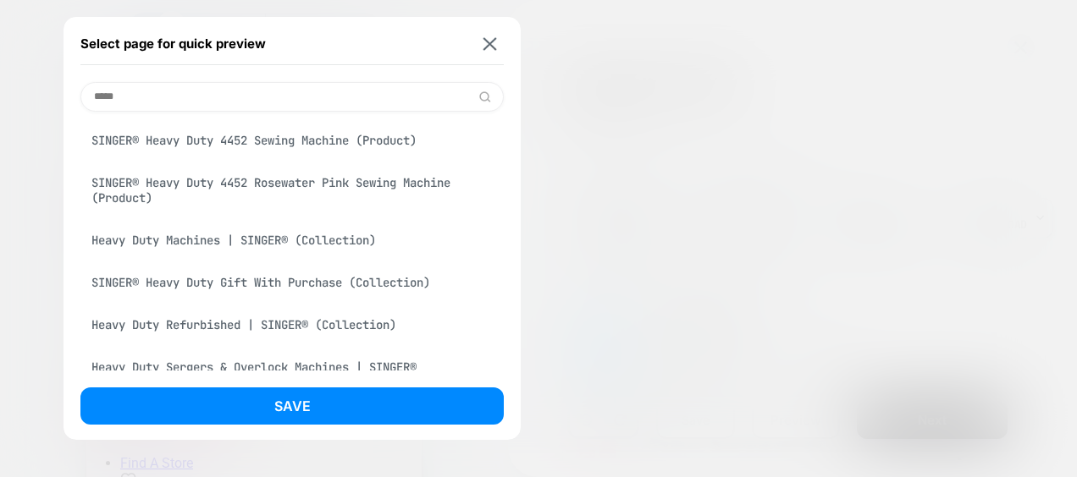
type input "*****"
click at [293, 240] on div "Heavy Duty Machines | SINGER® (Collection)" at bounding box center [291, 240] width 423 height 32
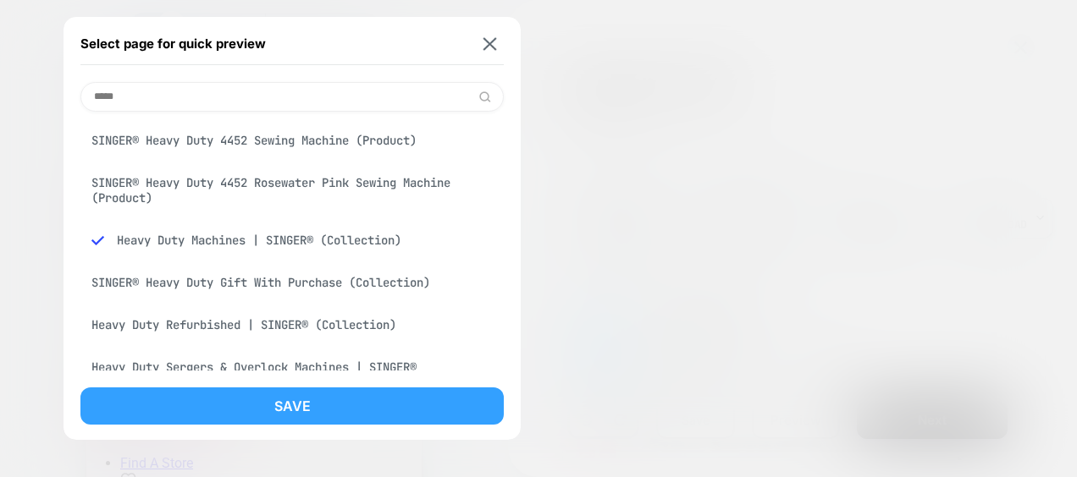
click at [292, 401] on button "Save" at bounding box center [291, 406] width 423 height 37
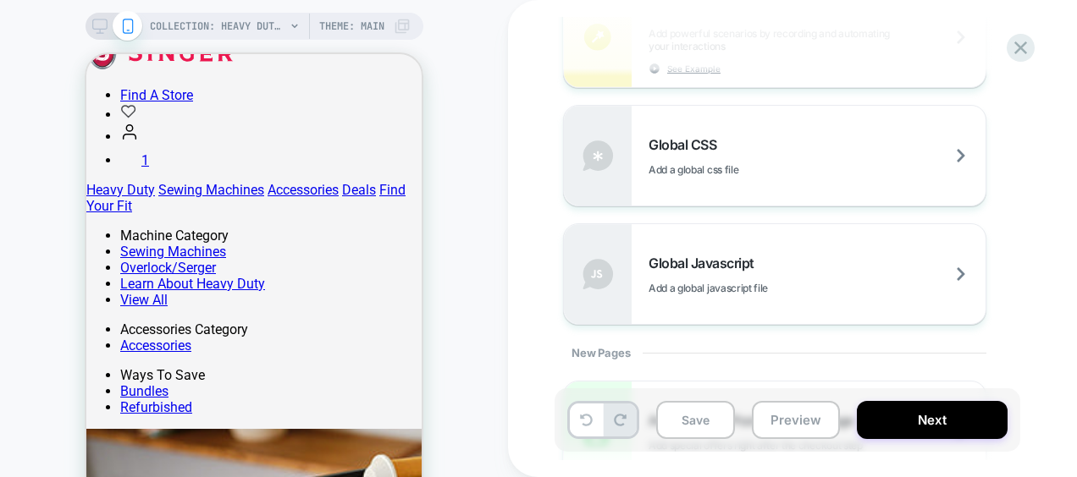
scroll to position [1177, 0]
click at [772, 154] on div "Global CSS Add a global css file" at bounding box center [816, 155] width 337 height 40
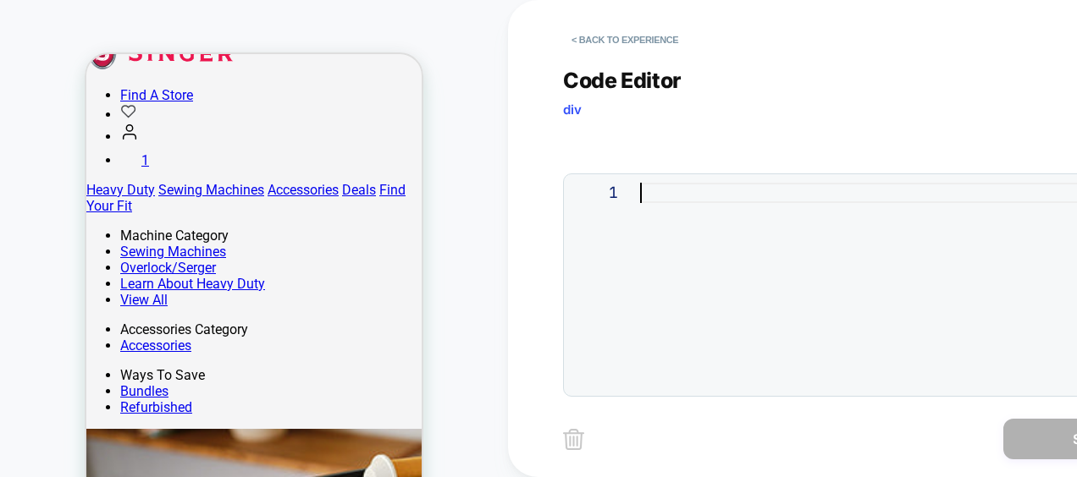
click at [739, 190] on div at bounding box center [901, 285] width 523 height 205
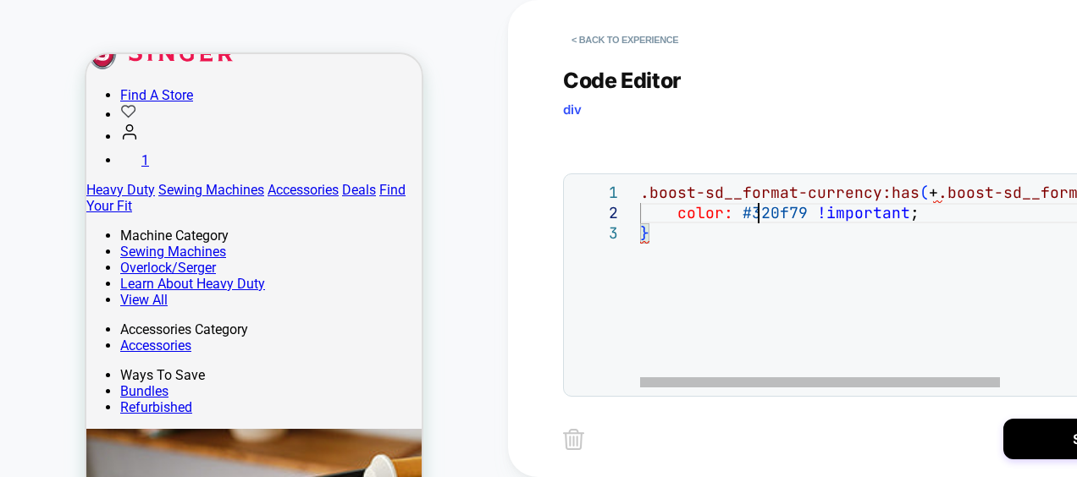
click at [755, 215] on div ".boost-sd__format-currency:has ( + .boost-sd__format-currency--price-compare ) …" at bounding box center [1011, 305] width 743 height 245
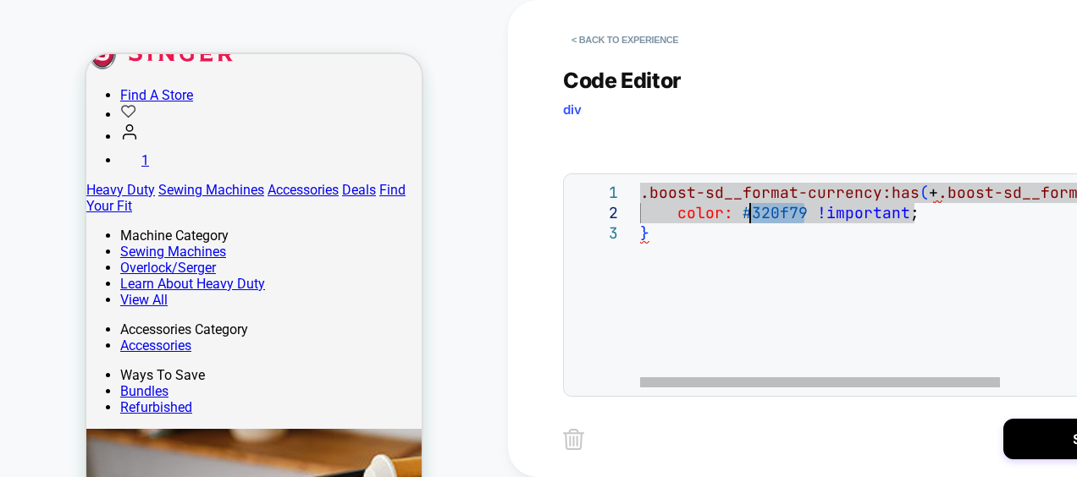
drag, startPoint x: 803, startPoint y: 214, endPoint x: 752, endPoint y: 212, distance: 50.8
click at [752, 212] on div ".boost-sd__format-currency:has ( + .boost-sd__format-currency--price-compare ) …" at bounding box center [1011, 305] width 743 height 245
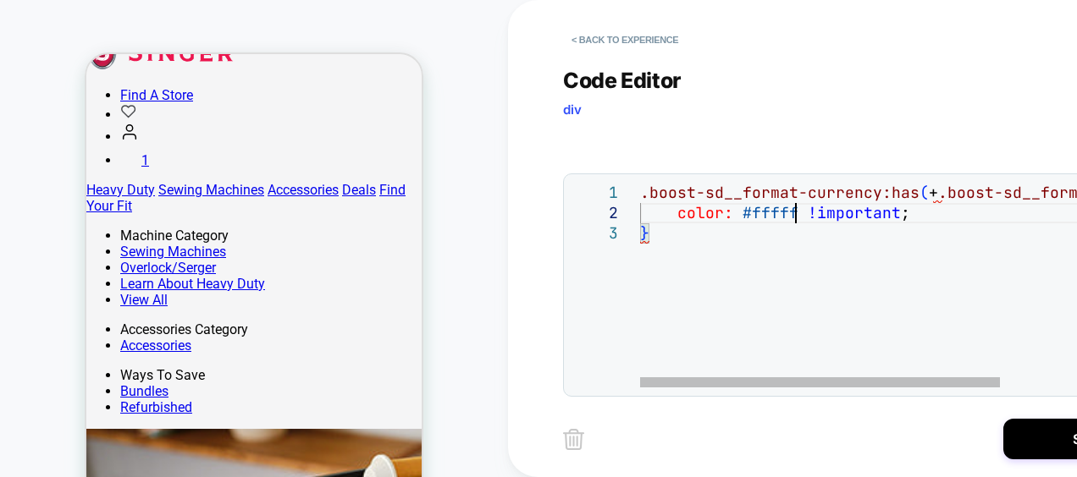
scroll to position [20, 164]
click at [752, 214] on div ".boost-sd__format-currency:has ( + .boost-sd__format-currency--price-compare ) …" at bounding box center [1011, 305] width 743 height 245
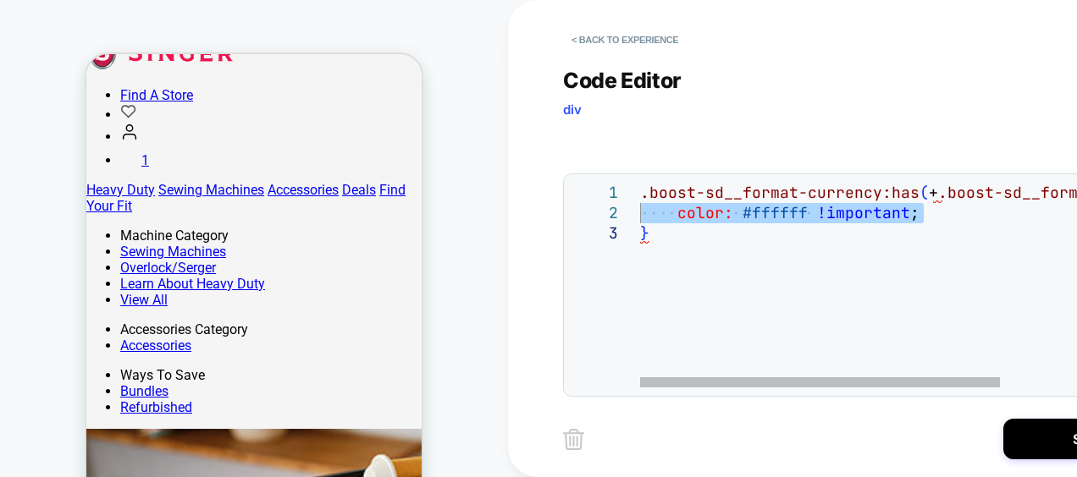
click at [752, 214] on div ".boost-sd__format-currency:has ( + .boost-sd__format-currency--price-compare ) …" at bounding box center [1011, 305] width 743 height 245
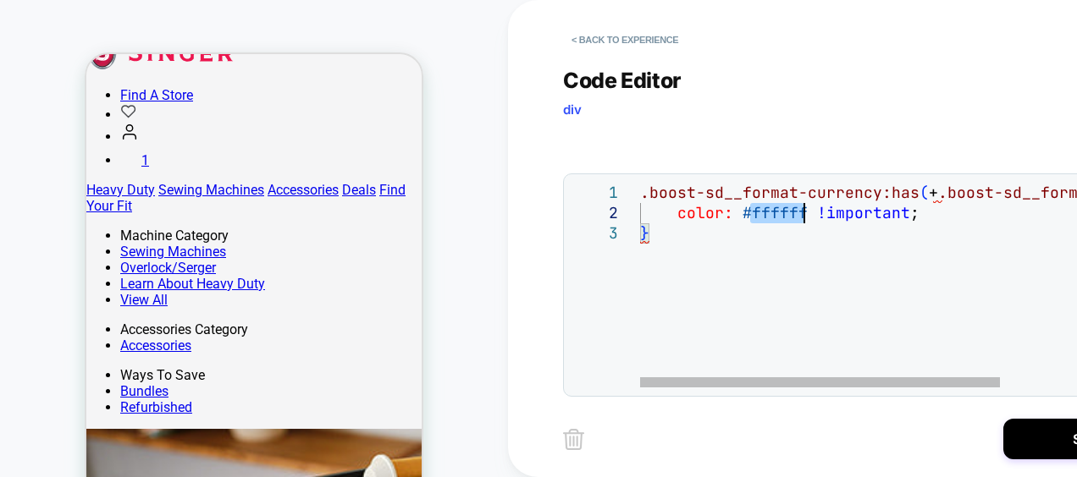
click at [752, 214] on div ".boost-sd__format-currency:has ( + .boost-sd__format-currency--price-compare ) …" at bounding box center [1011, 305] width 743 height 245
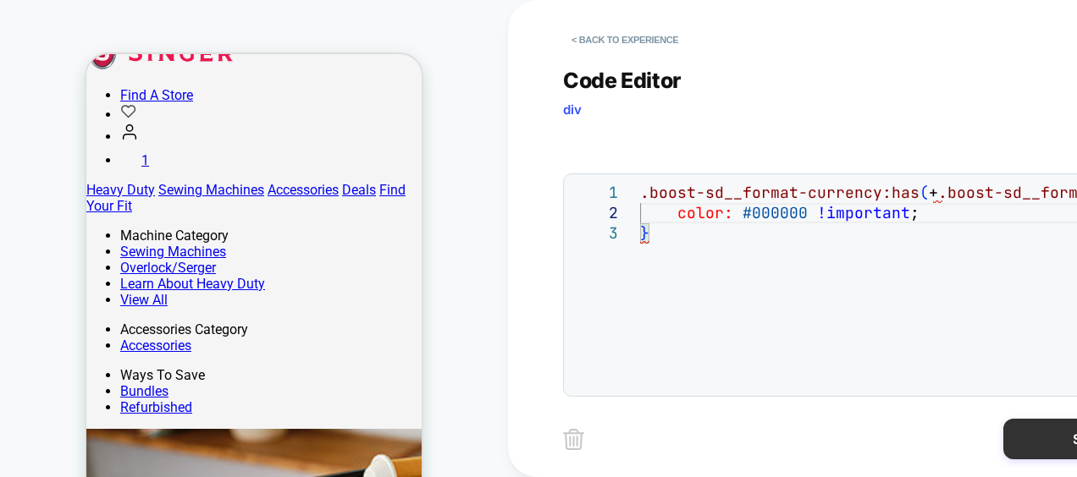
type textarea "**********"
click at [1038, 439] on button "Save" at bounding box center [1087, 439] width 169 height 41
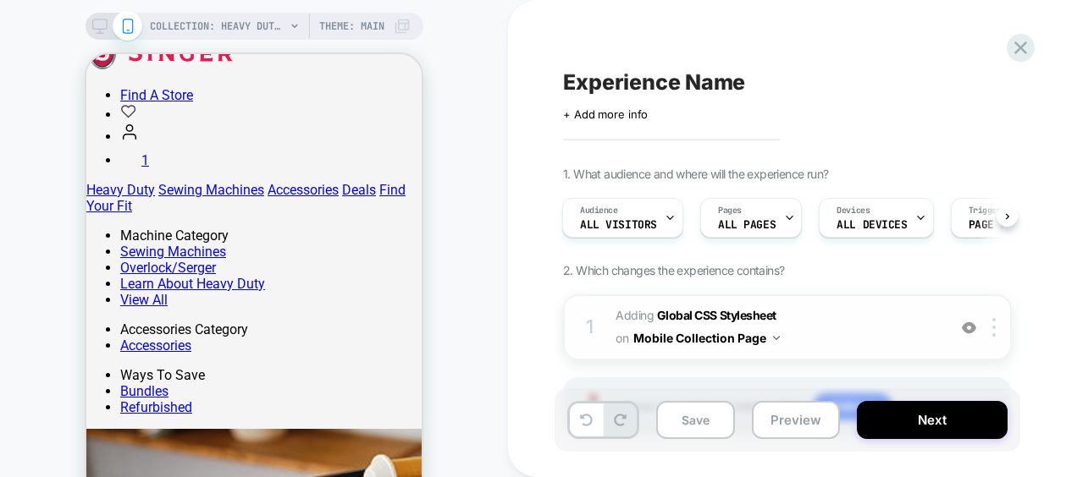
scroll to position [85, 0]
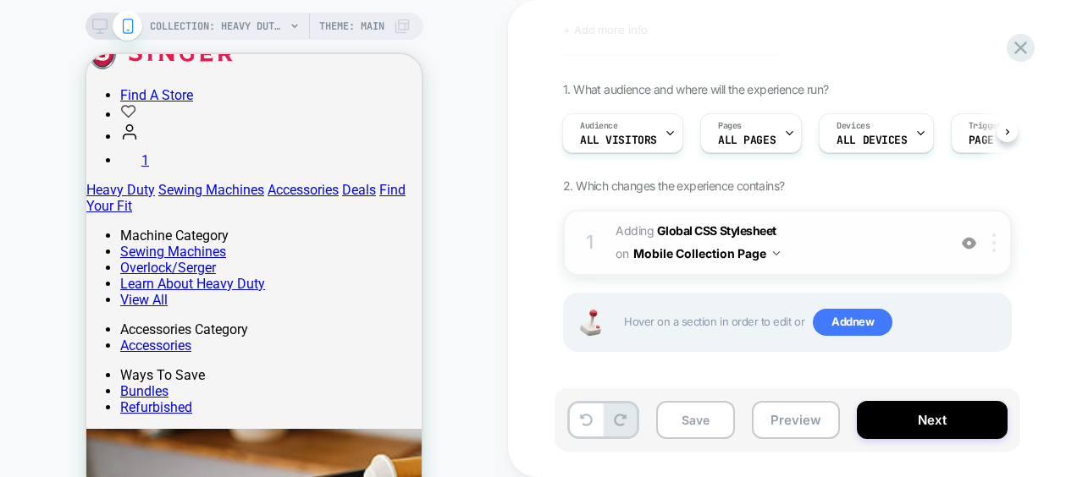
click at [995, 240] on img at bounding box center [993, 243] width 3 height 19
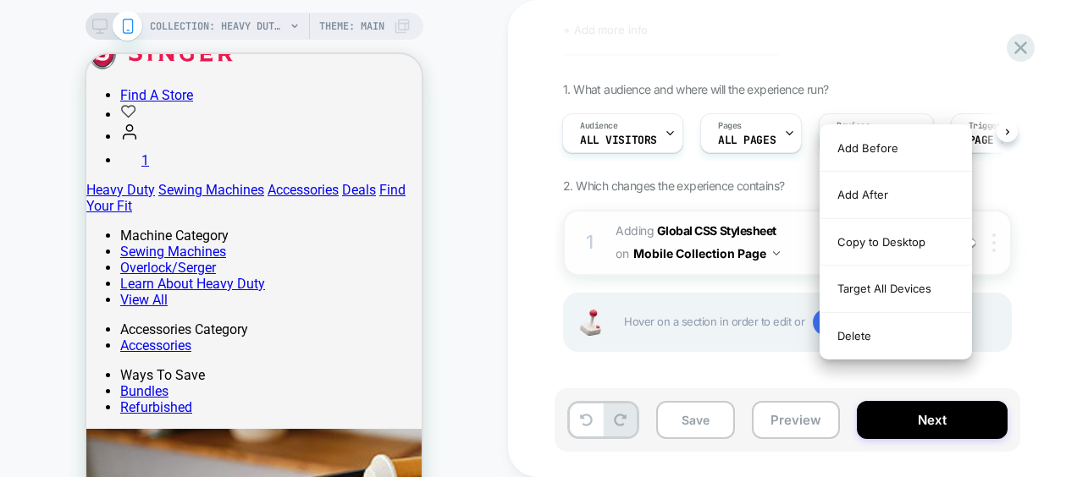
click at [995, 240] on img at bounding box center [993, 243] width 3 height 19
click at [938, 279] on div "Target All Devices" at bounding box center [895, 289] width 151 height 47
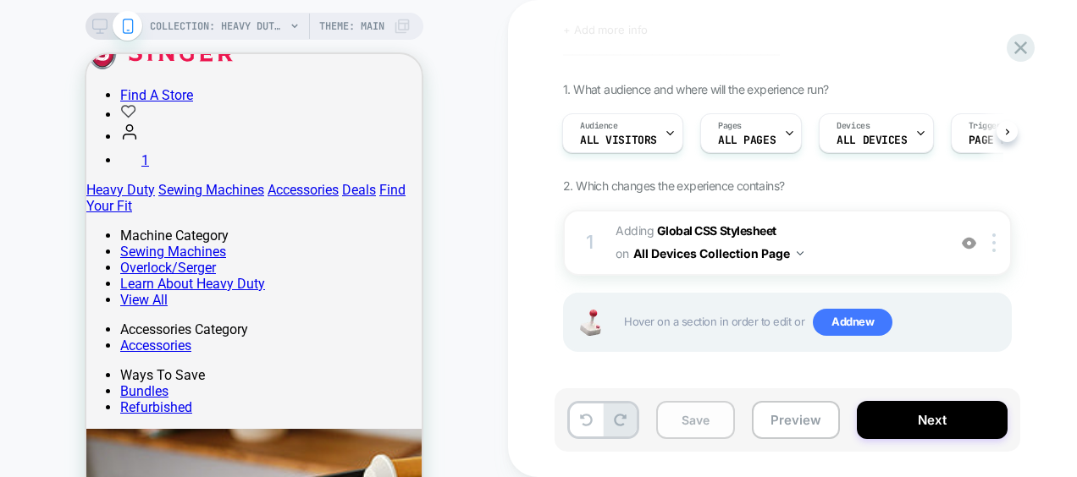
click at [703, 427] on button "Save" at bounding box center [695, 420] width 79 height 38
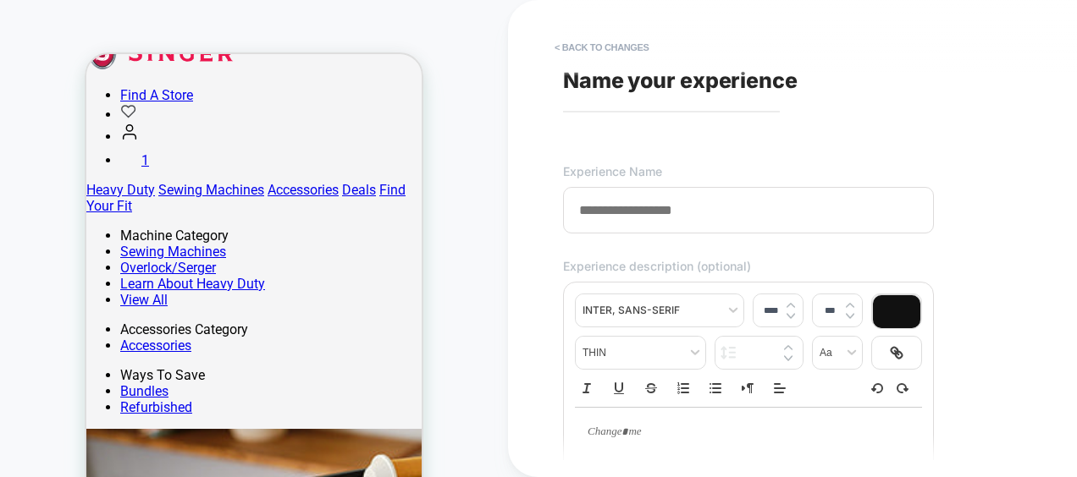
click at [723, 85] on span "Name your experience" at bounding box center [680, 80] width 234 height 25
click at [659, 227] on input at bounding box center [748, 210] width 371 height 47
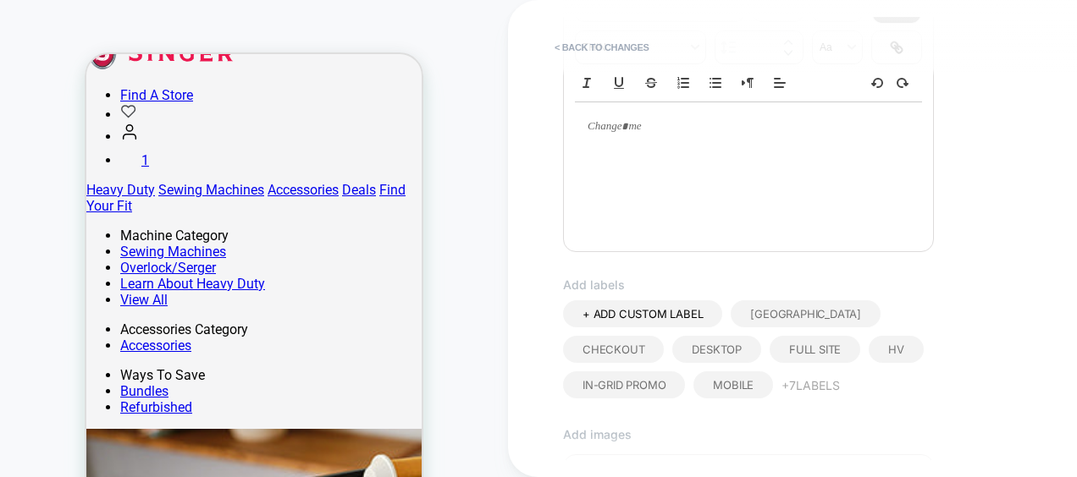
scroll to position [664, 0]
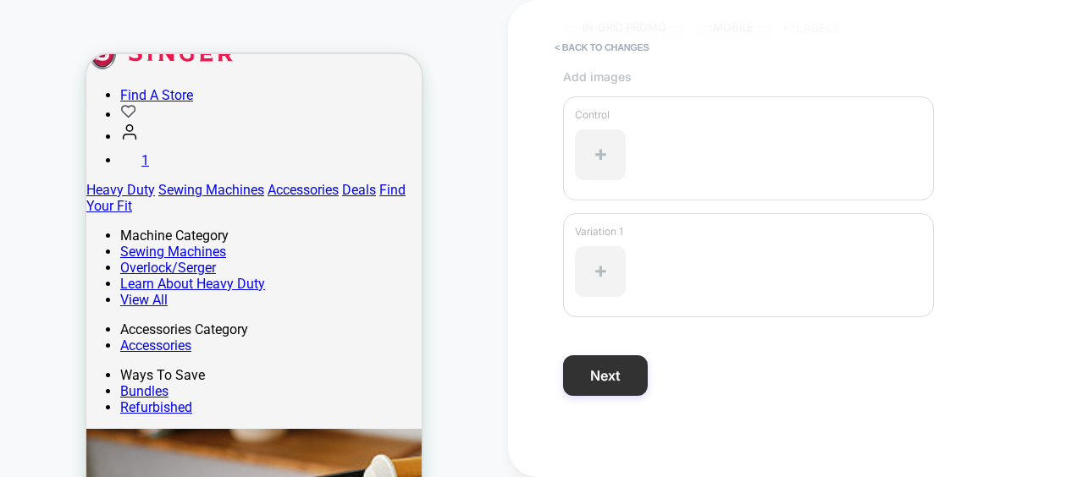
type input "*******"
click at [598, 368] on button "Next" at bounding box center [605, 376] width 85 height 41
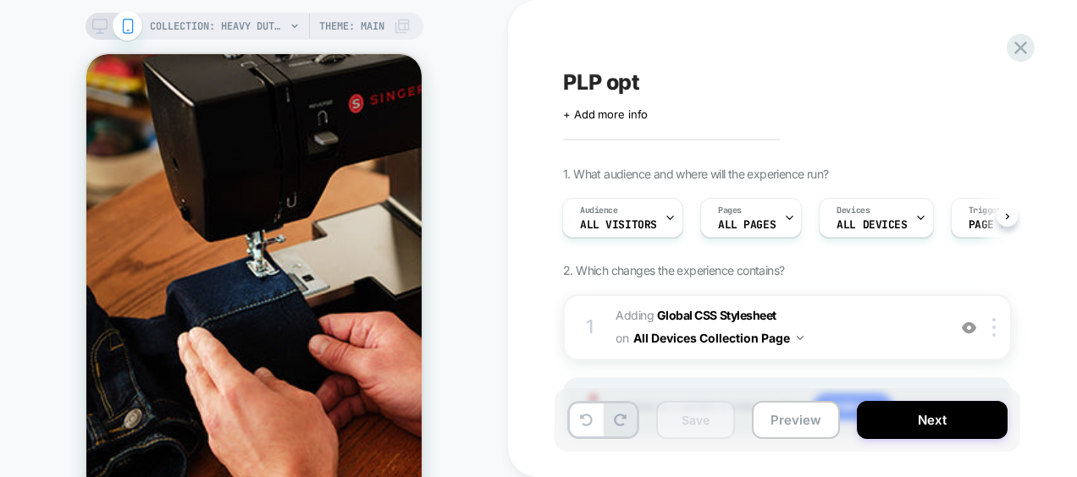
scroll to position [825, 0]
